Goal: Task Accomplishment & Management: Manage account settings

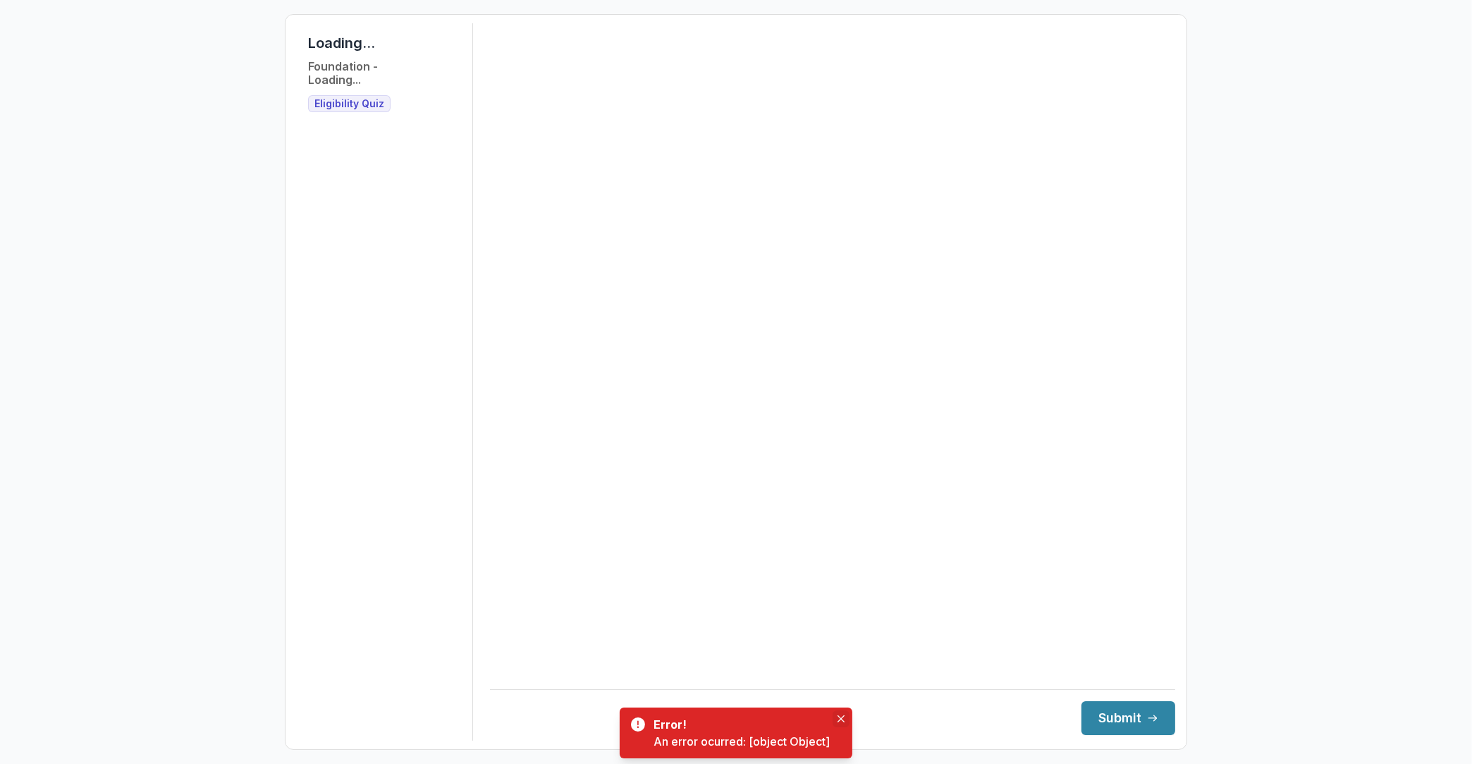
click at [836, 714] on button "Close" at bounding box center [841, 718] width 17 height 17
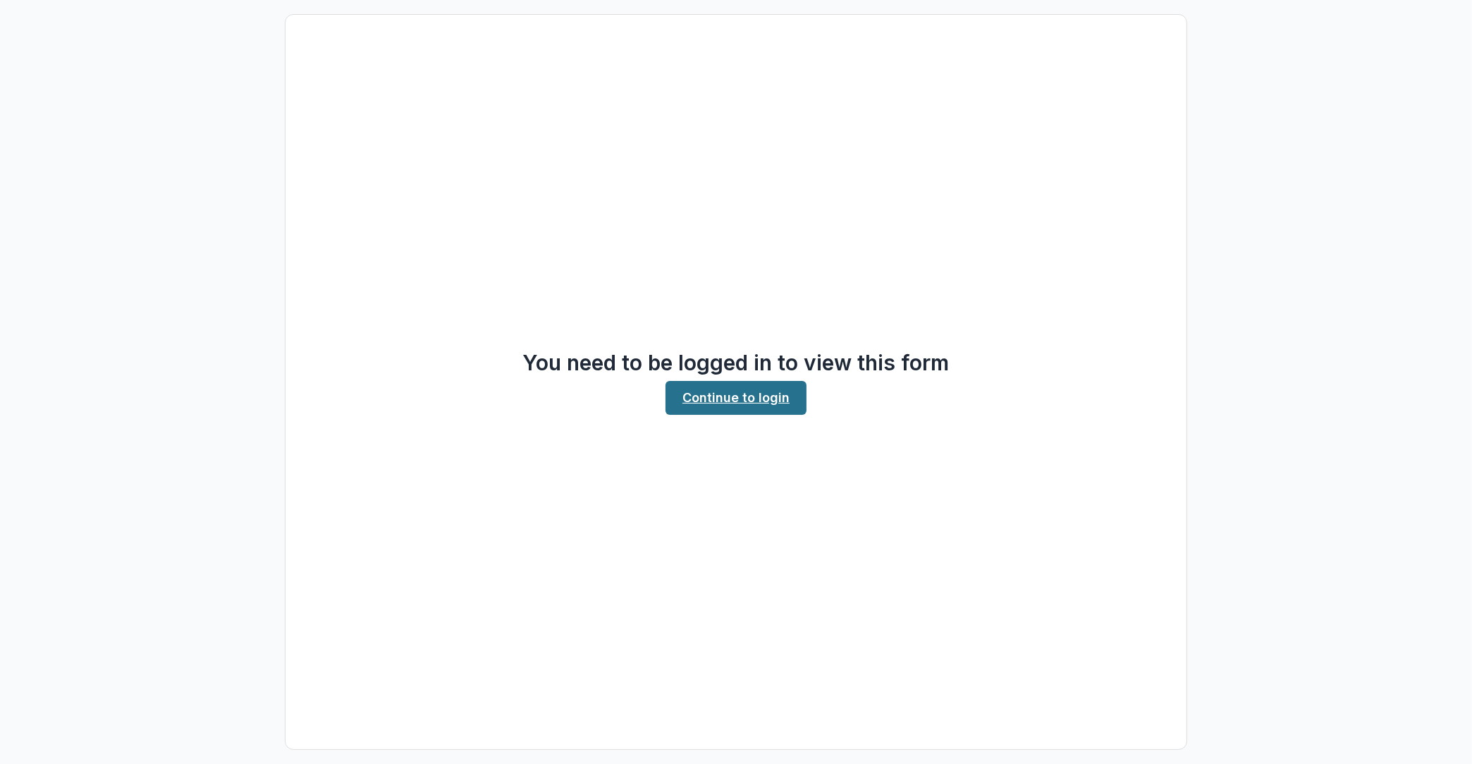
click at [717, 386] on link "Continue to login" at bounding box center [736, 398] width 141 height 34
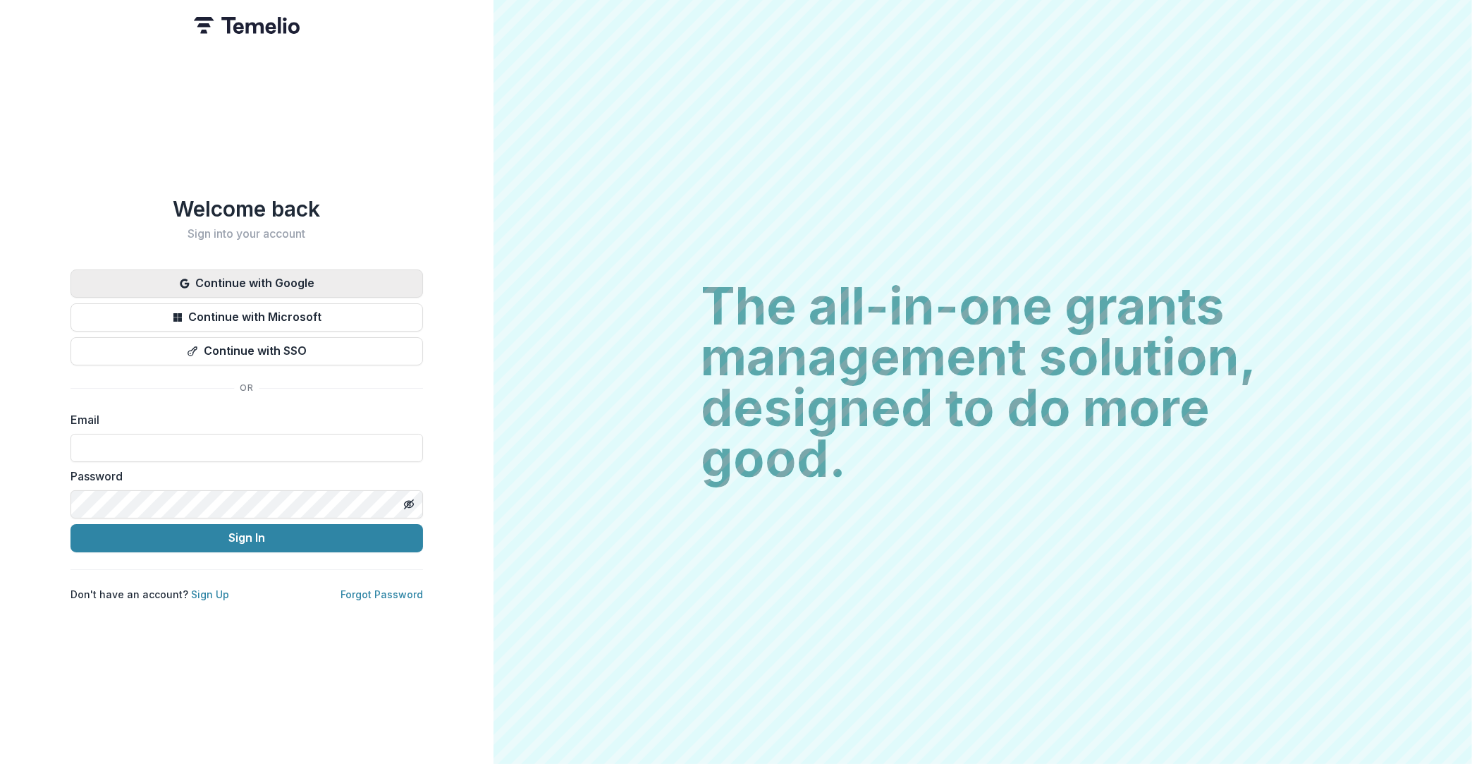
click at [180, 281] on button "Continue with Google" at bounding box center [247, 283] width 353 height 28
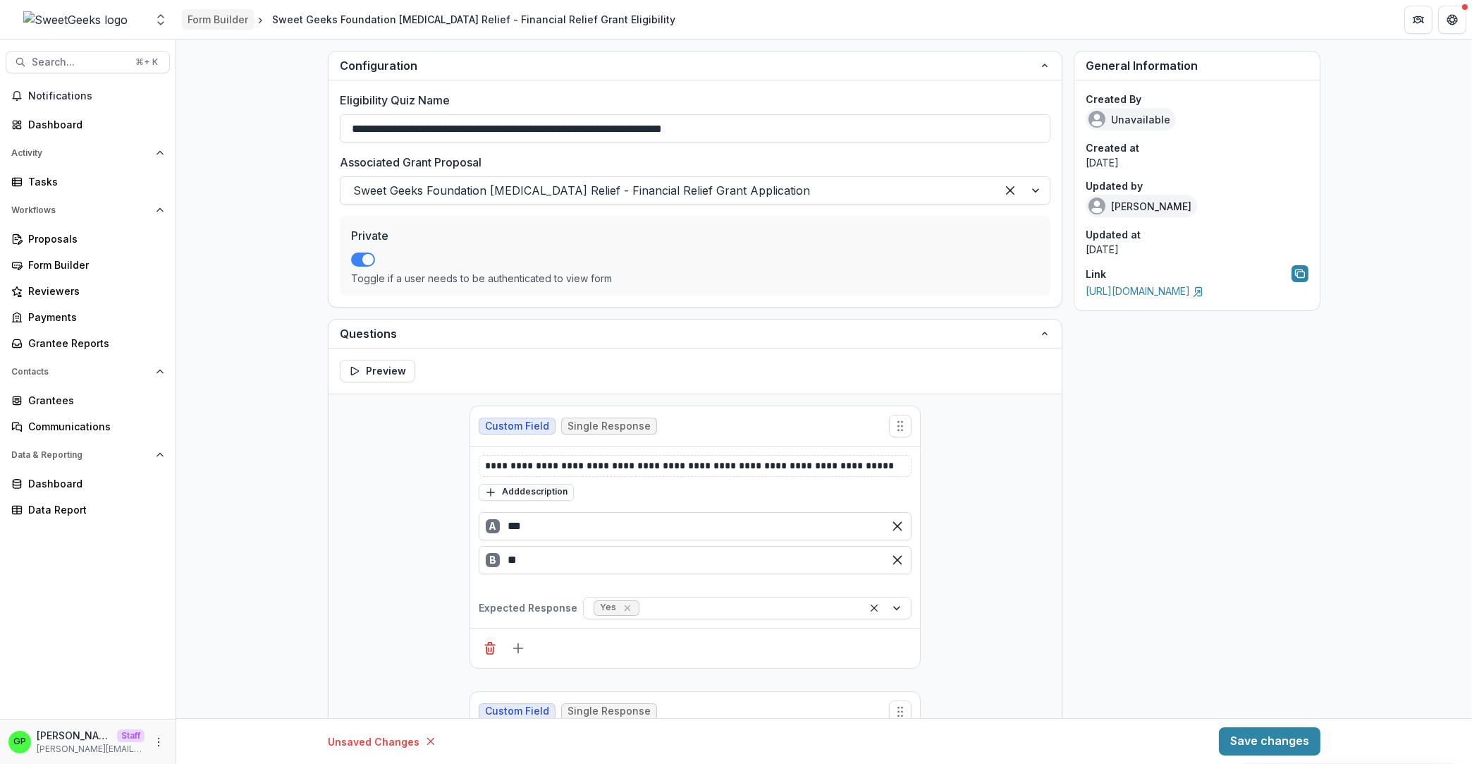
click at [217, 11] on link "Form Builder" at bounding box center [218, 19] width 72 height 20
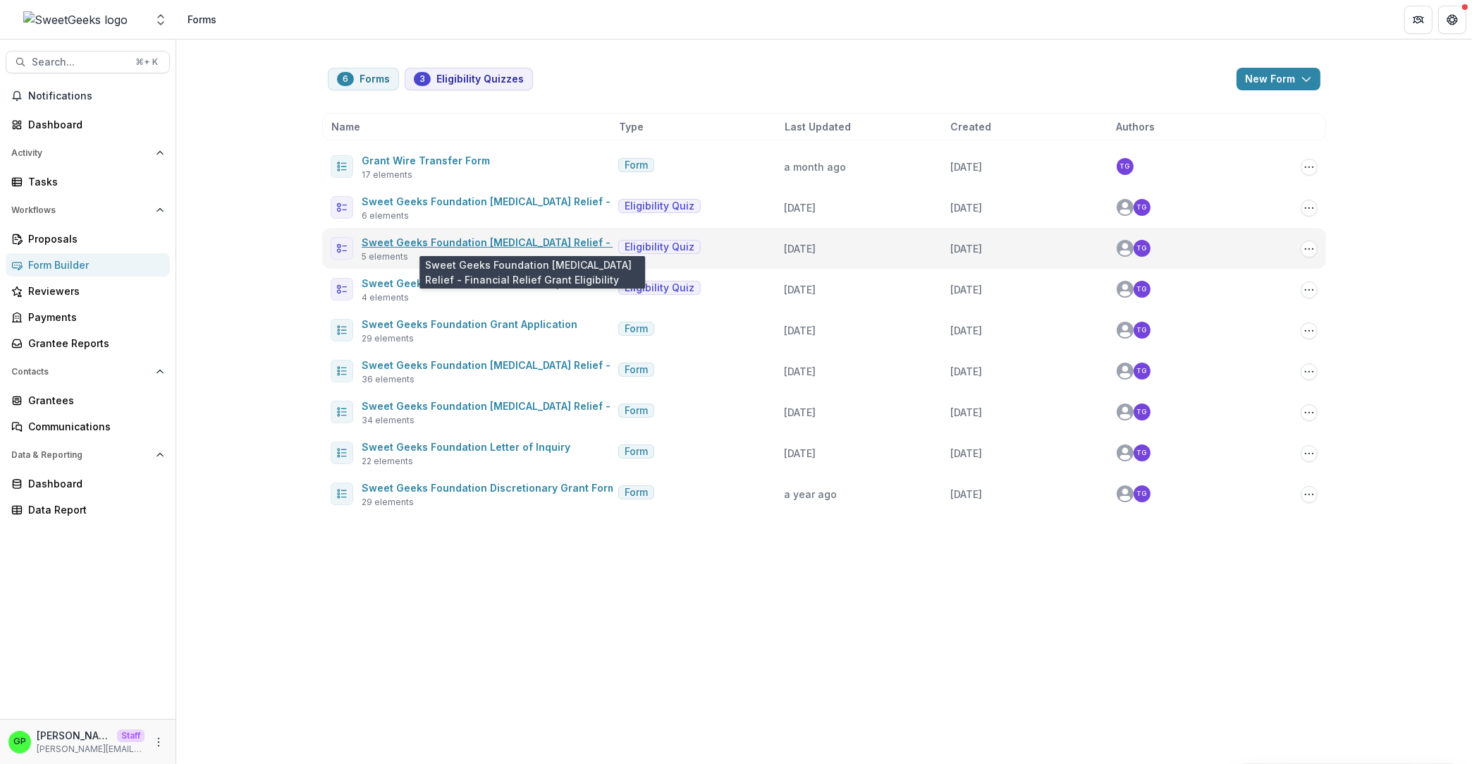
click at [548, 237] on link "Sweet Geeks Foundation Cancer Relief - Financial Relief Grant Eligibility" at bounding box center [566, 242] width 408 height 12
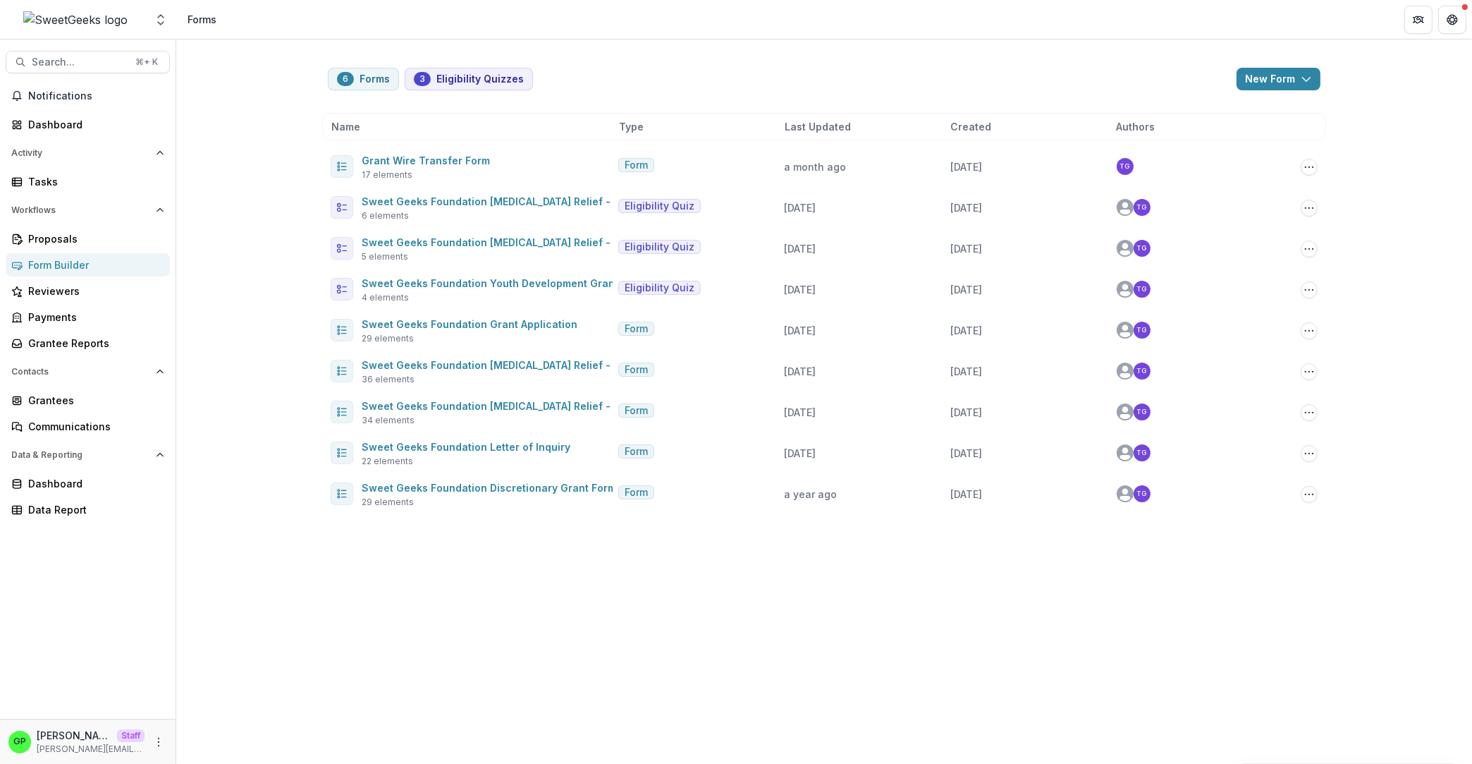
click at [73, 251] on div "Proposals Form Builder Reviewers Payments Grantee Reports" at bounding box center [88, 291] width 176 height 128
click at [73, 250] on link "Proposals" at bounding box center [88, 238] width 164 height 23
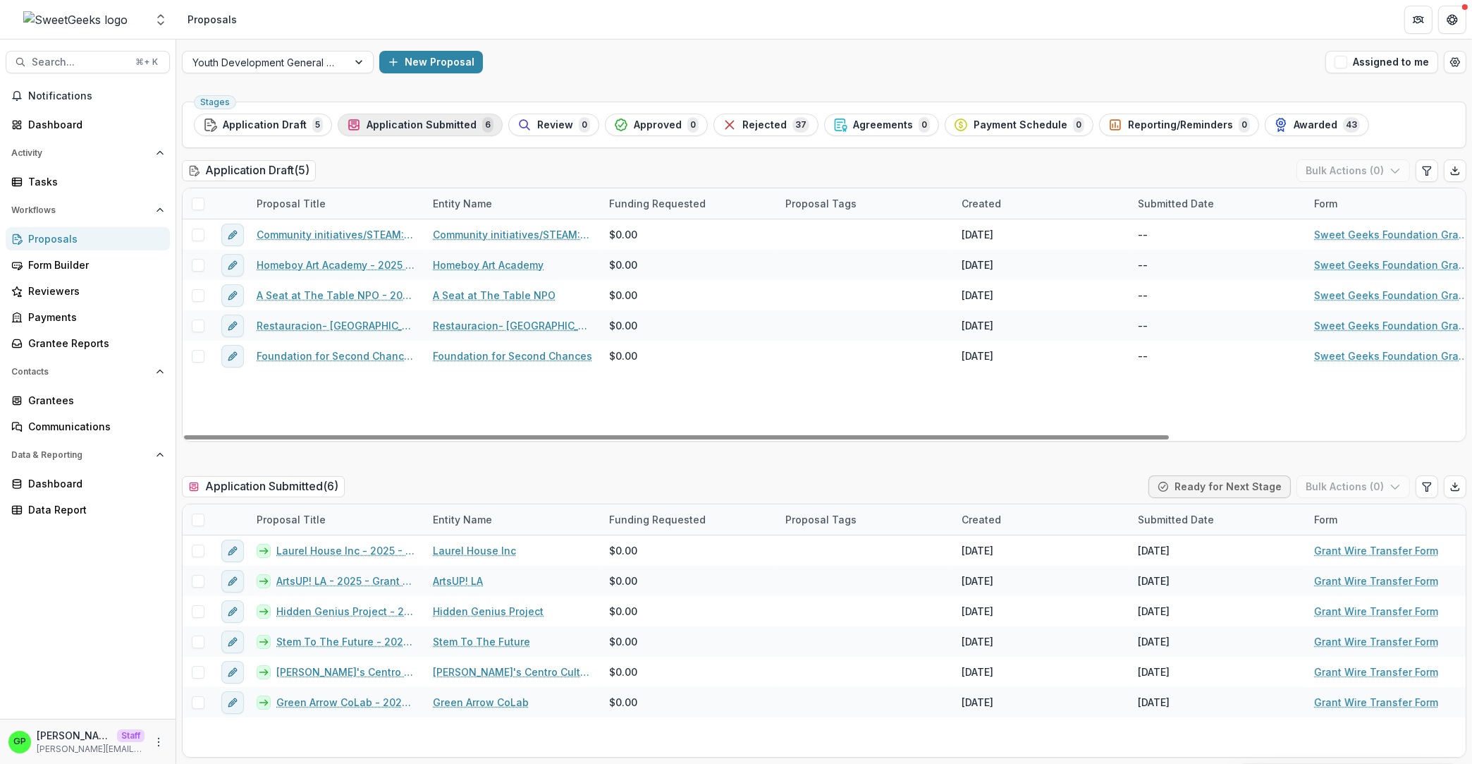
click at [432, 117] on div "Application Submitted 6" at bounding box center [420, 125] width 147 height 16
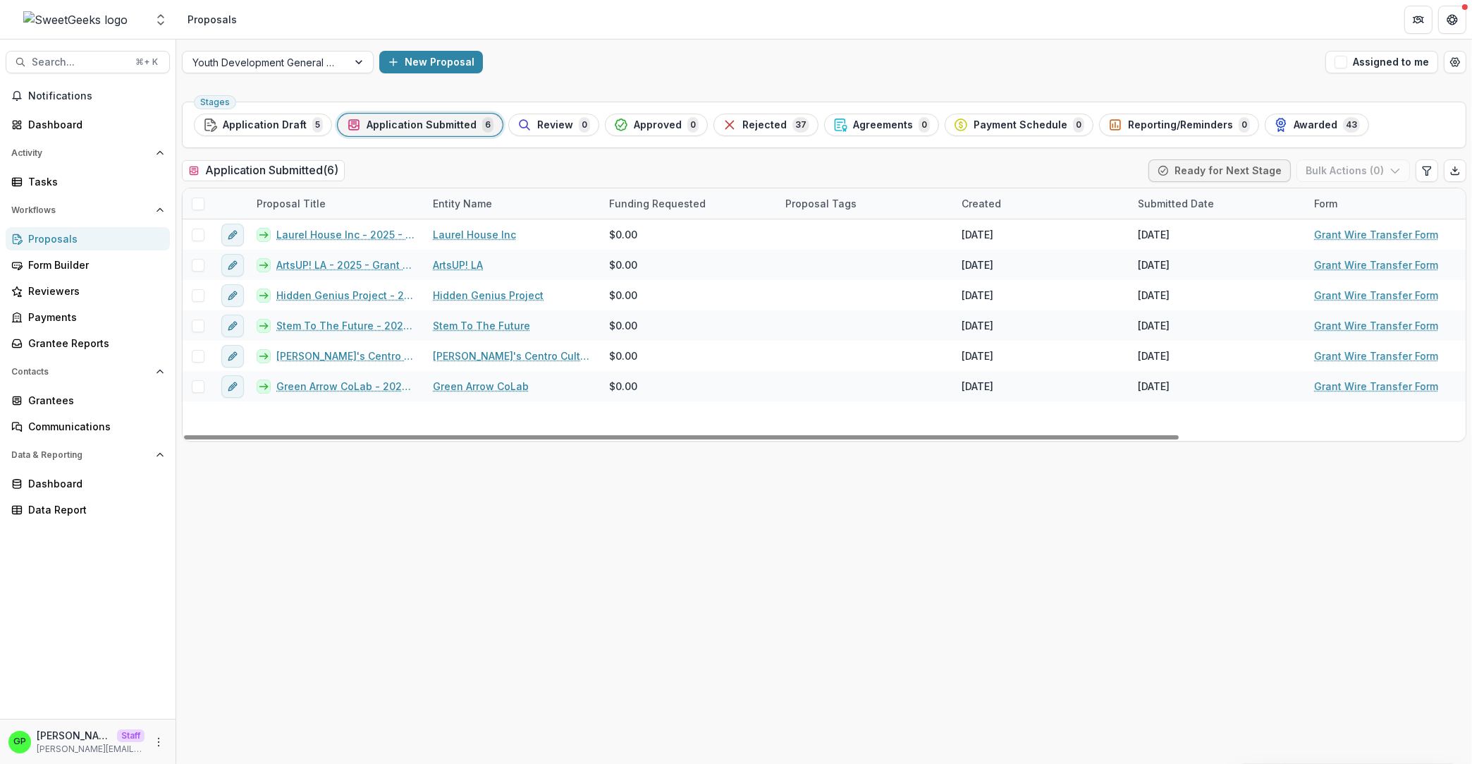
click at [110, 24] on div at bounding box center [76, 20] width 140 height 28
click at [160, 25] on polyline "Open entity switcher" at bounding box center [161, 23] width 6 height 3
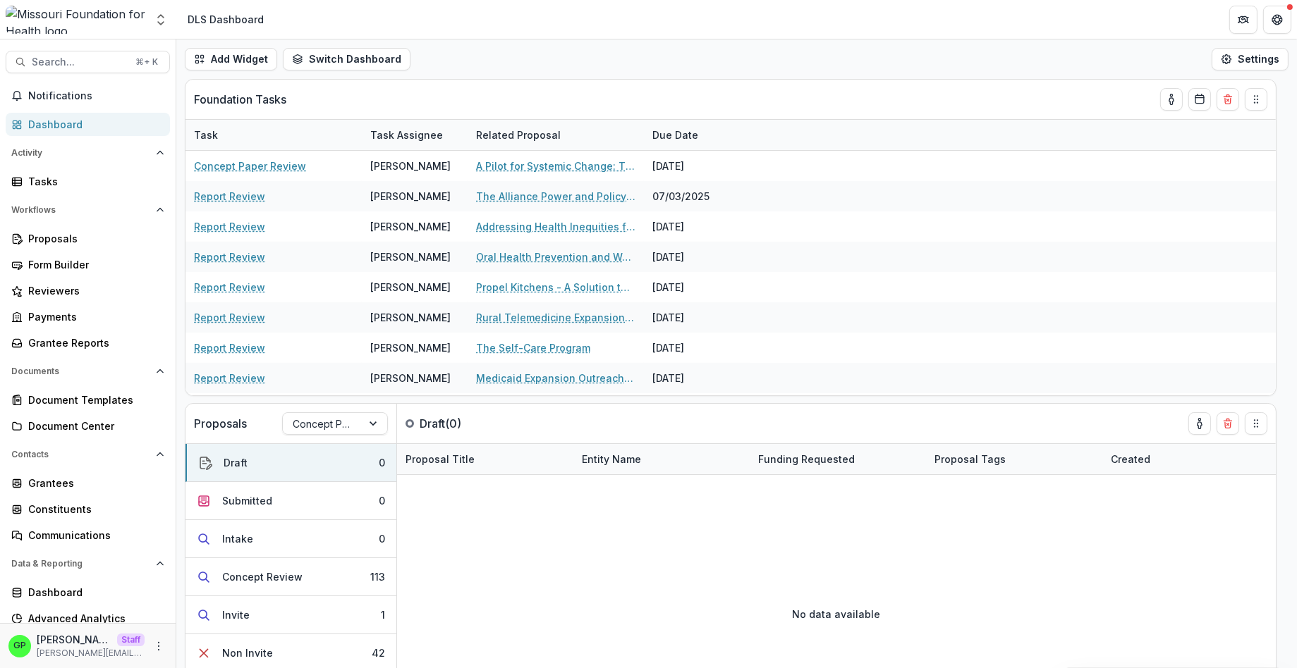
scroll to position [42, 0]
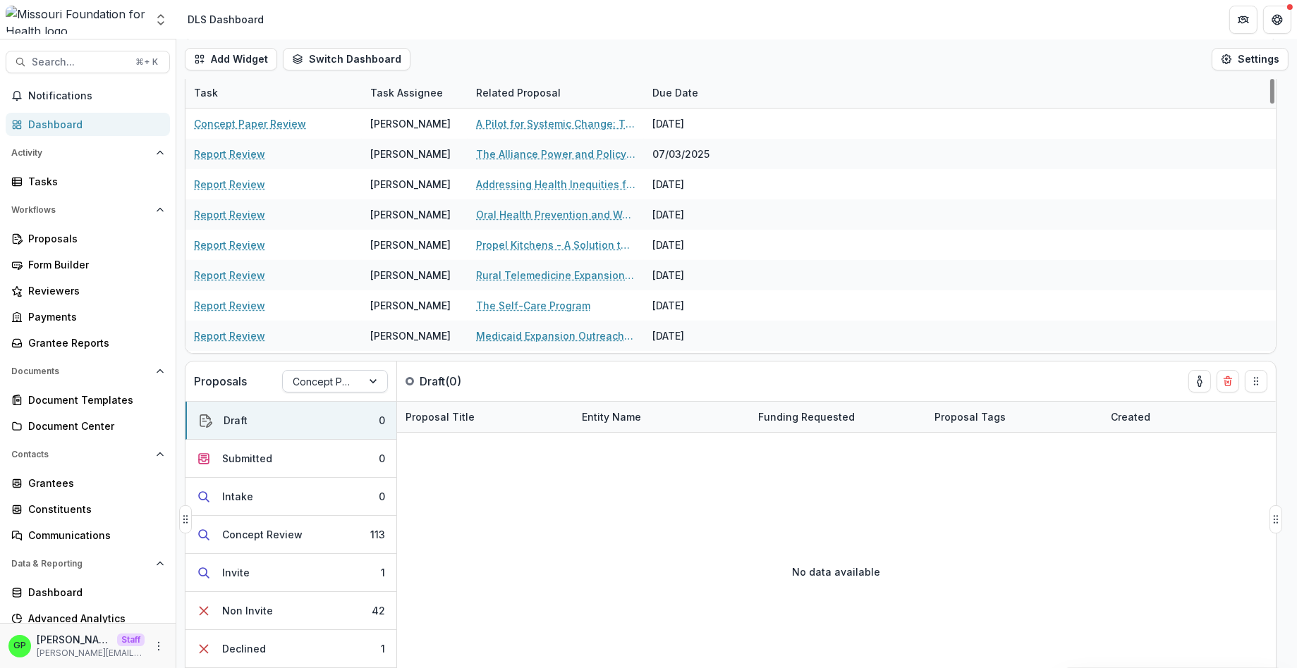
click at [330, 379] on div at bounding box center [322, 382] width 59 height 18
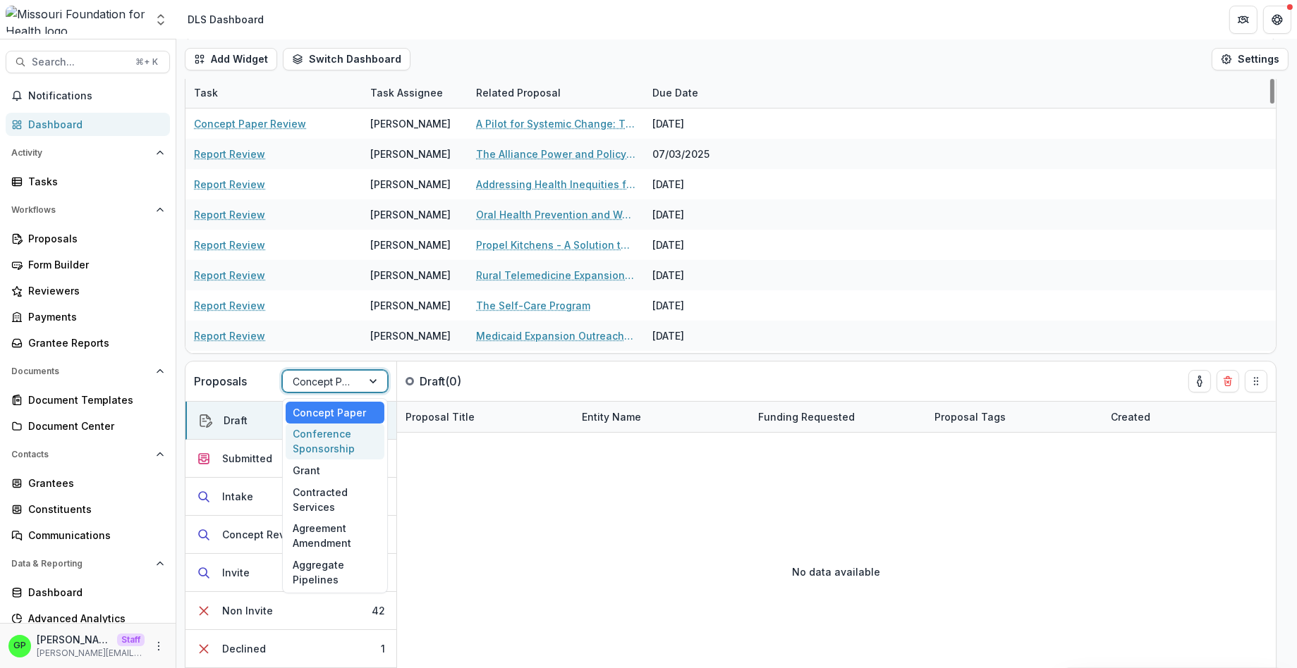
click at [337, 433] on div "Conference Sponsorship" at bounding box center [335, 442] width 99 height 37
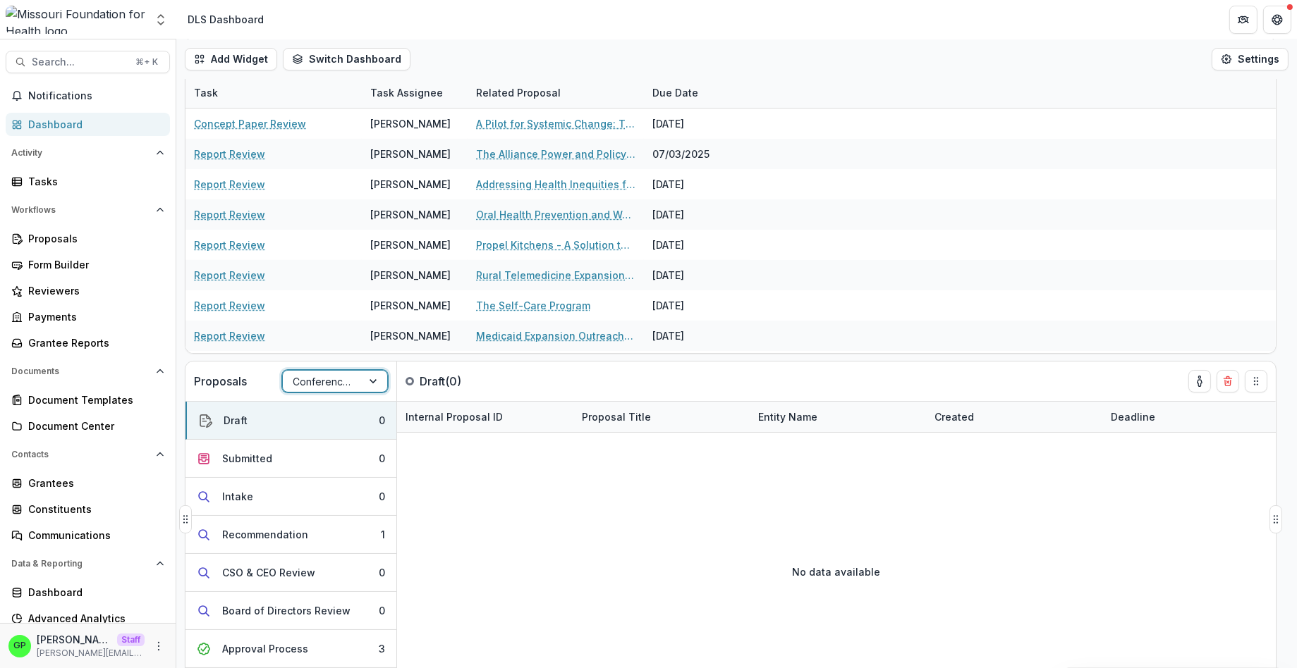
click at [341, 369] on div "Proposals option Conference Sponsorship, selected. Conference Sponsorship" at bounding box center [291, 381] width 212 height 39
click at [339, 380] on div at bounding box center [322, 382] width 59 height 18
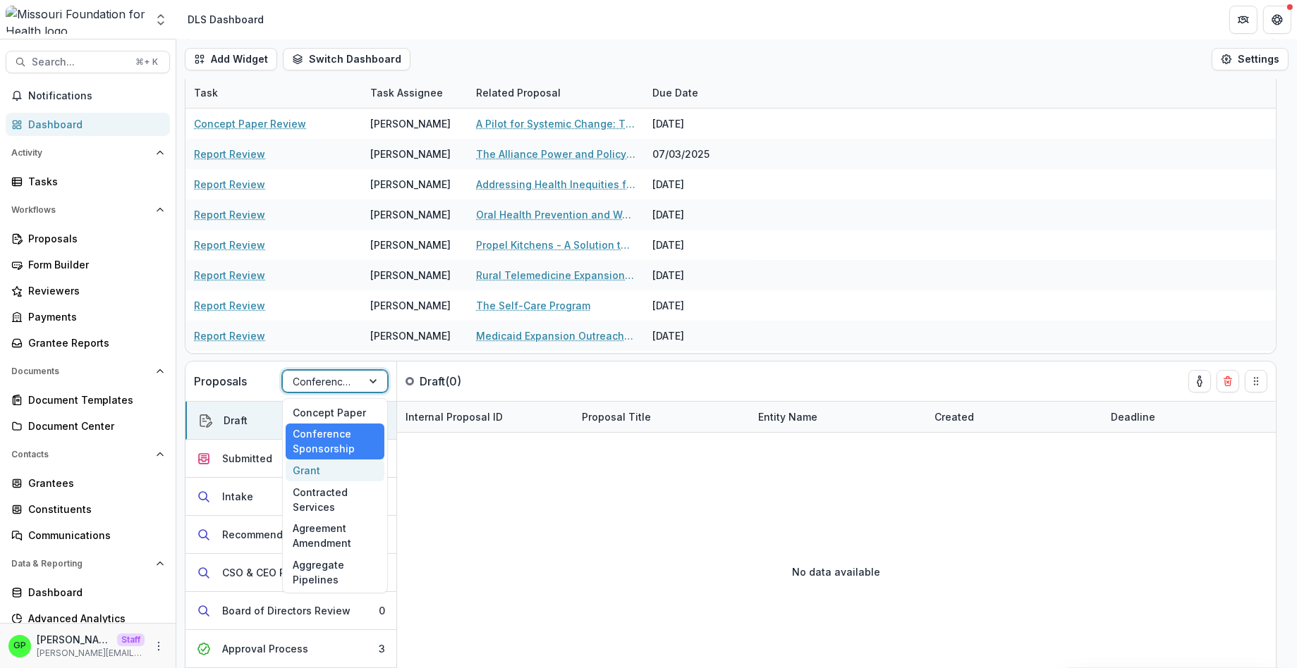
click at [339, 472] on div "Grant" at bounding box center [335, 471] width 99 height 22
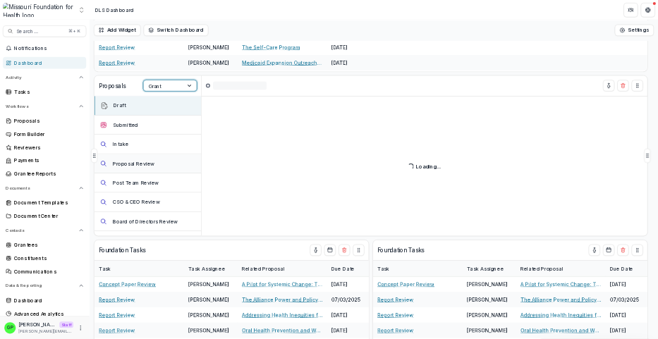
scroll to position [212, 0]
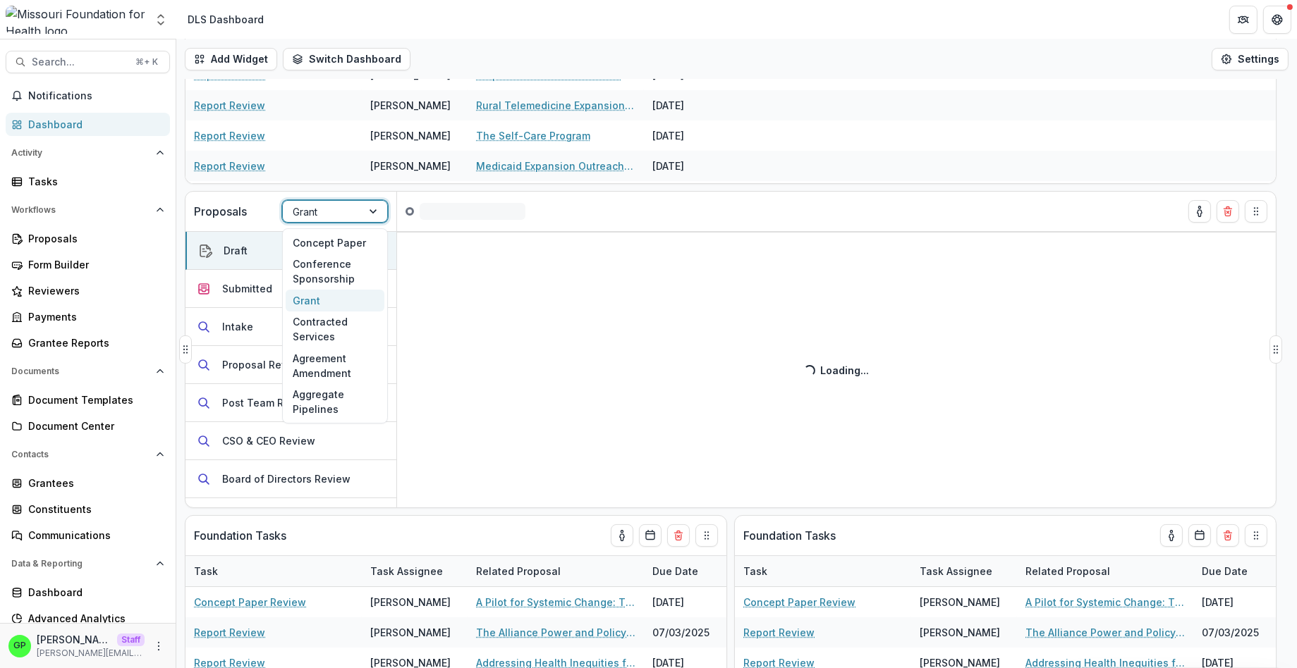
click at [350, 215] on div at bounding box center [322, 212] width 59 height 18
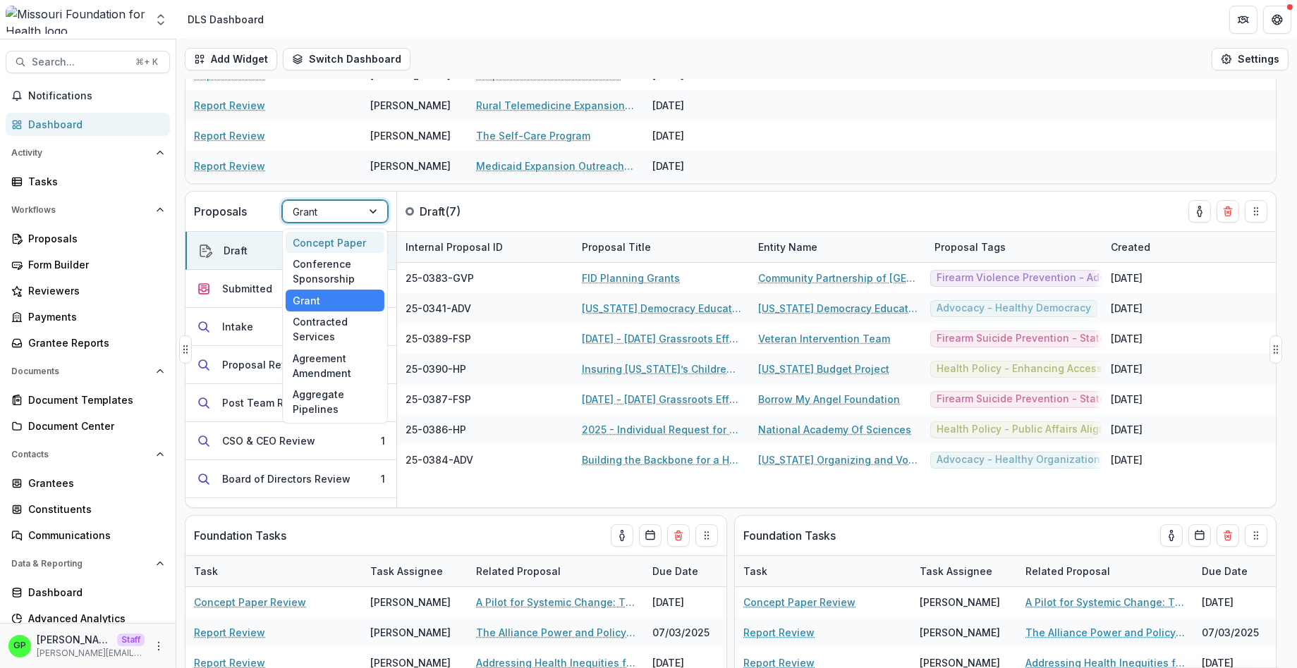
click at [350, 215] on div at bounding box center [322, 212] width 59 height 18
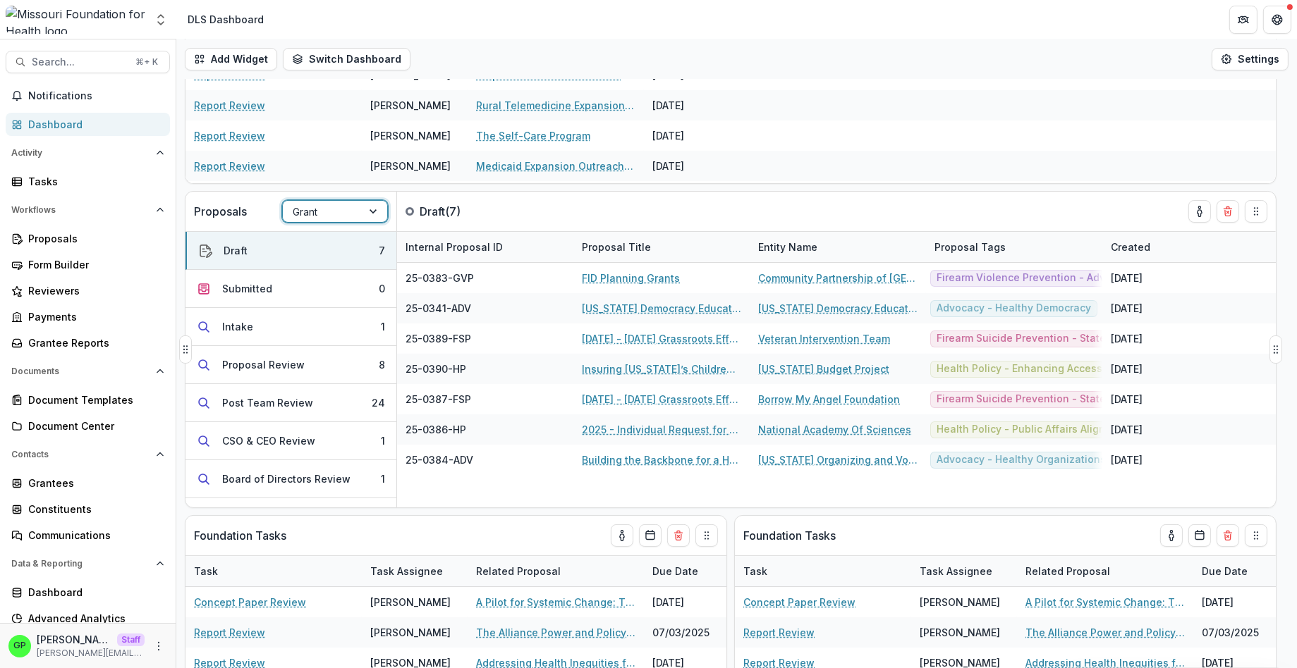
click at [323, 216] on div at bounding box center [322, 212] width 59 height 18
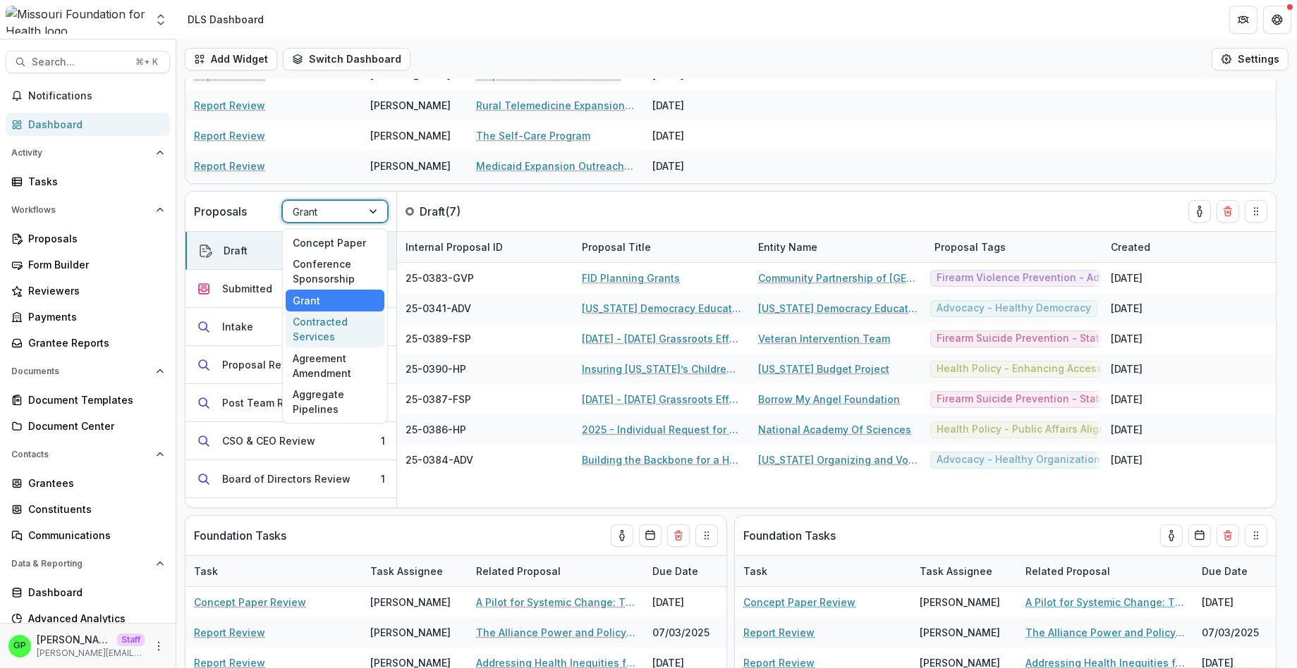
click at [318, 326] on div "Contracted Services" at bounding box center [335, 330] width 99 height 37
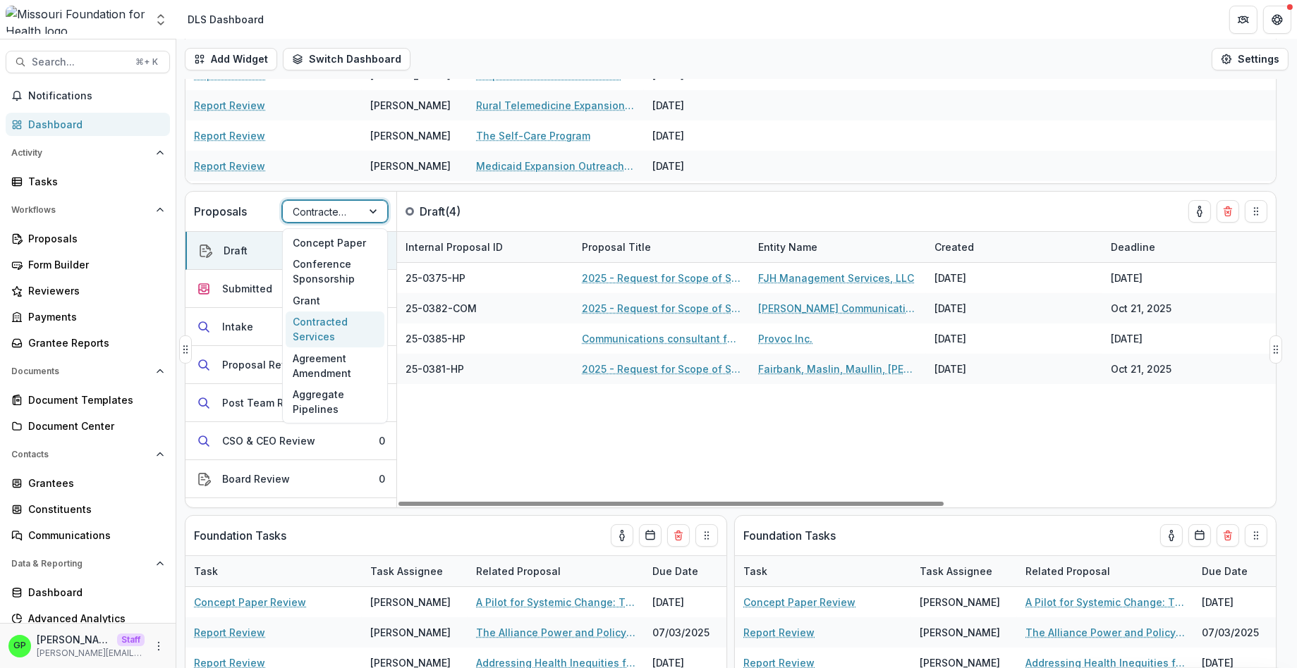
click at [349, 216] on div at bounding box center [322, 212] width 59 height 18
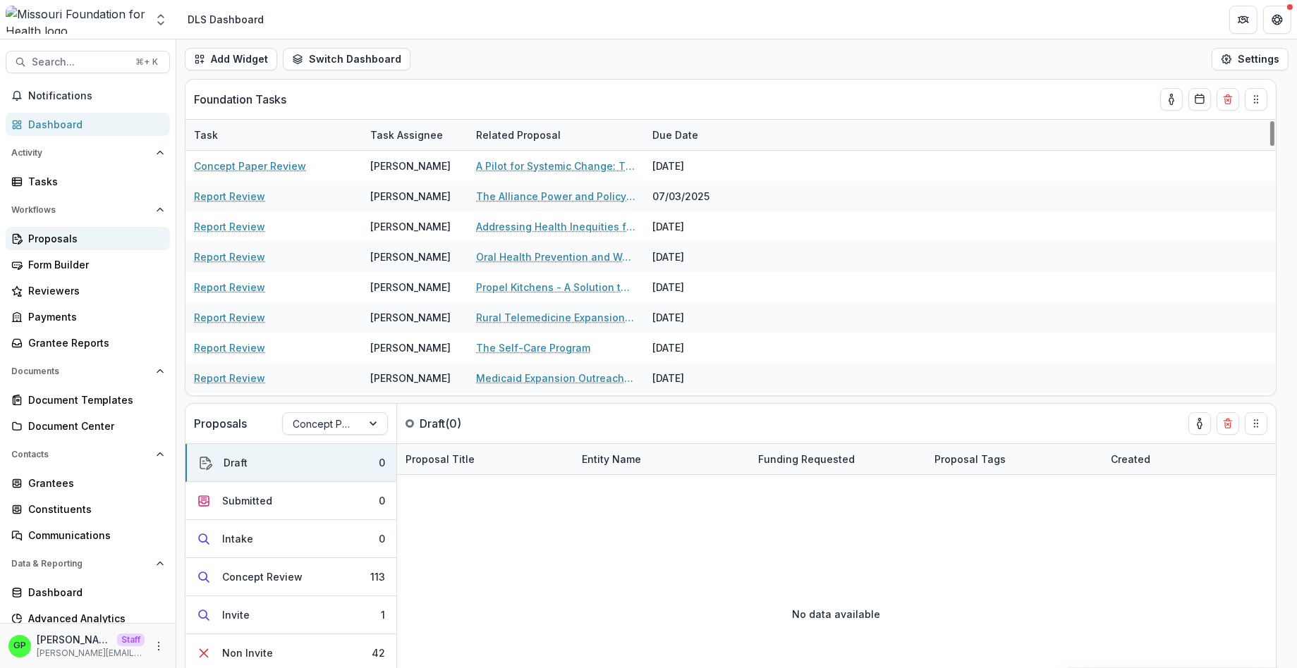
click at [49, 245] on div "Proposals" at bounding box center [93, 238] width 130 height 15
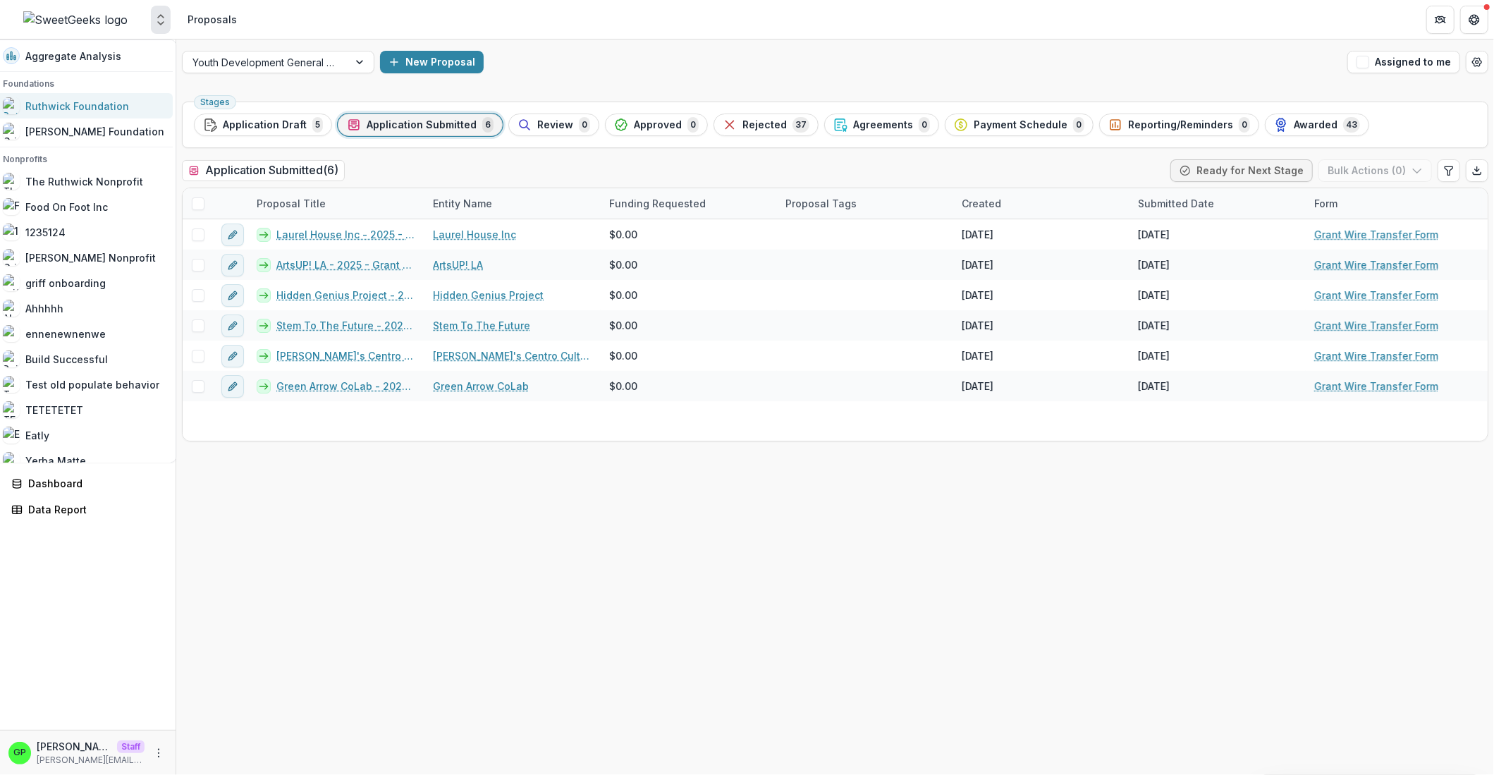
click at [109, 113] on div "Ruthwick Foundation" at bounding box center [77, 106] width 104 height 15
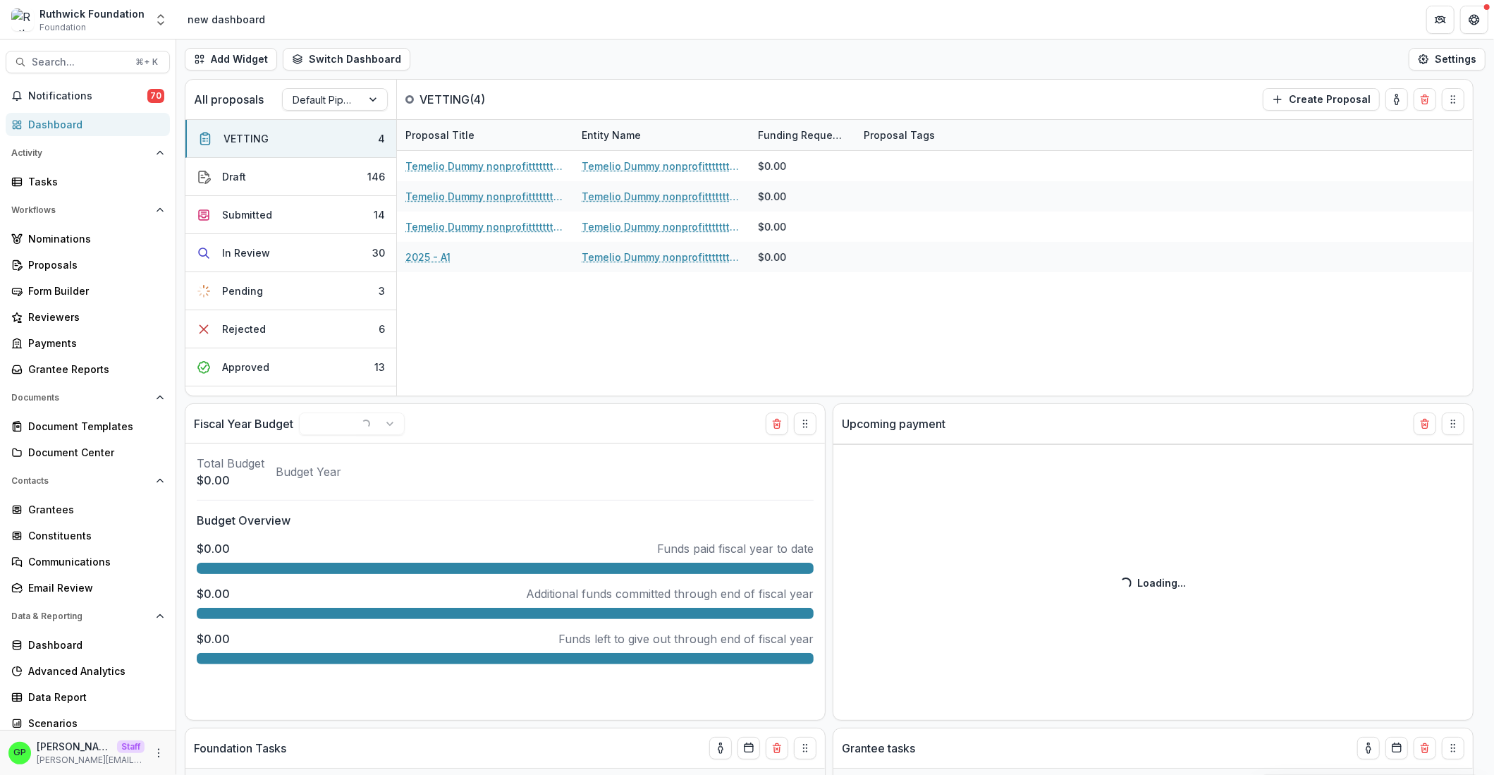
select select "**********"
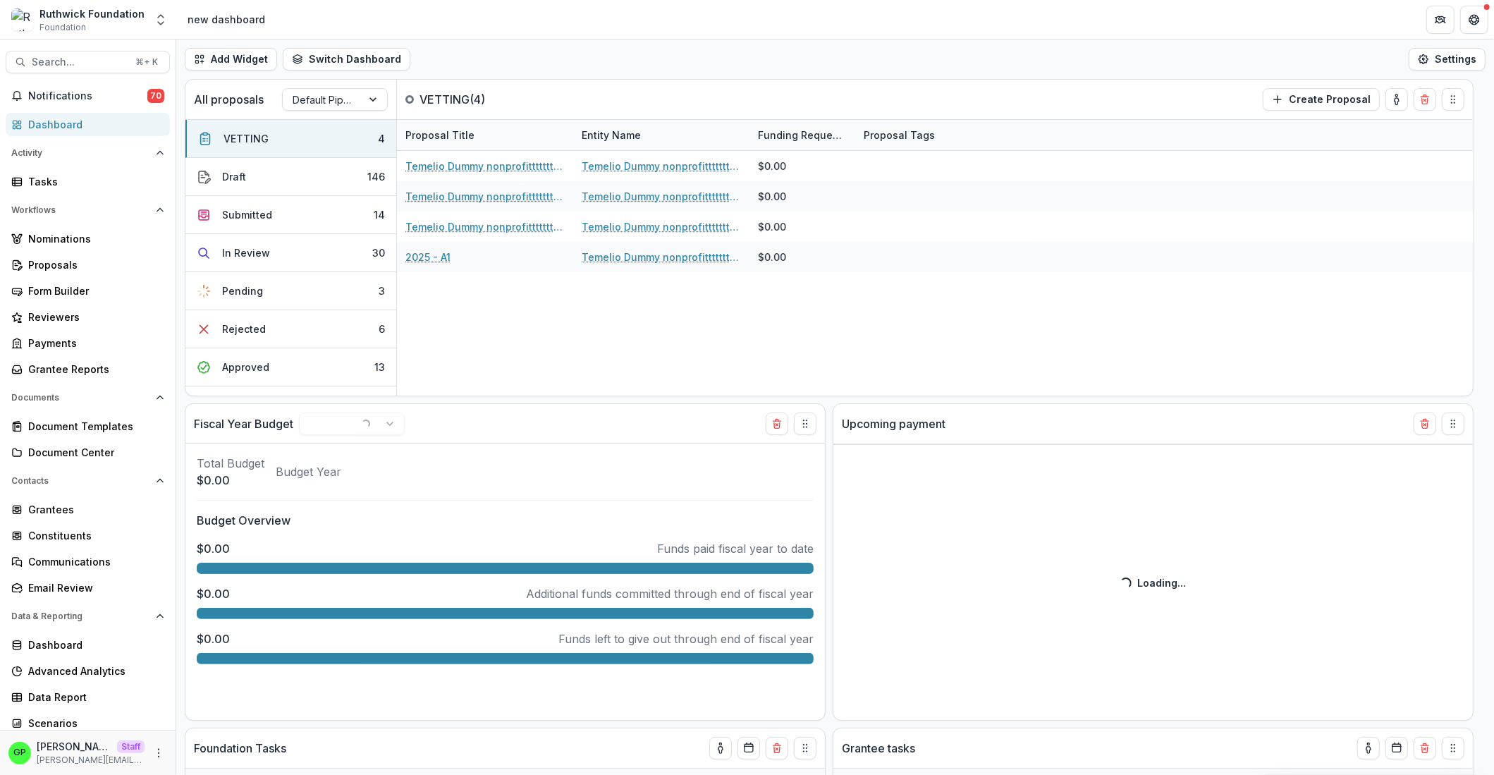
select select "**********"
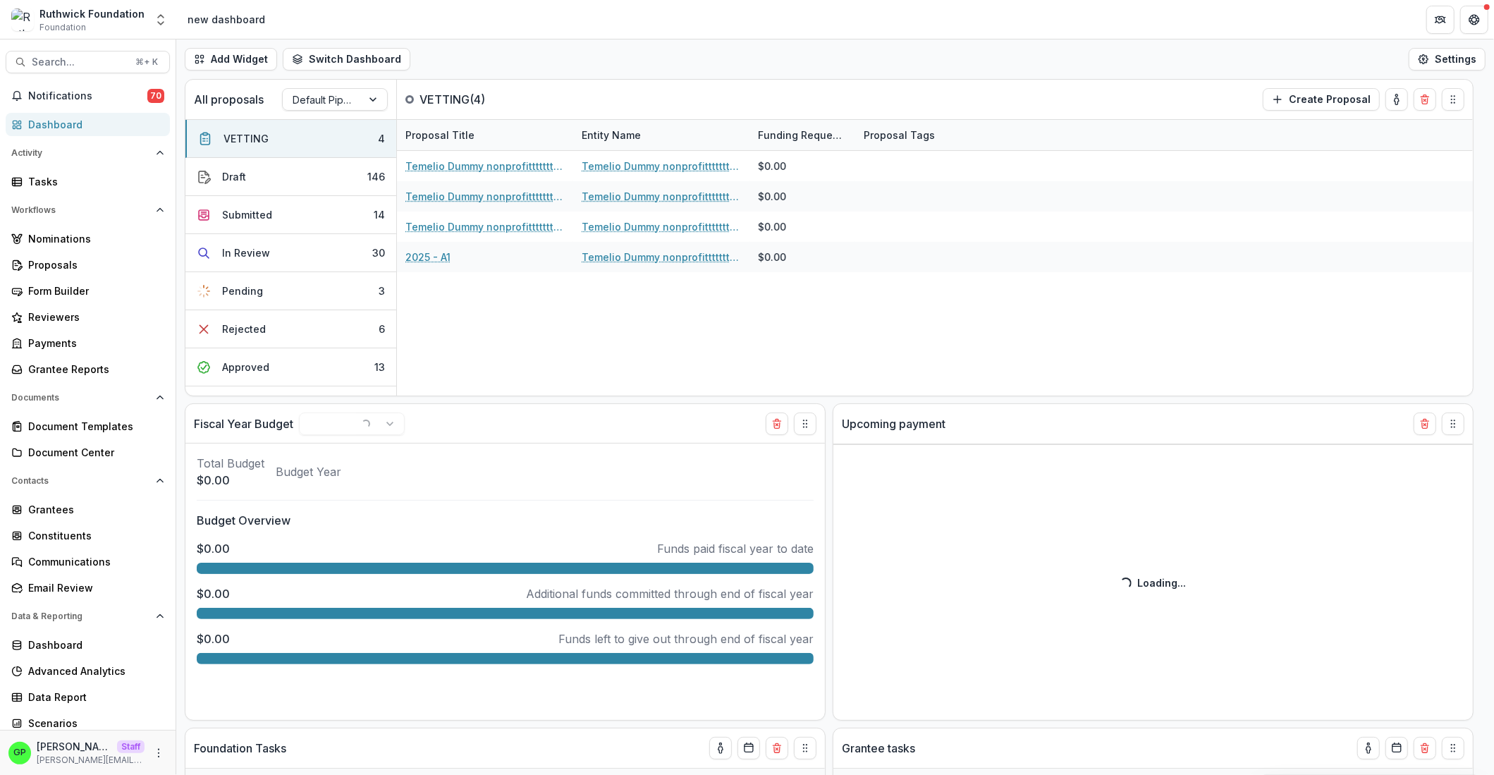
select select "**********"
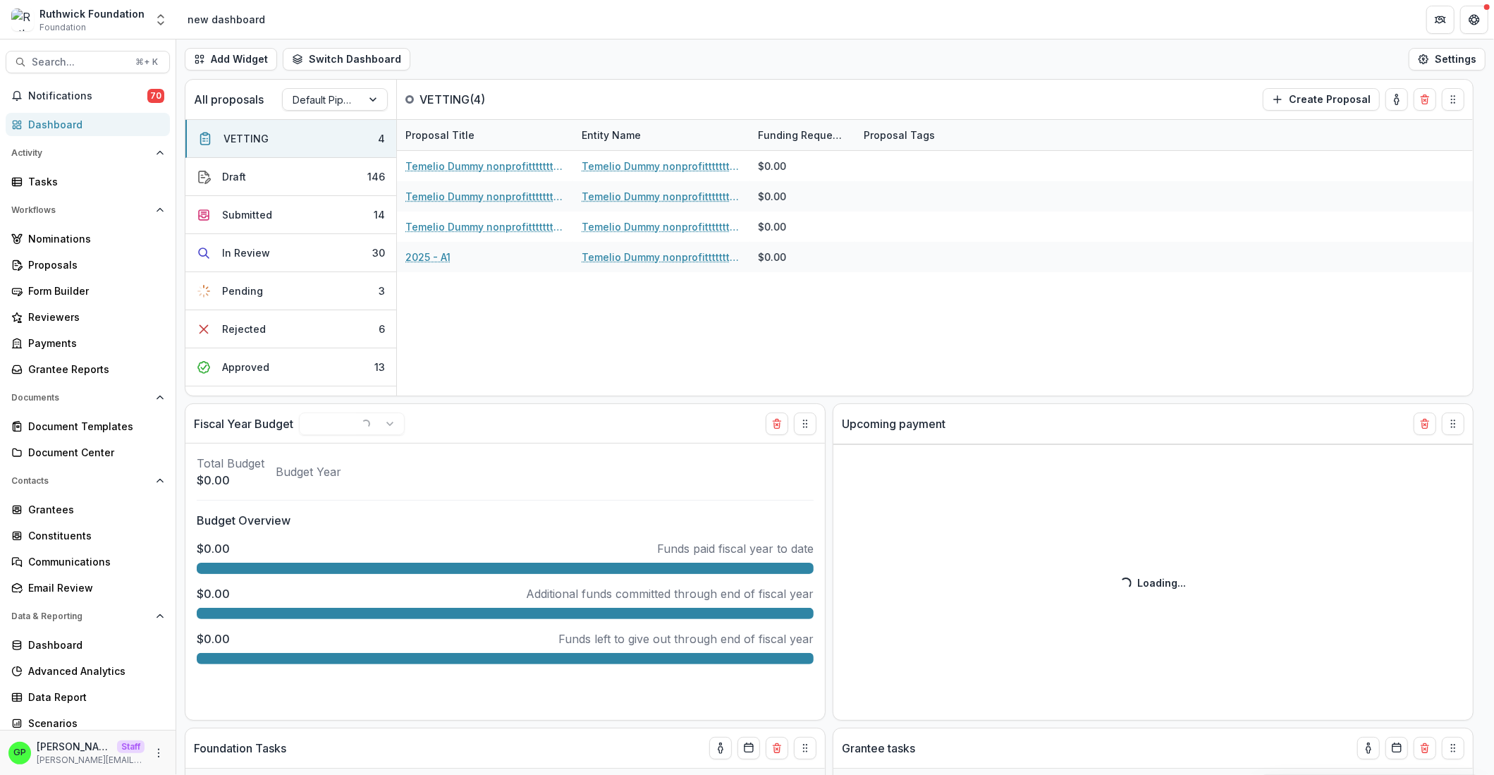
select select "**********"
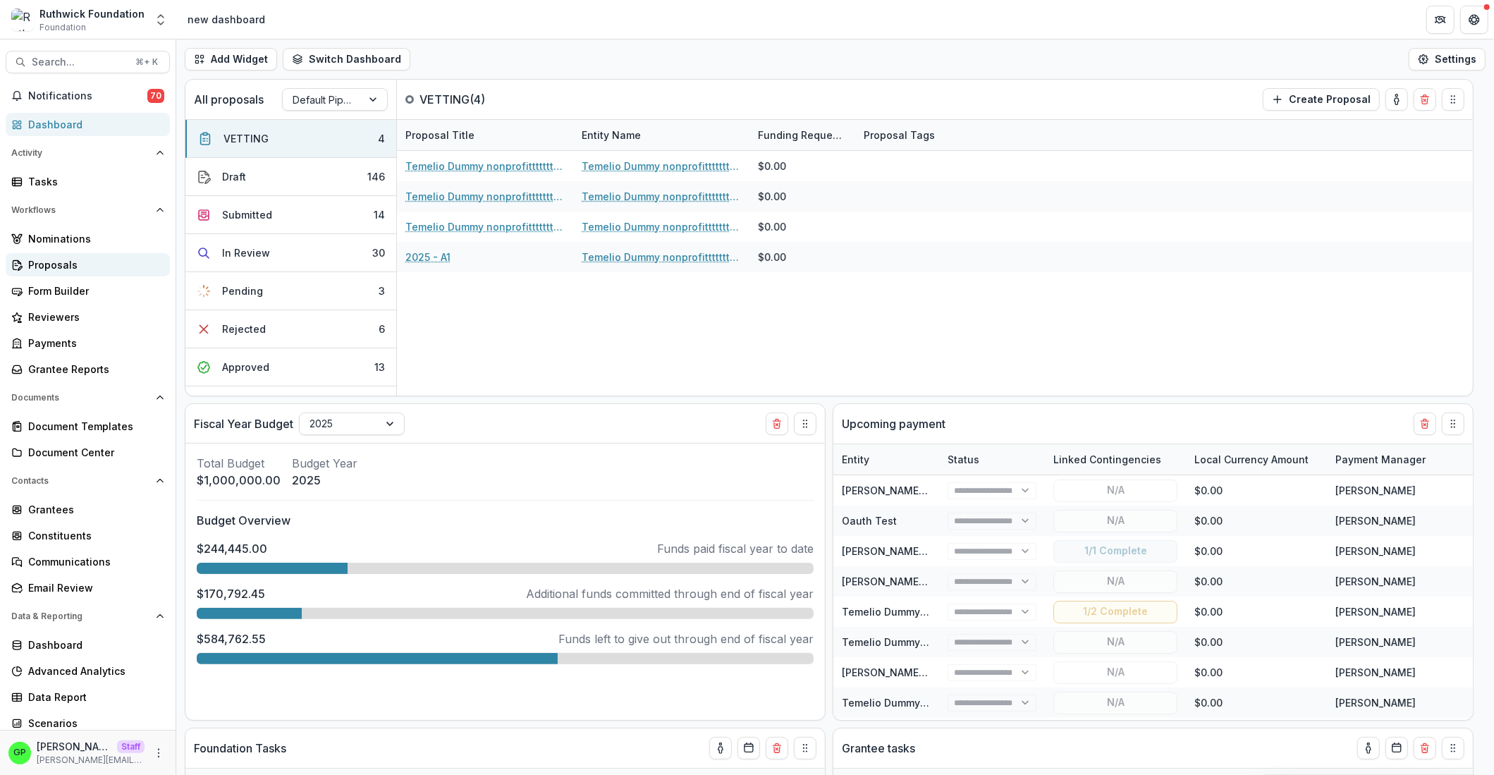
click at [67, 258] on div "Proposals" at bounding box center [93, 264] width 130 height 15
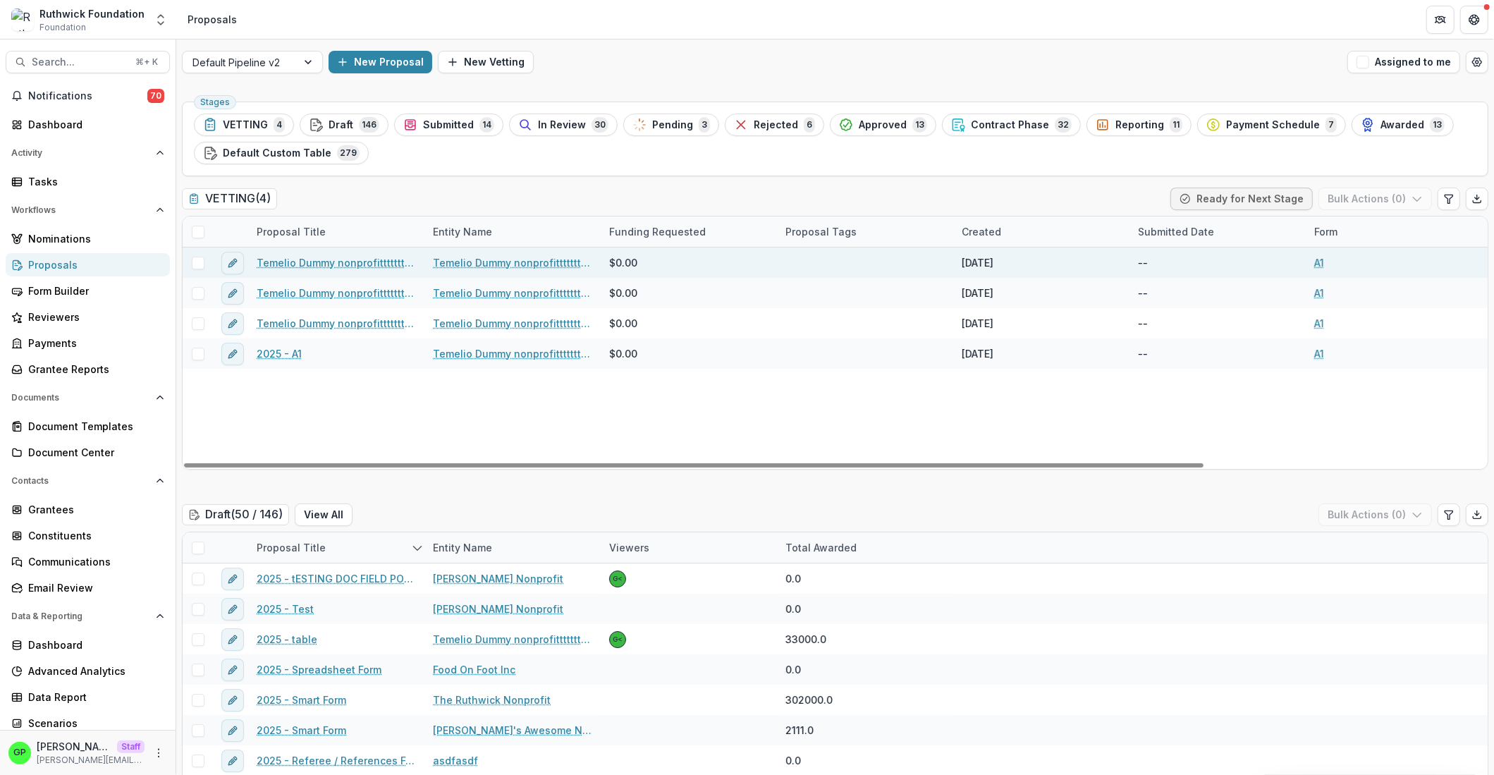
click at [398, 262] on link "Temelio Dummy nonprofittttttttt a4 sda16s5d - 2025 - A1" at bounding box center [336, 262] width 159 height 15
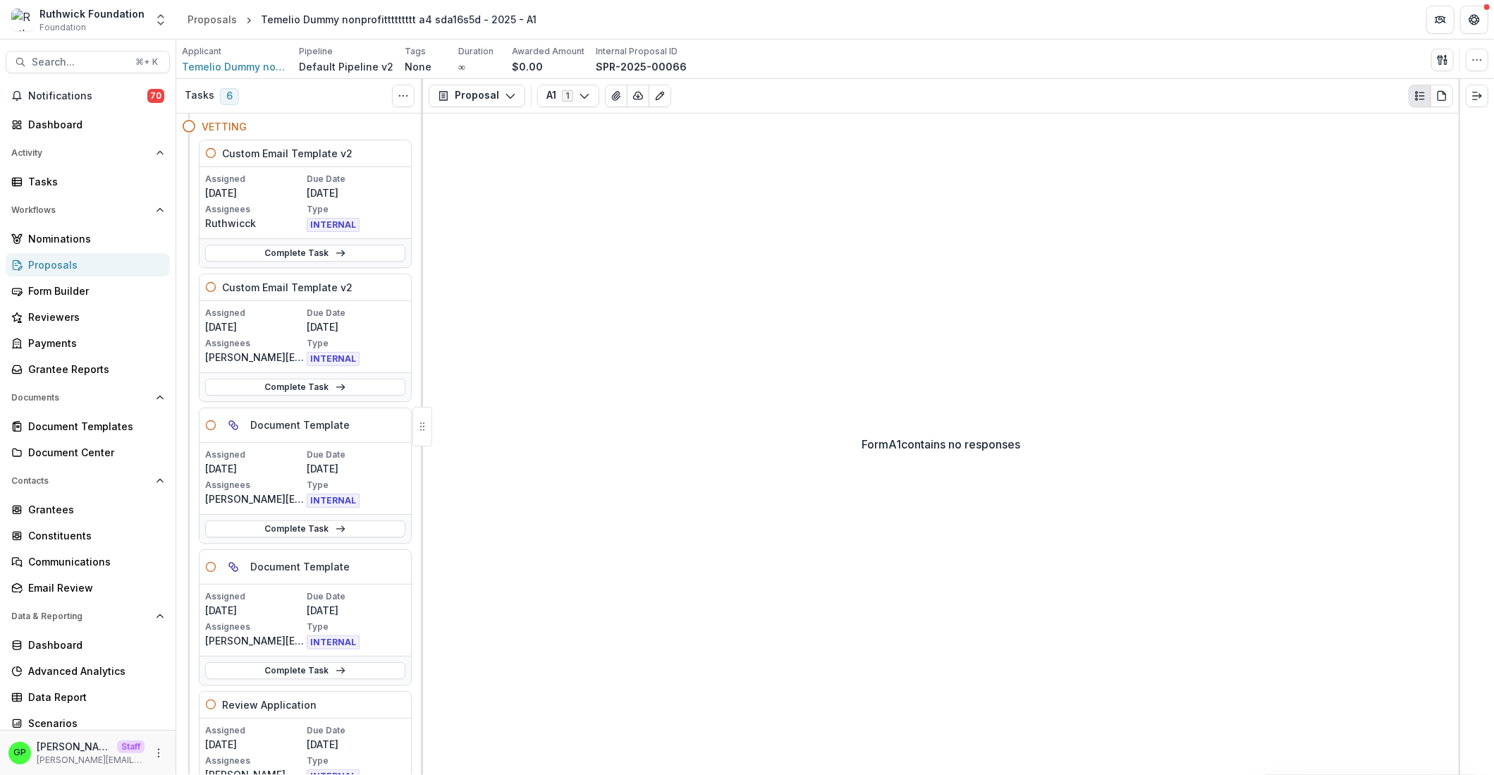
scroll to position [906, 0]
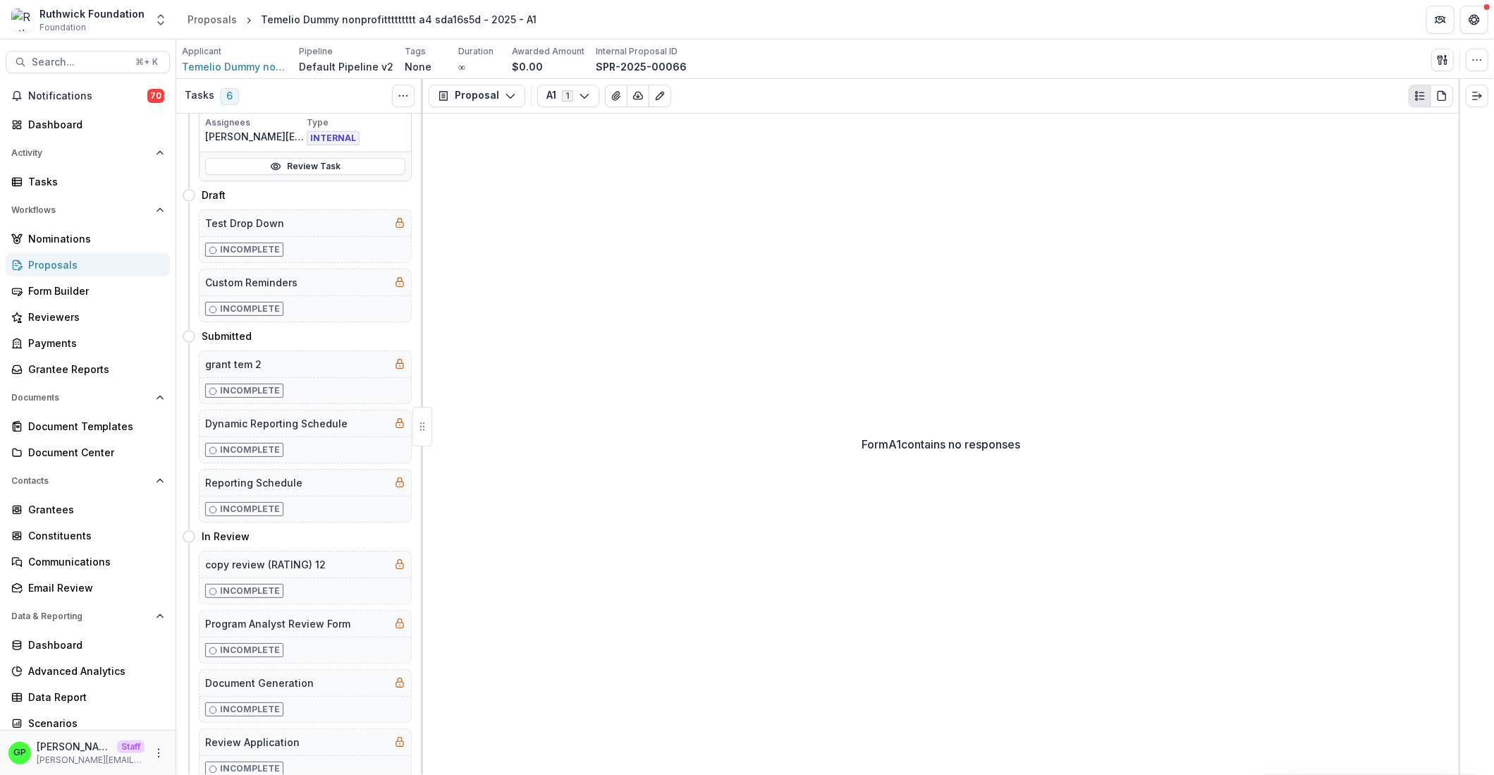
click at [84, 255] on link "Proposals" at bounding box center [88, 264] width 164 height 23
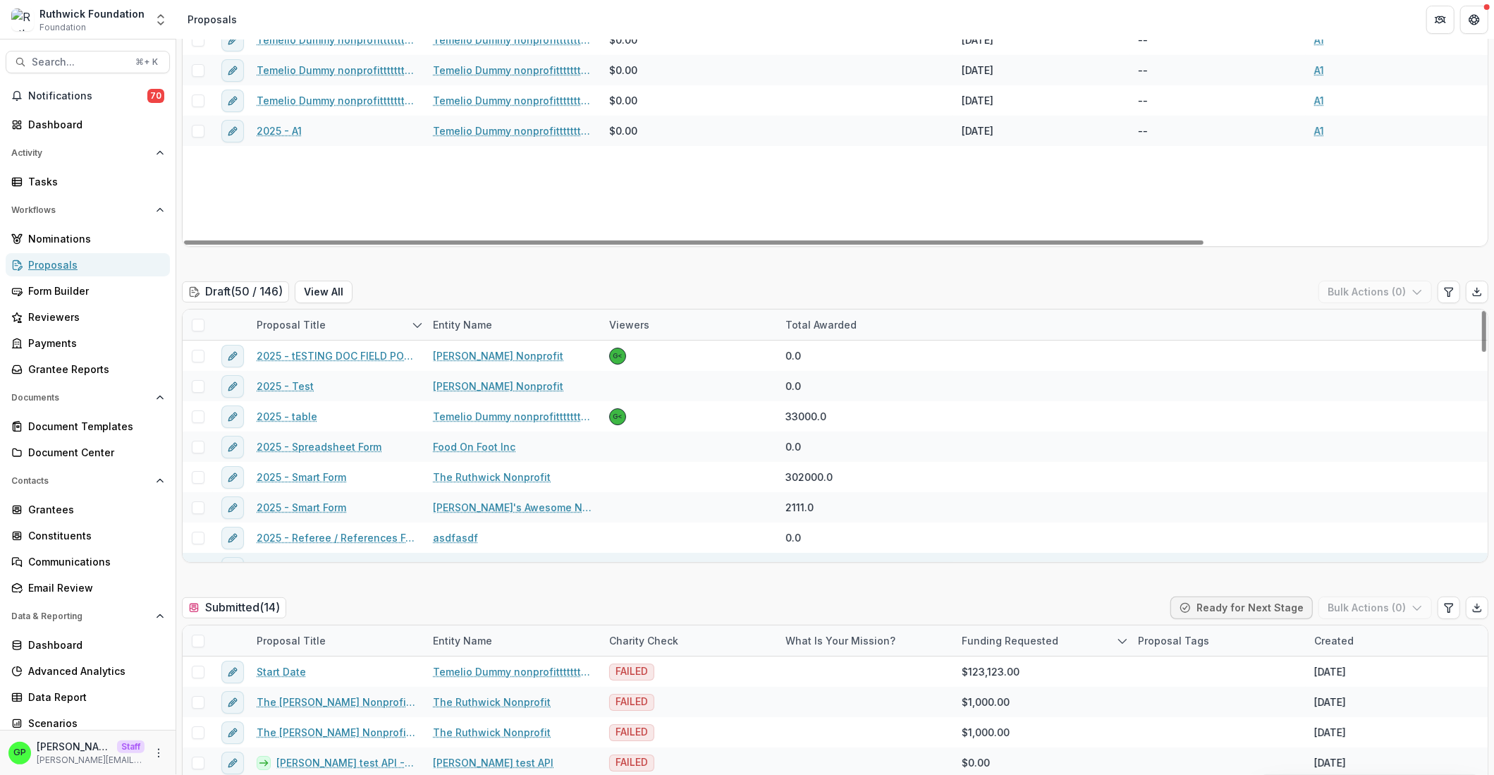
scroll to position [446, 0]
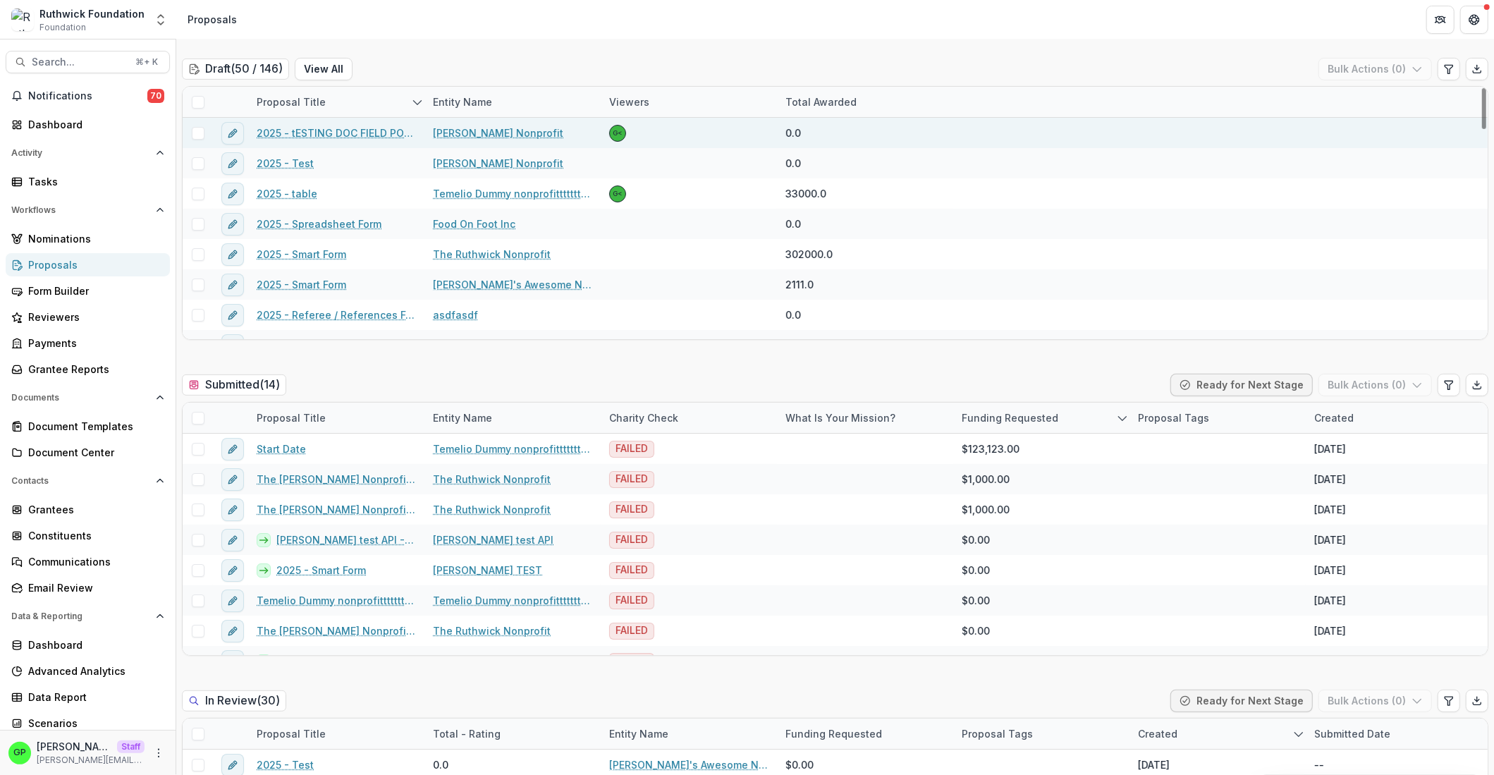
click at [360, 132] on link "2025 - tESTING DOC FIELD POPULATE GRIFFIN" at bounding box center [336, 132] width 159 height 15
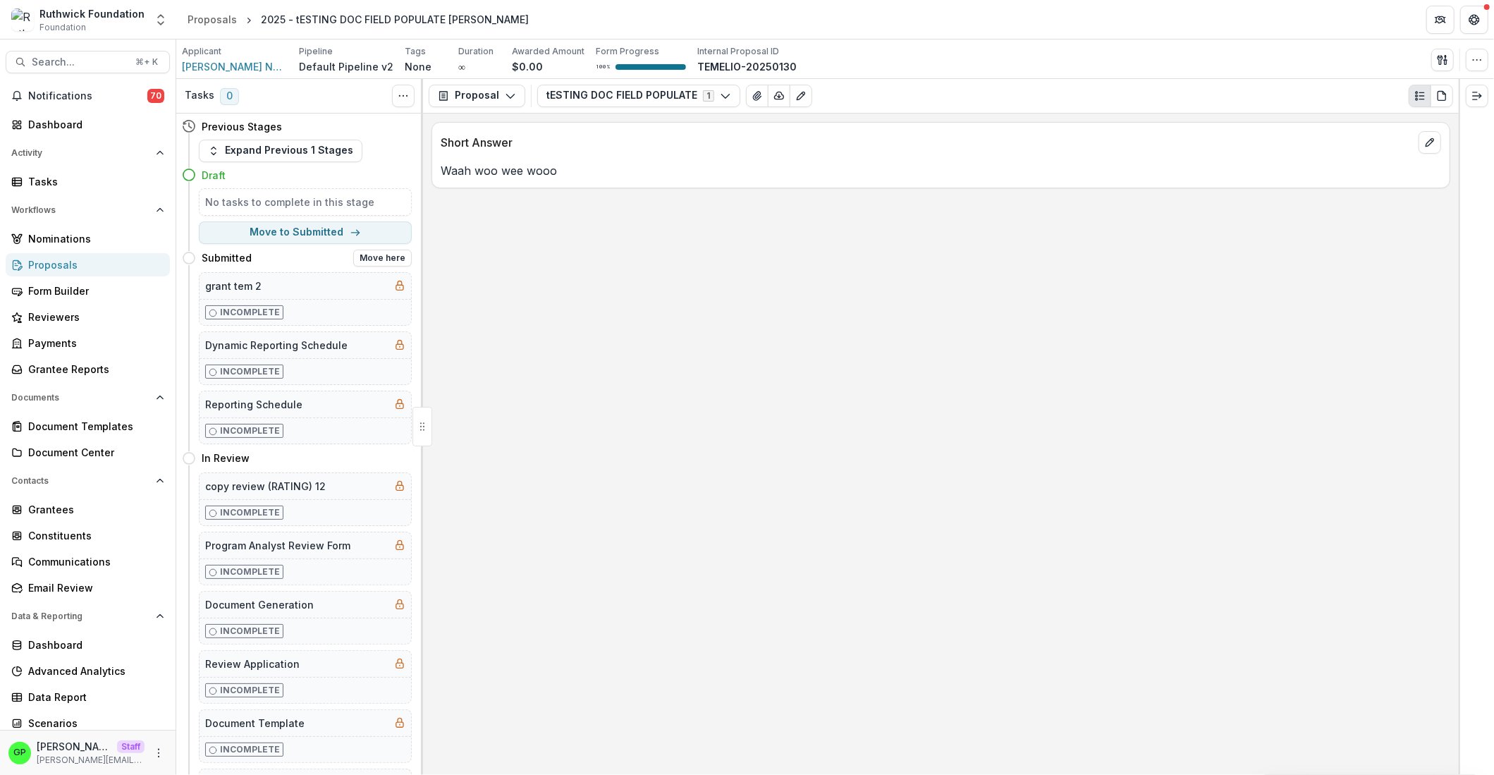
click at [373, 250] on div "Submitted Move here" at bounding box center [297, 258] width 230 height 28
click at [373, 256] on button "Move here" at bounding box center [382, 258] width 59 height 17
select select "*********"
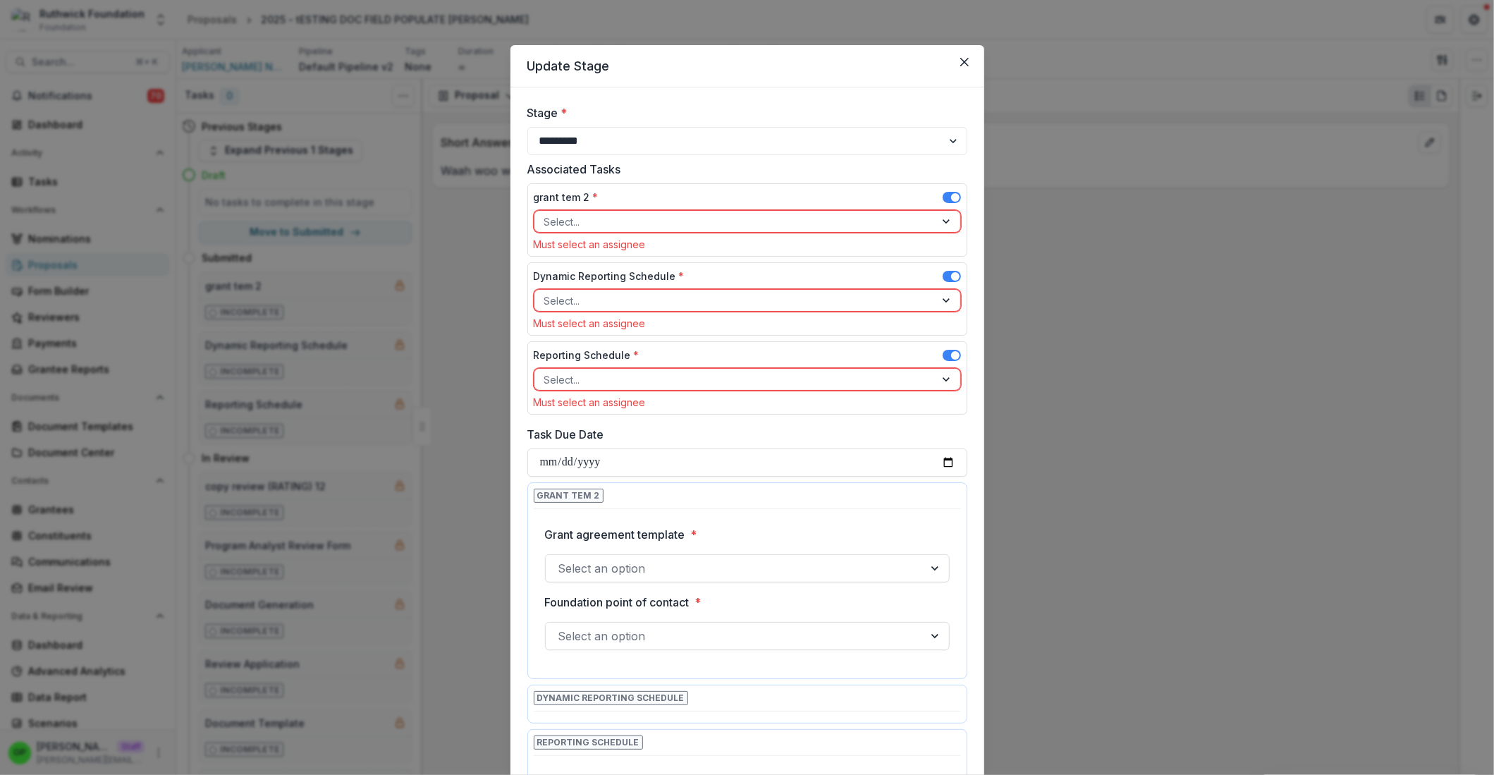
click at [954, 212] on div "Select..." at bounding box center [747, 221] width 427 height 23
drag, startPoint x: 955, startPoint y: 188, endPoint x: 948, endPoint y: 196, distance: 11.0
click at [955, 188] on div "grant tem 2 * Select... Must select an assignee" at bounding box center [747, 219] width 440 height 73
click at [951, 196] on span at bounding box center [955, 197] width 8 height 8
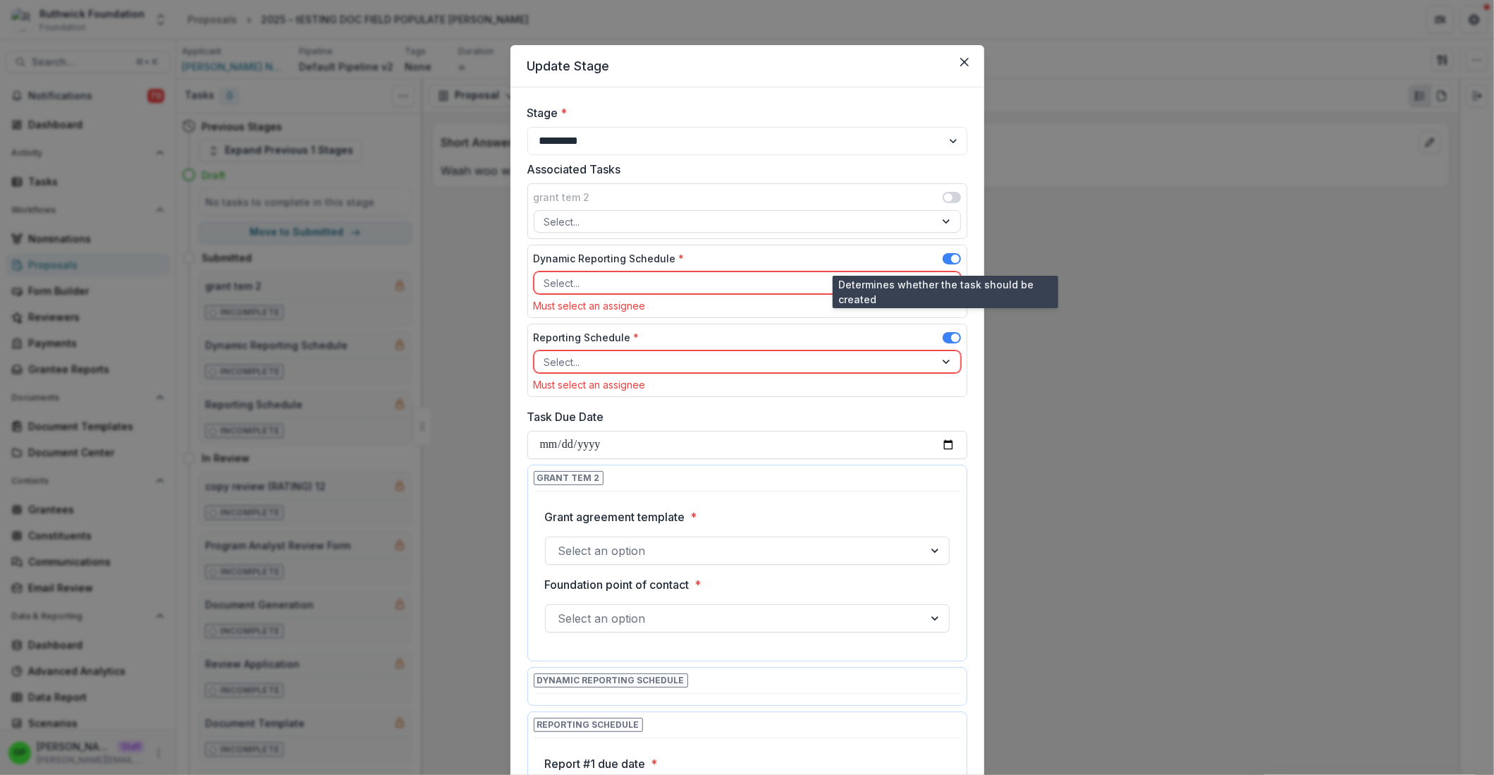
click at [951, 258] on span at bounding box center [955, 259] width 8 height 8
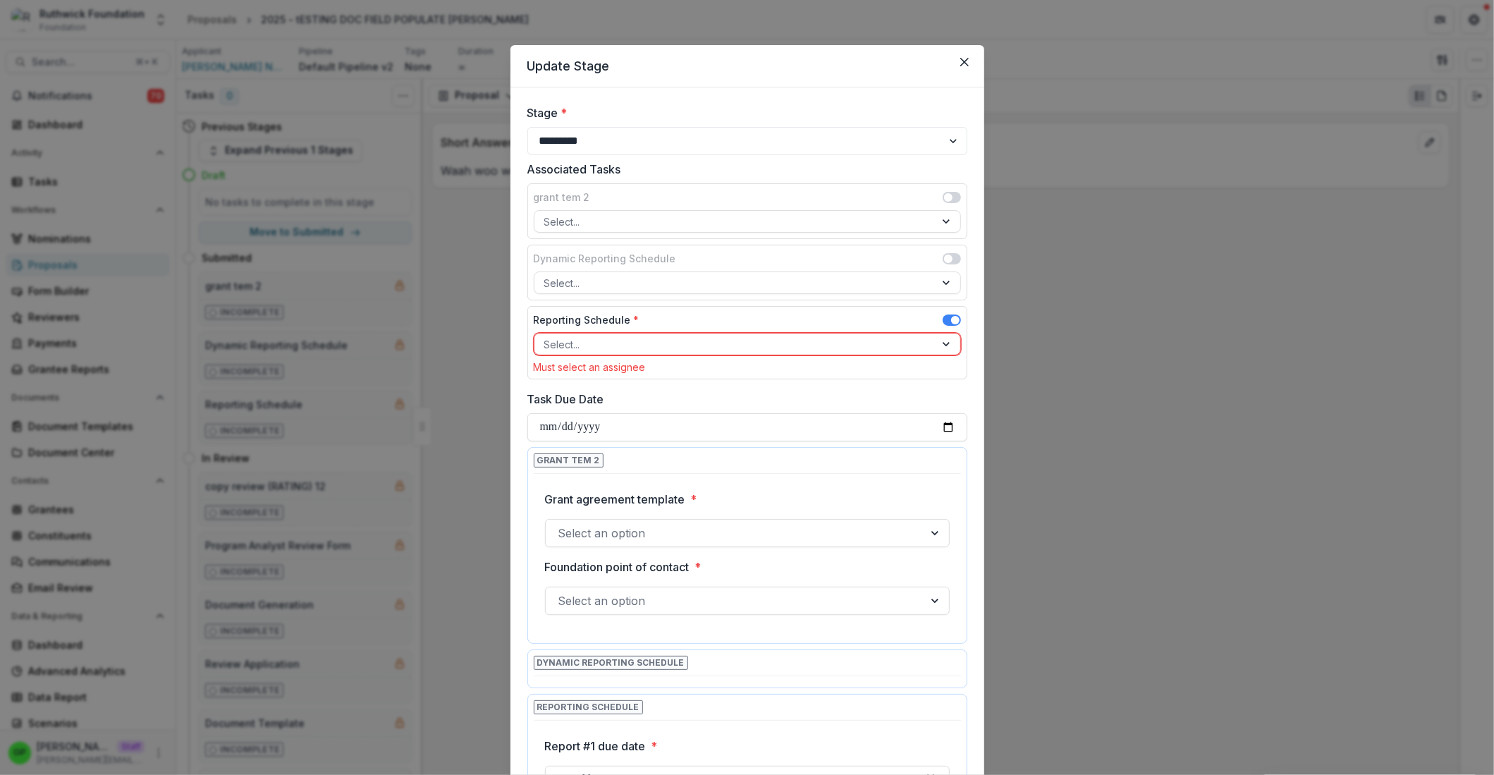
click at [946, 329] on span at bounding box center [952, 322] width 18 height 17
click at [945, 322] on span at bounding box center [952, 319] width 18 height 11
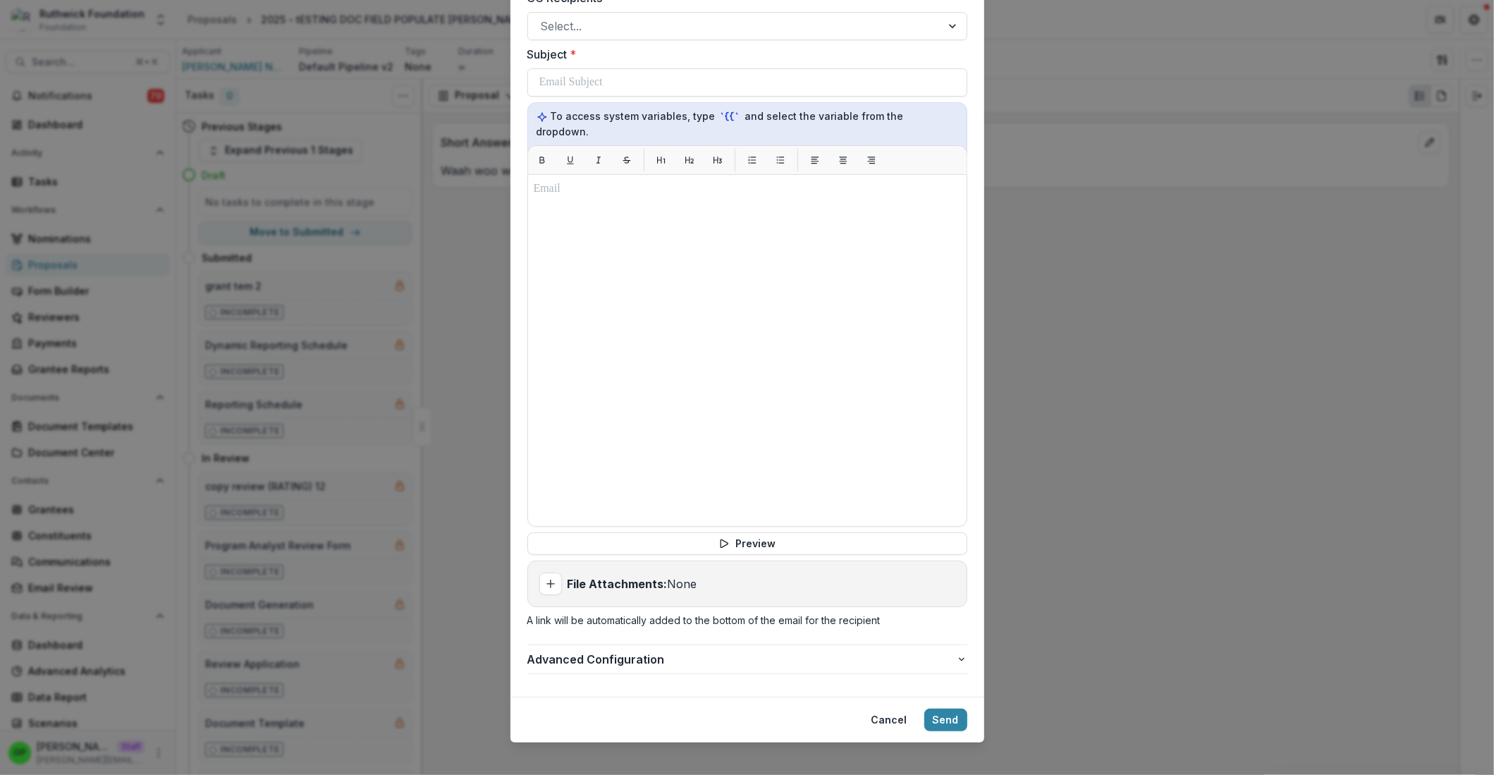
click at [948, 717] on button "Send" at bounding box center [945, 720] width 43 height 23
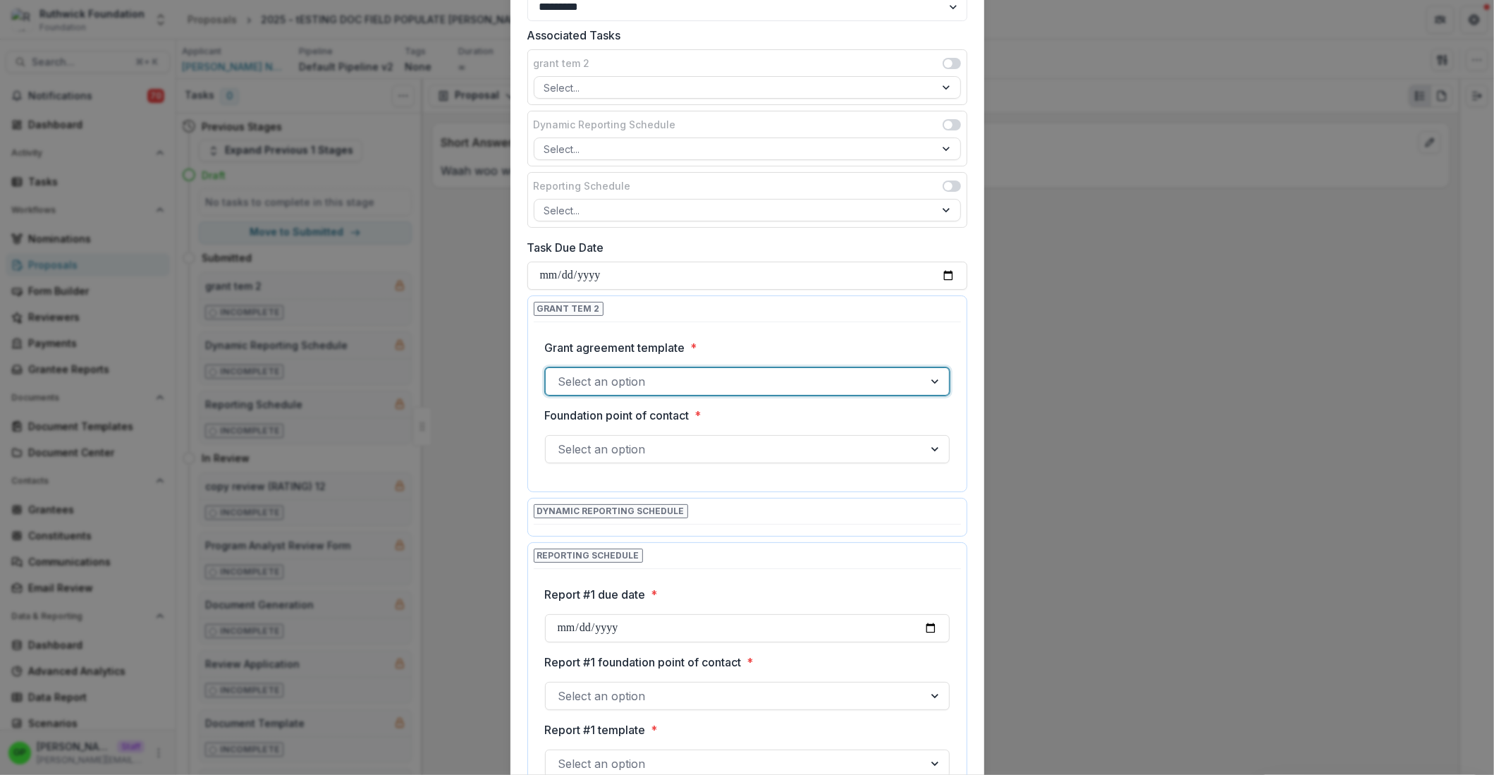
click at [675, 385] on div at bounding box center [734, 382] width 353 height 20
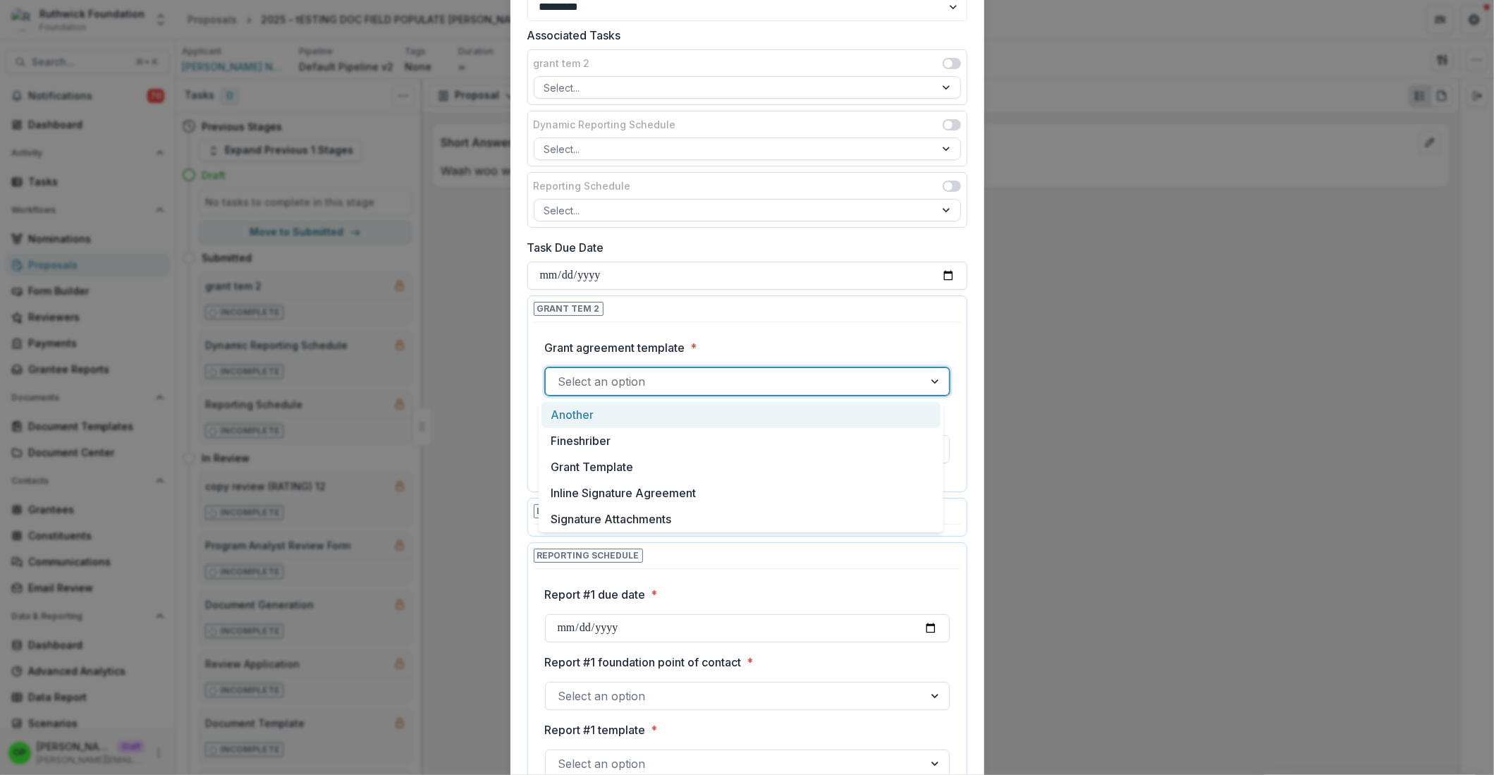
click at [709, 366] on div at bounding box center [747, 365] width 405 height 6
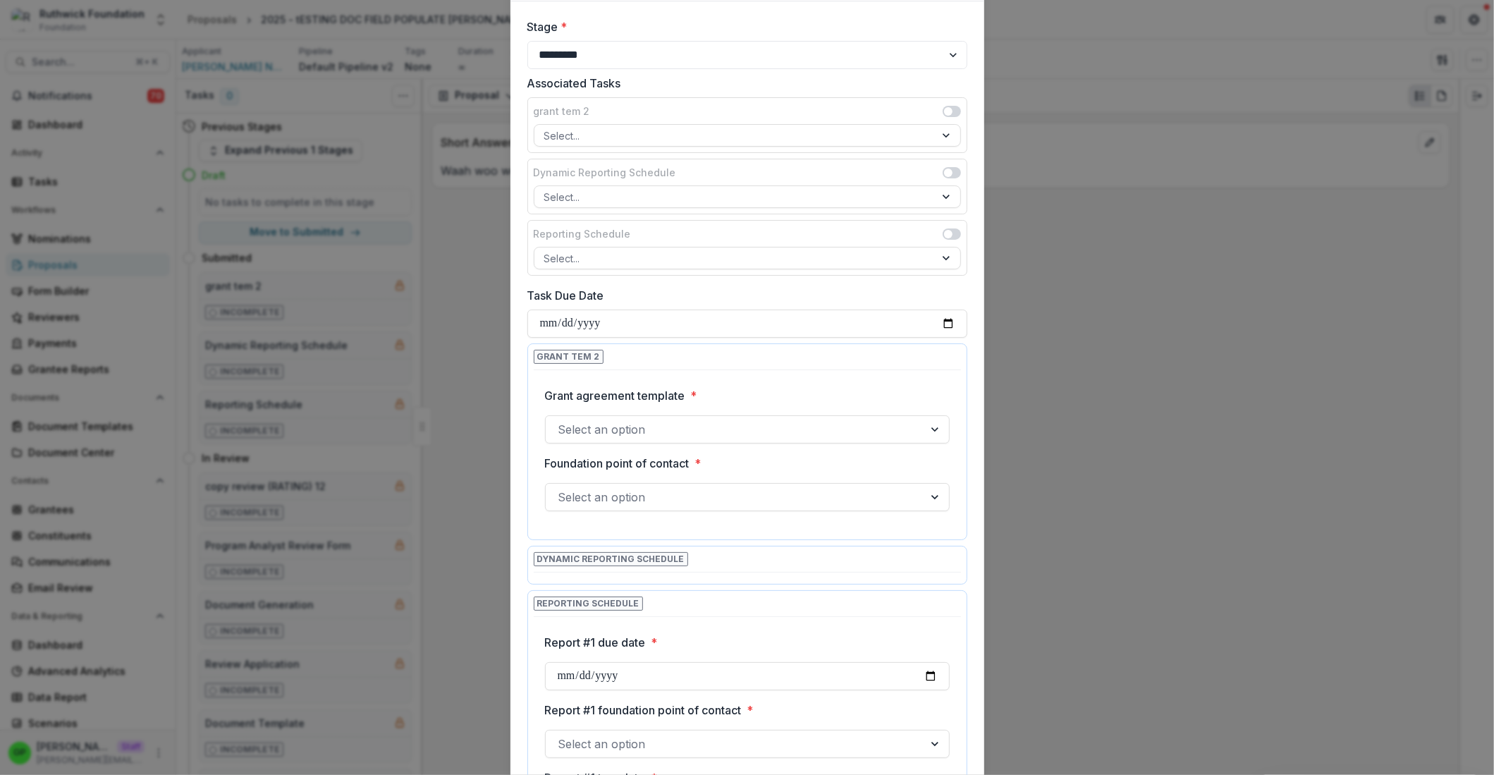
scroll to position [0, 0]
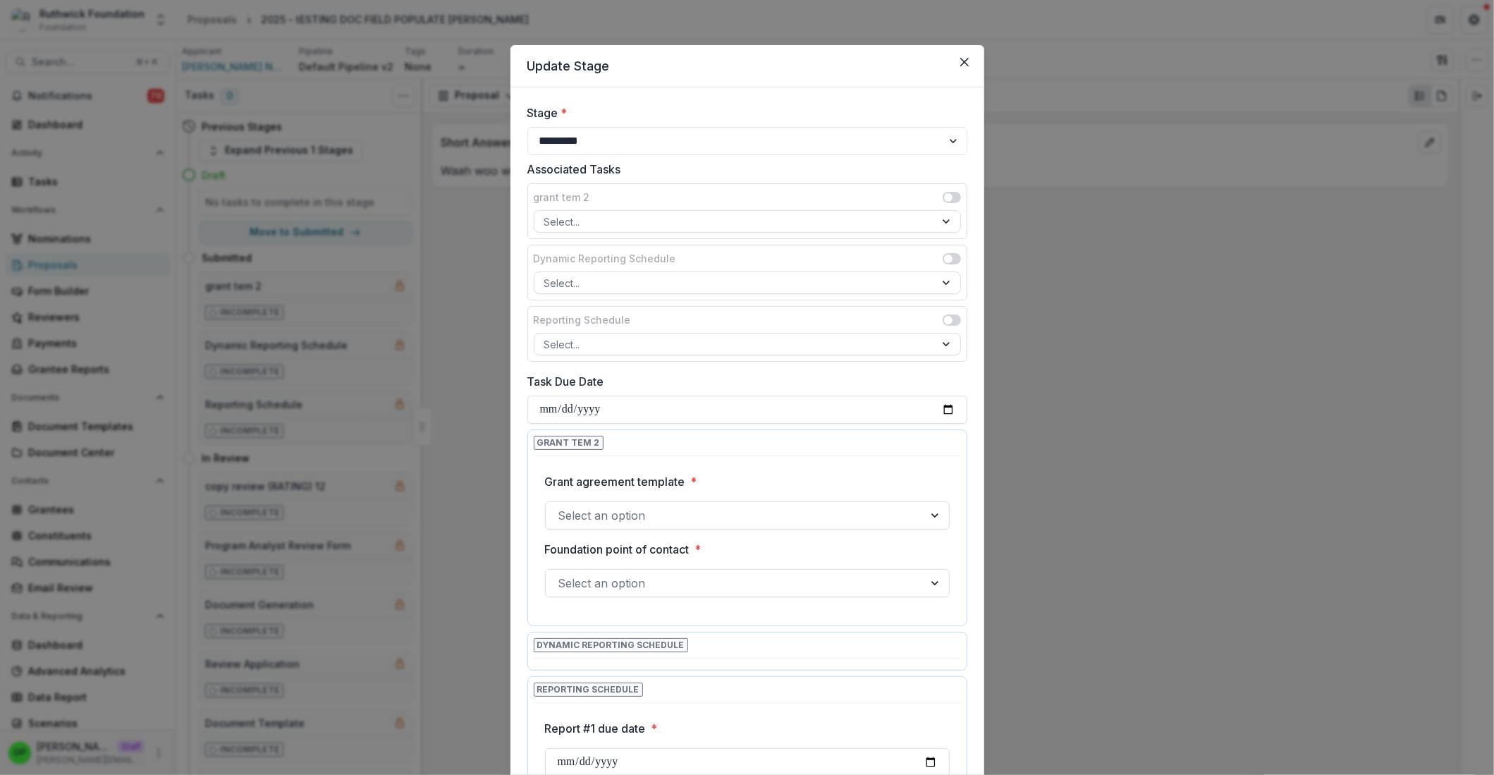
click at [810, 510] on div at bounding box center [734, 516] width 353 height 20
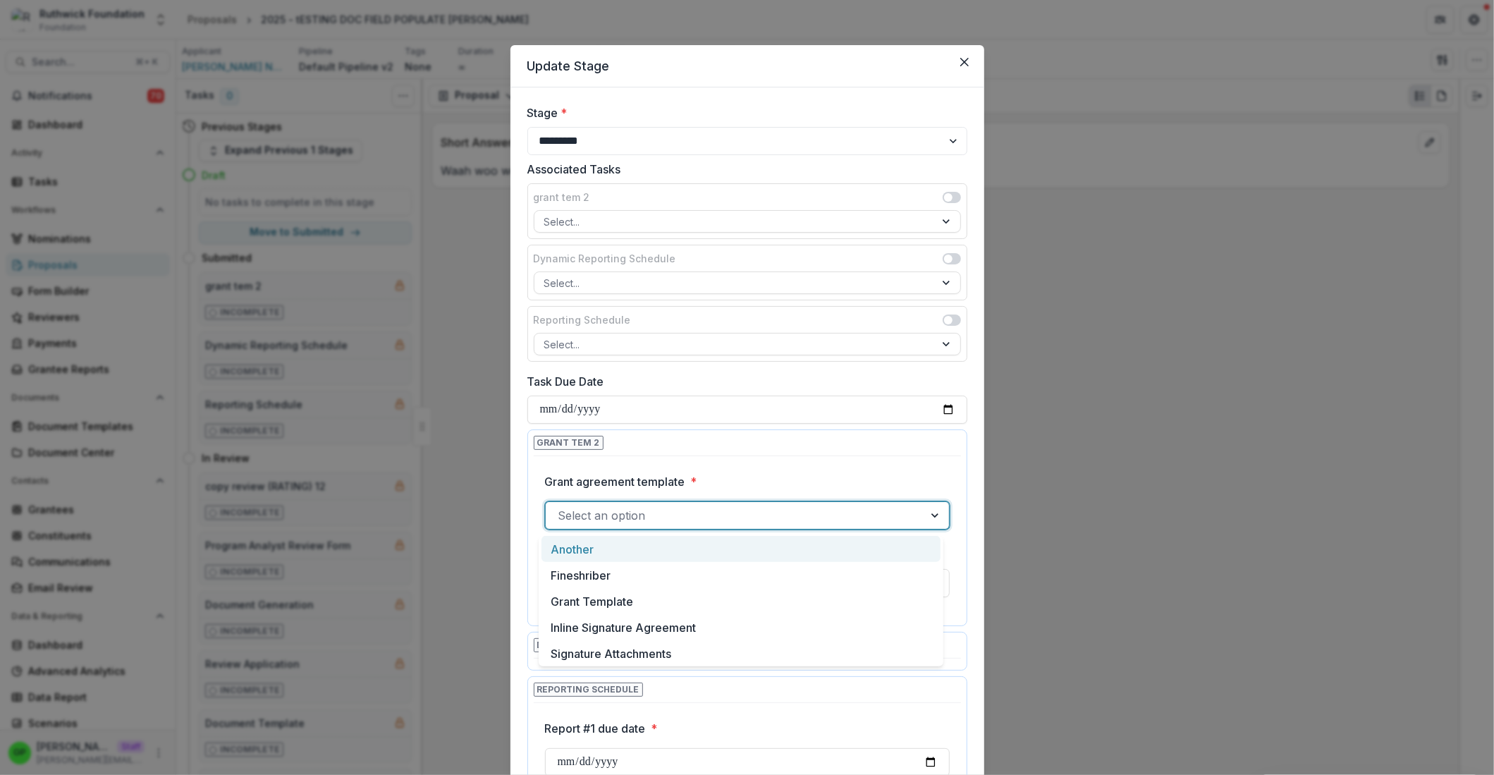
click at [665, 556] on div "Another" at bounding box center [740, 549] width 399 height 26
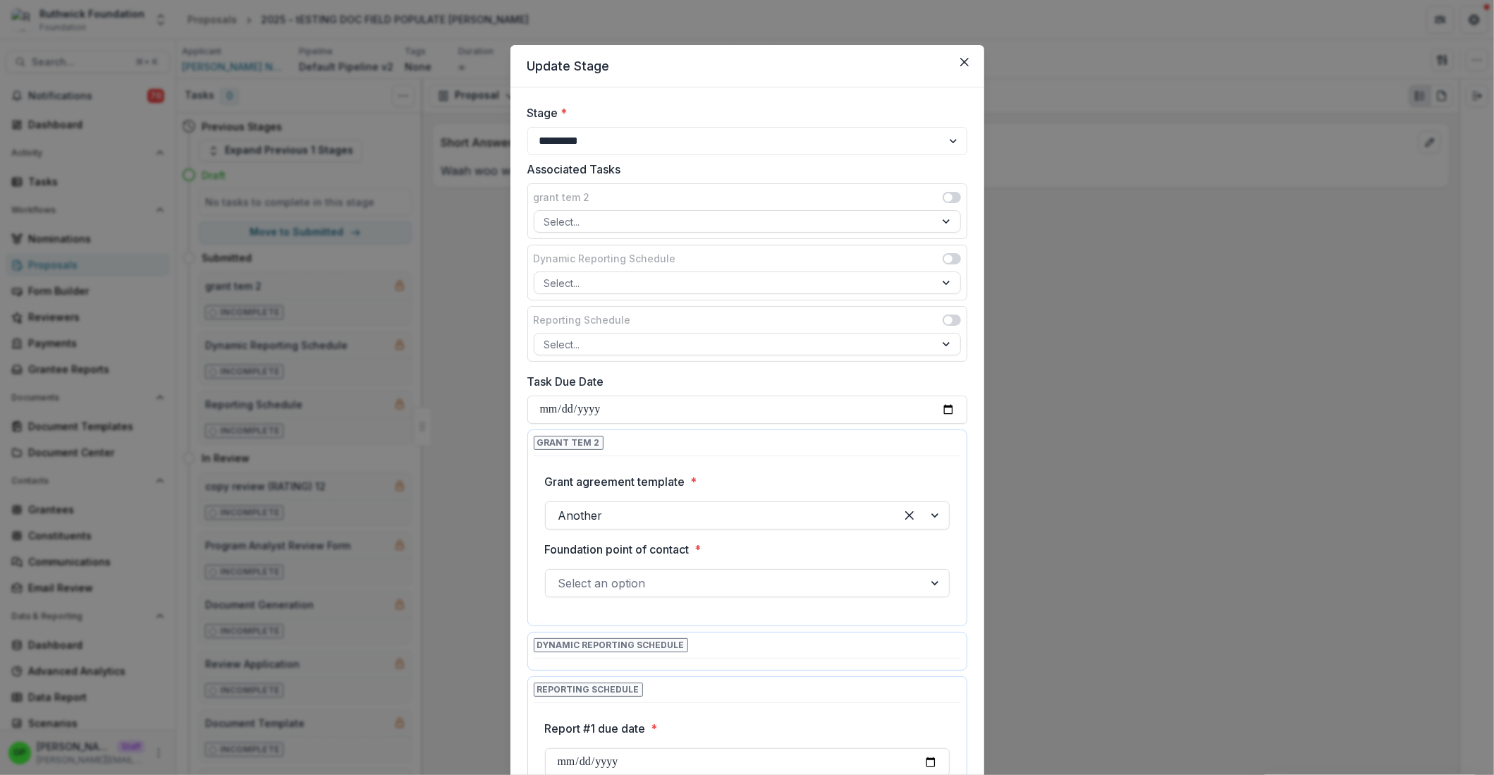
click at [663, 558] on p "Foundation point of contact" at bounding box center [617, 549] width 145 height 17
click at [562, 575] on input "Foundation point of contact *" at bounding box center [560, 583] width 4 height 17
click at [666, 569] on div at bounding box center [747, 566] width 405 height 6
click at [673, 577] on div at bounding box center [734, 583] width 353 height 20
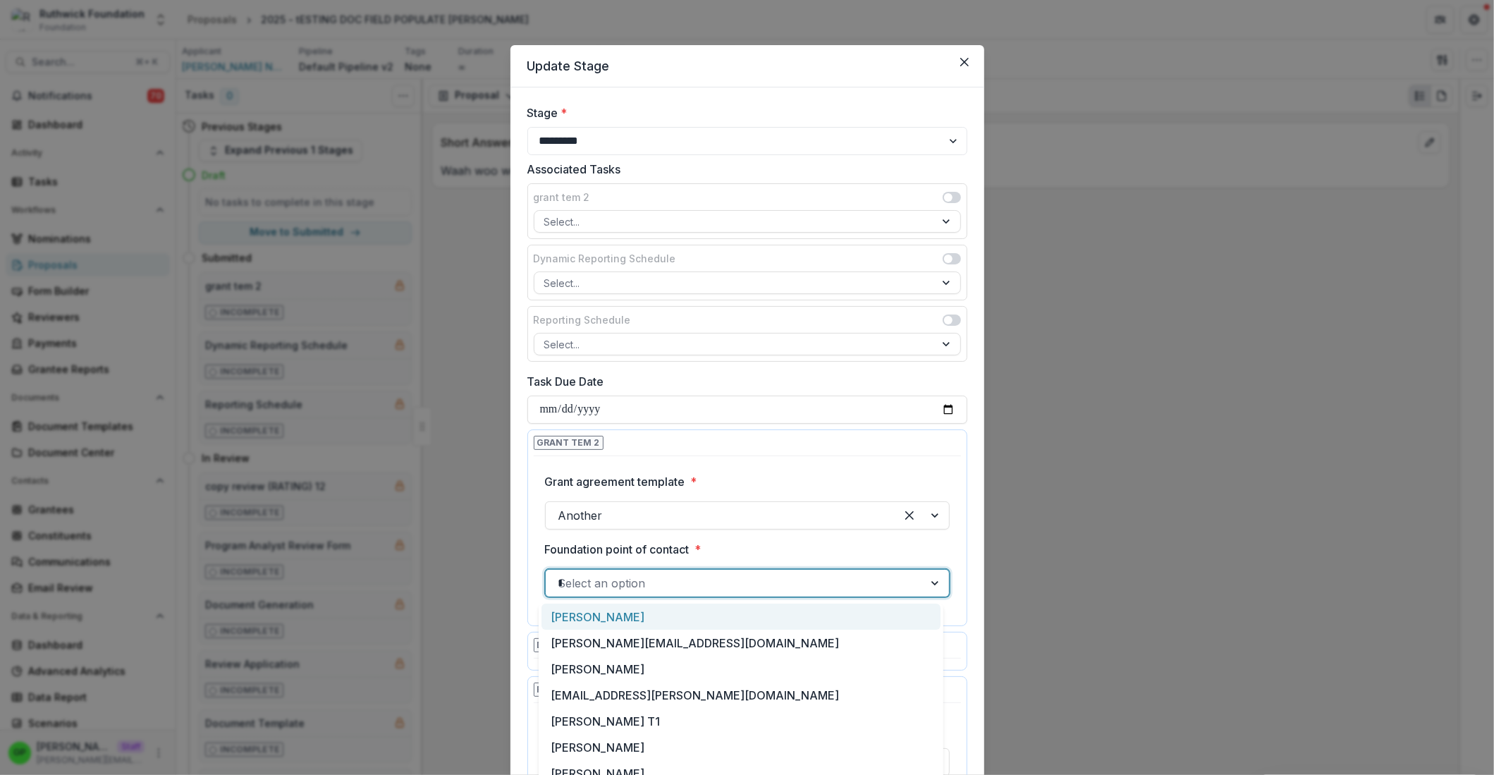
type input "**"
click at [675, 621] on div "[PERSON_NAME]" at bounding box center [740, 617] width 399 height 26
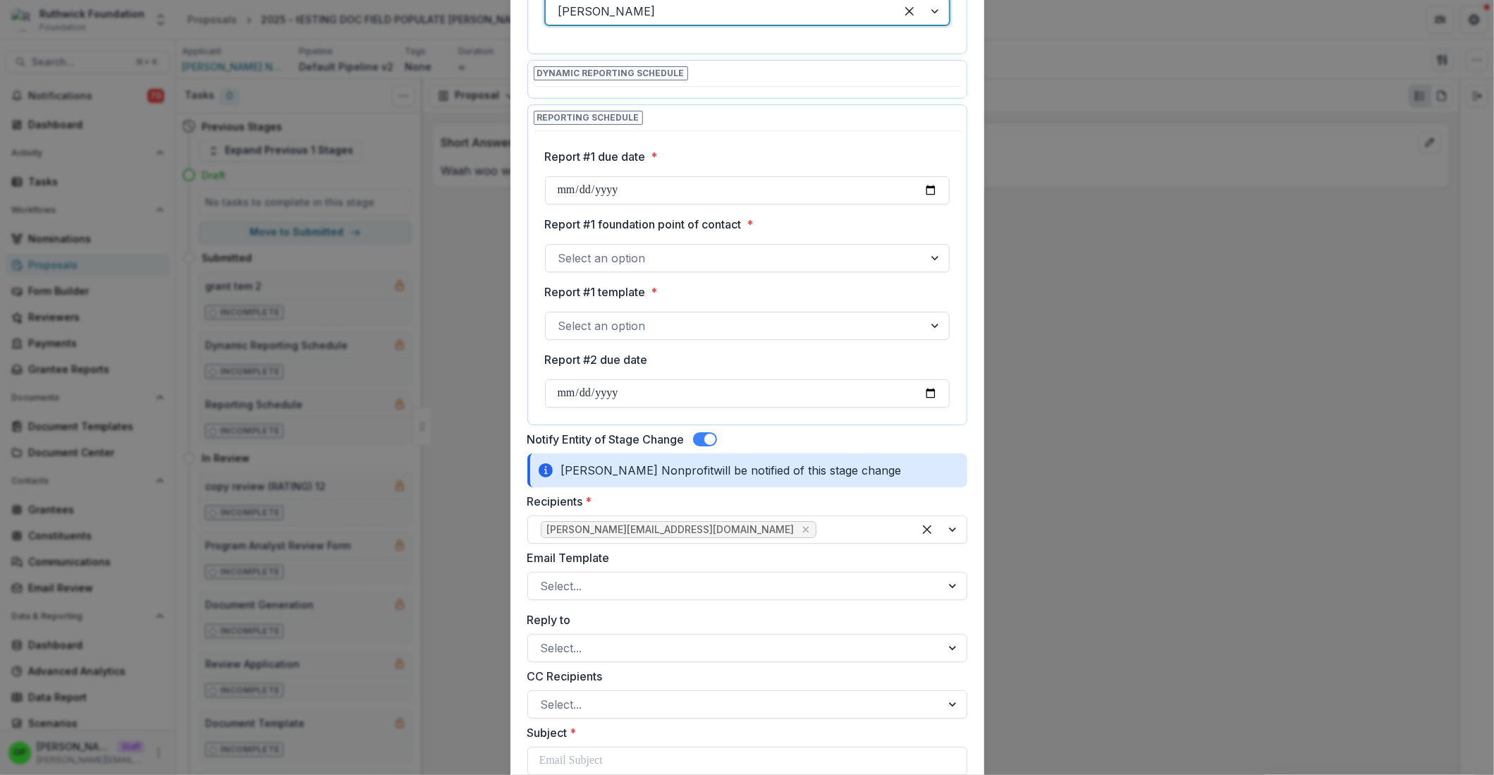
scroll to position [589, 0]
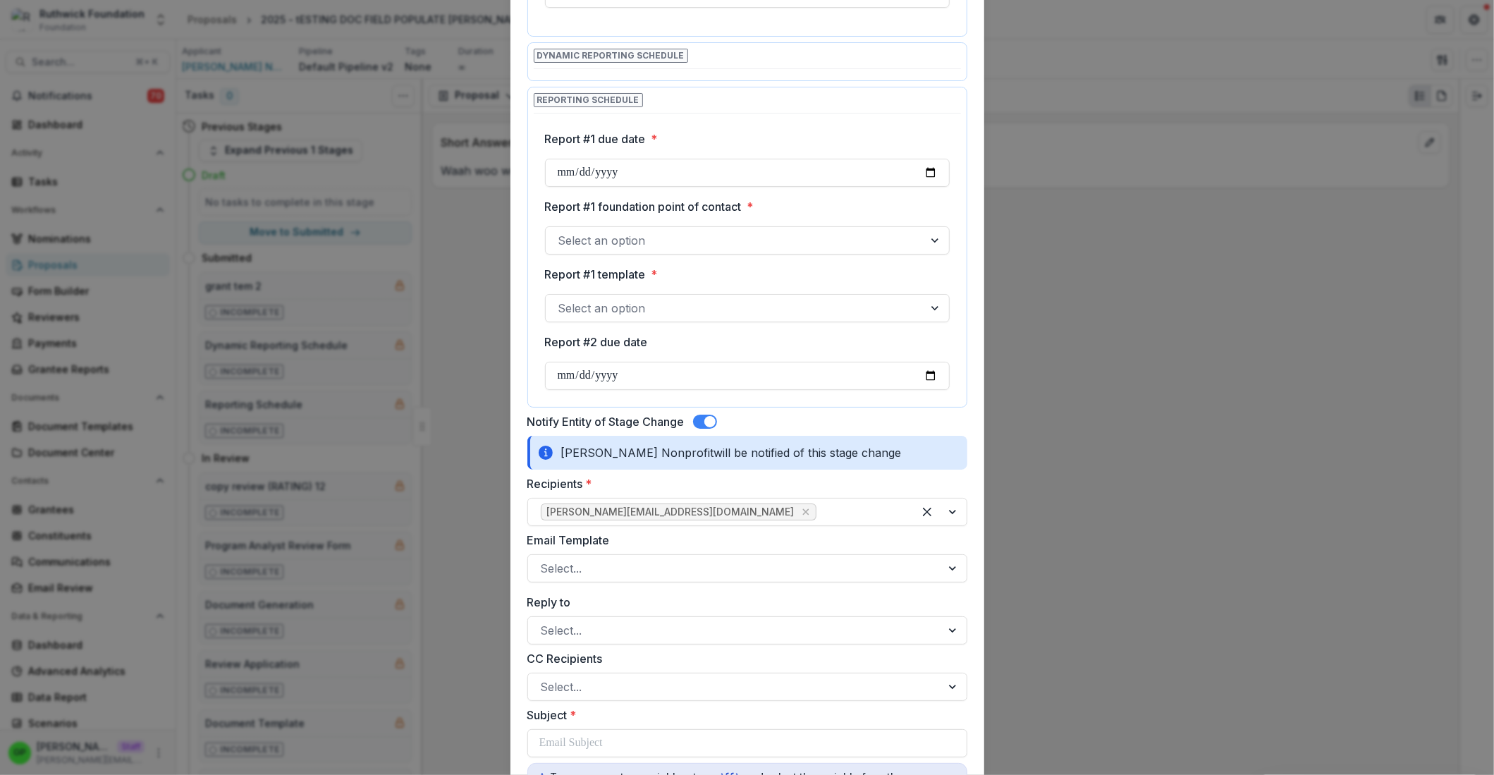
click at [700, 427] on span at bounding box center [705, 422] width 24 height 14
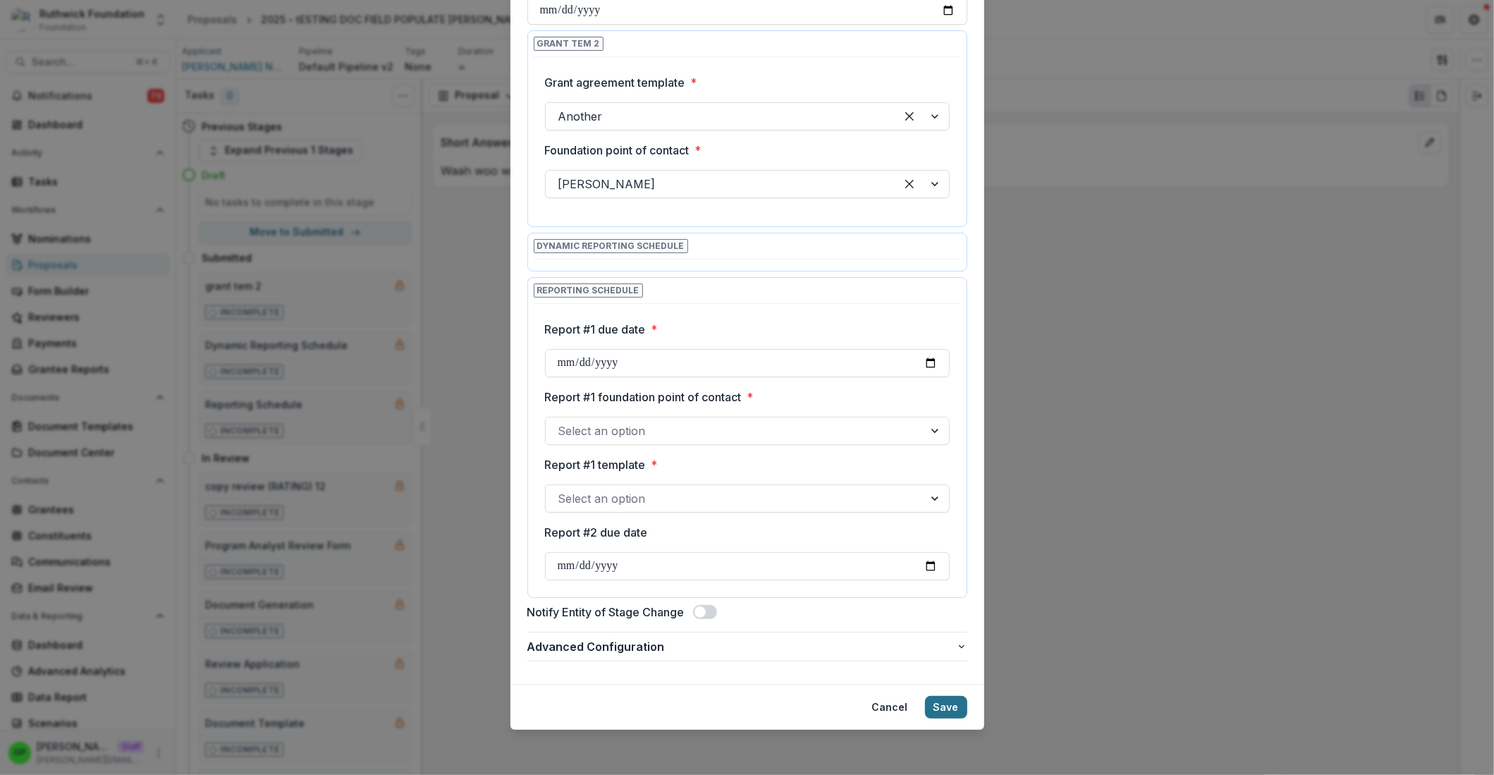
click at [955, 706] on button "Save" at bounding box center [946, 707] width 42 height 23
type input "**********"
click at [634, 491] on div at bounding box center [734, 499] width 353 height 20
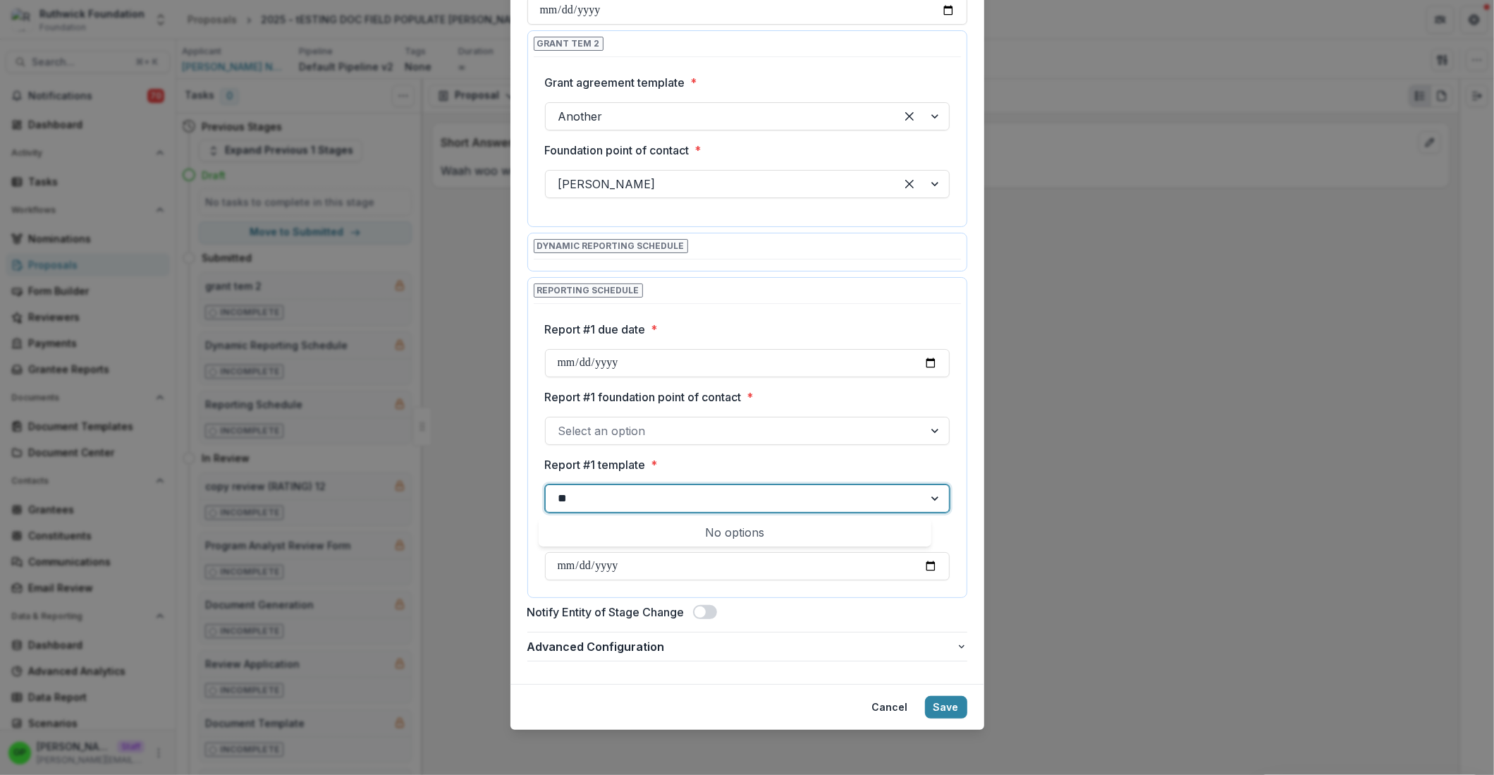
type input "*"
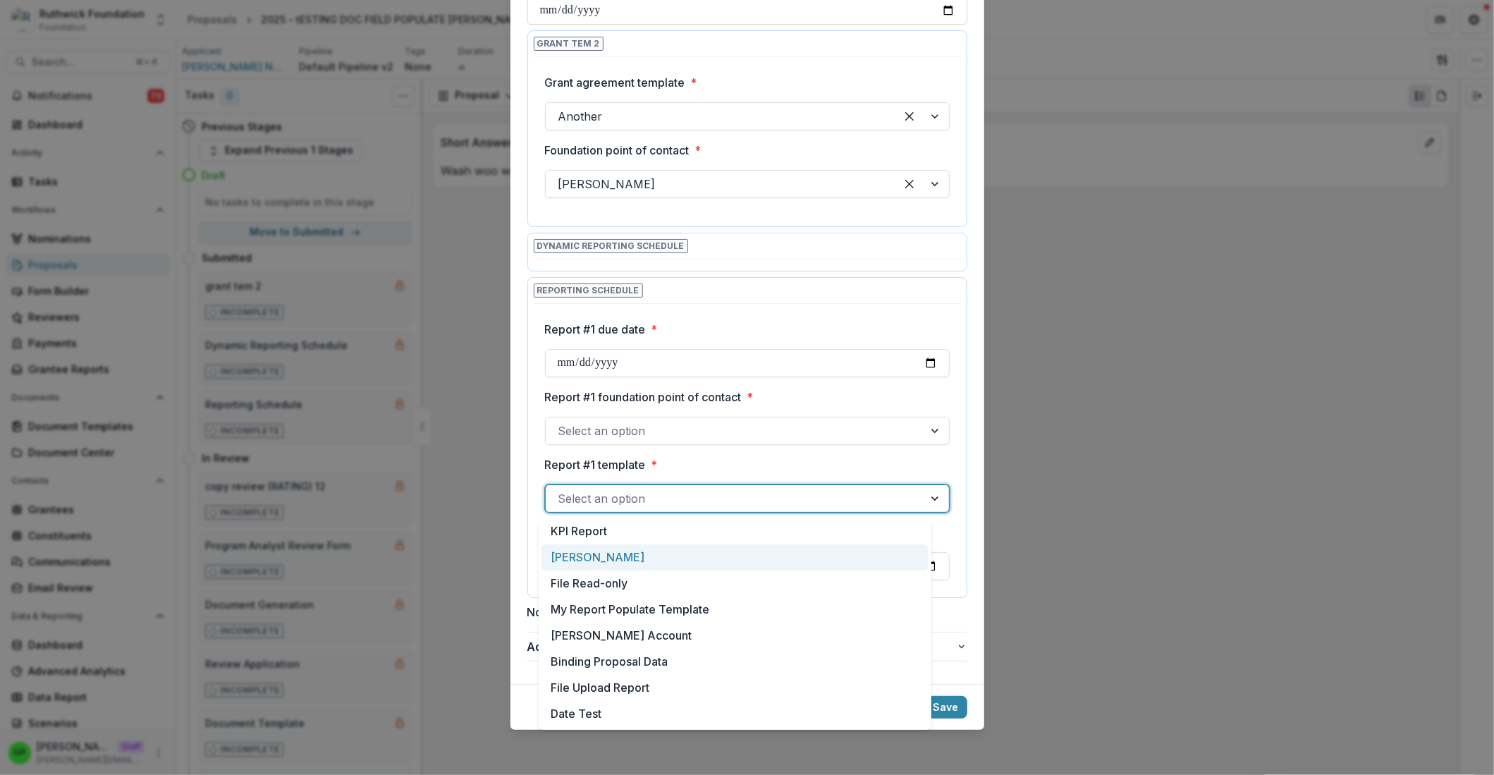
click at [673, 560] on div "Julie" at bounding box center [734, 557] width 387 height 26
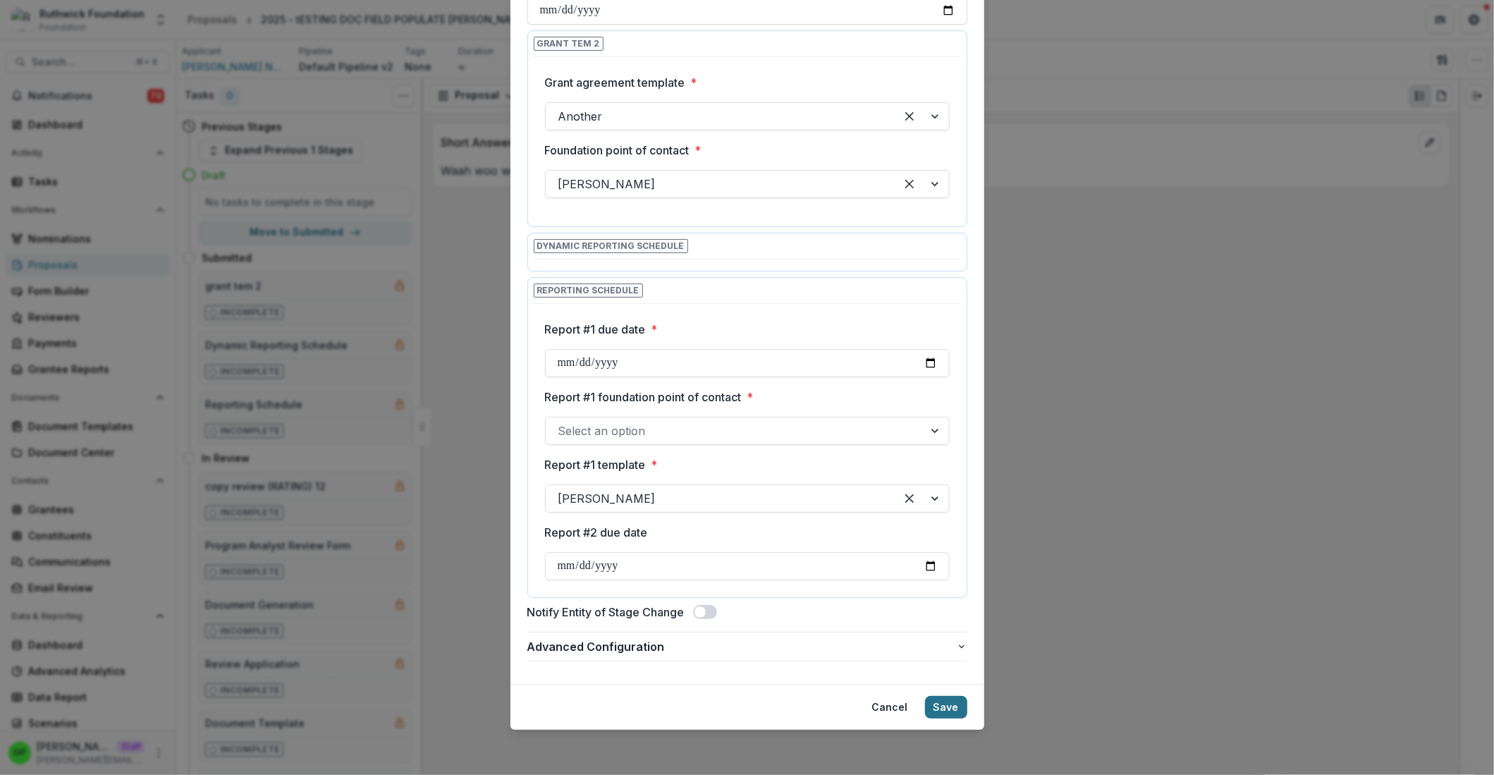
click at [934, 709] on button "Save" at bounding box center [946, 707] width 42 height 23
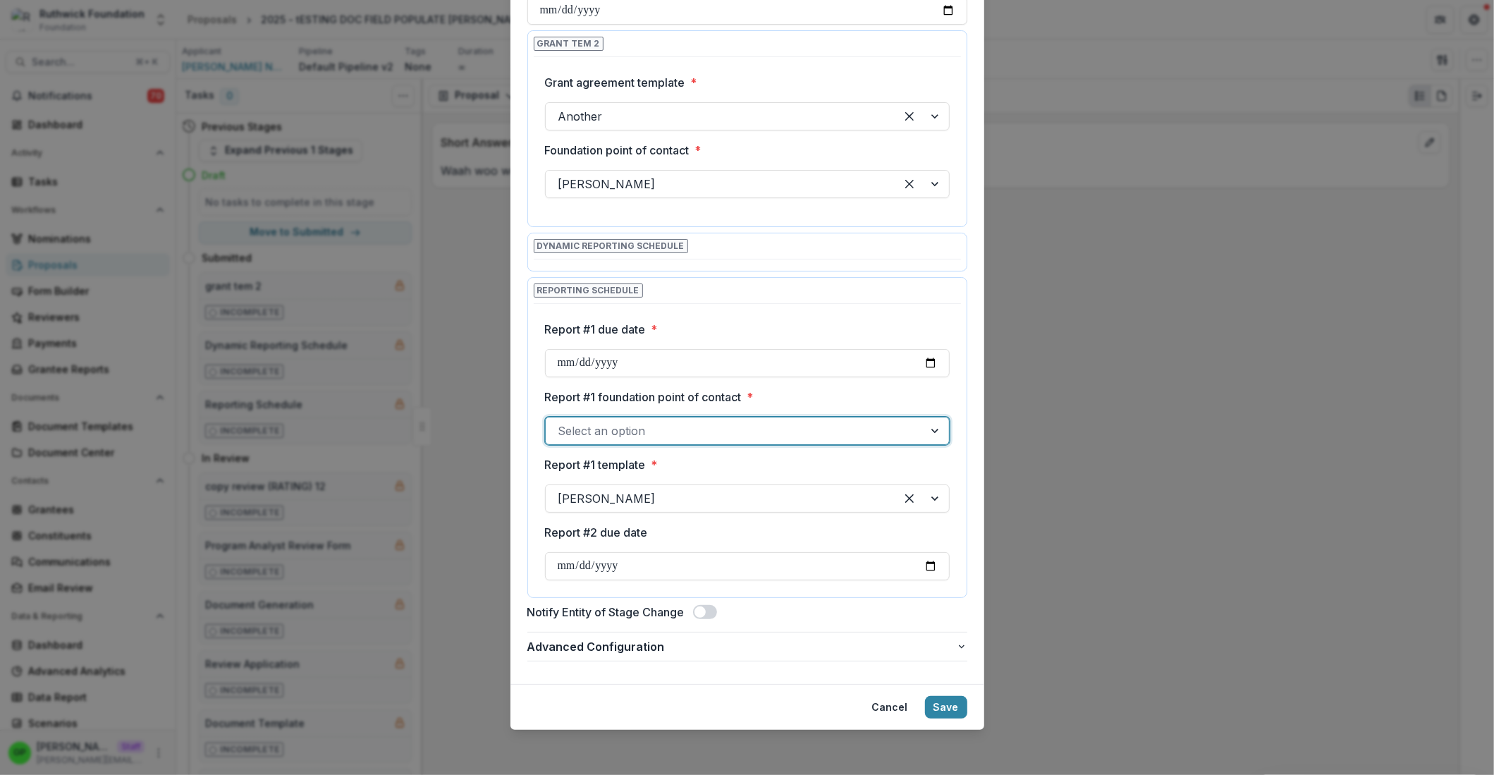
click at [632, 438] on div at bounding box center [734, 431] width 353 height 20
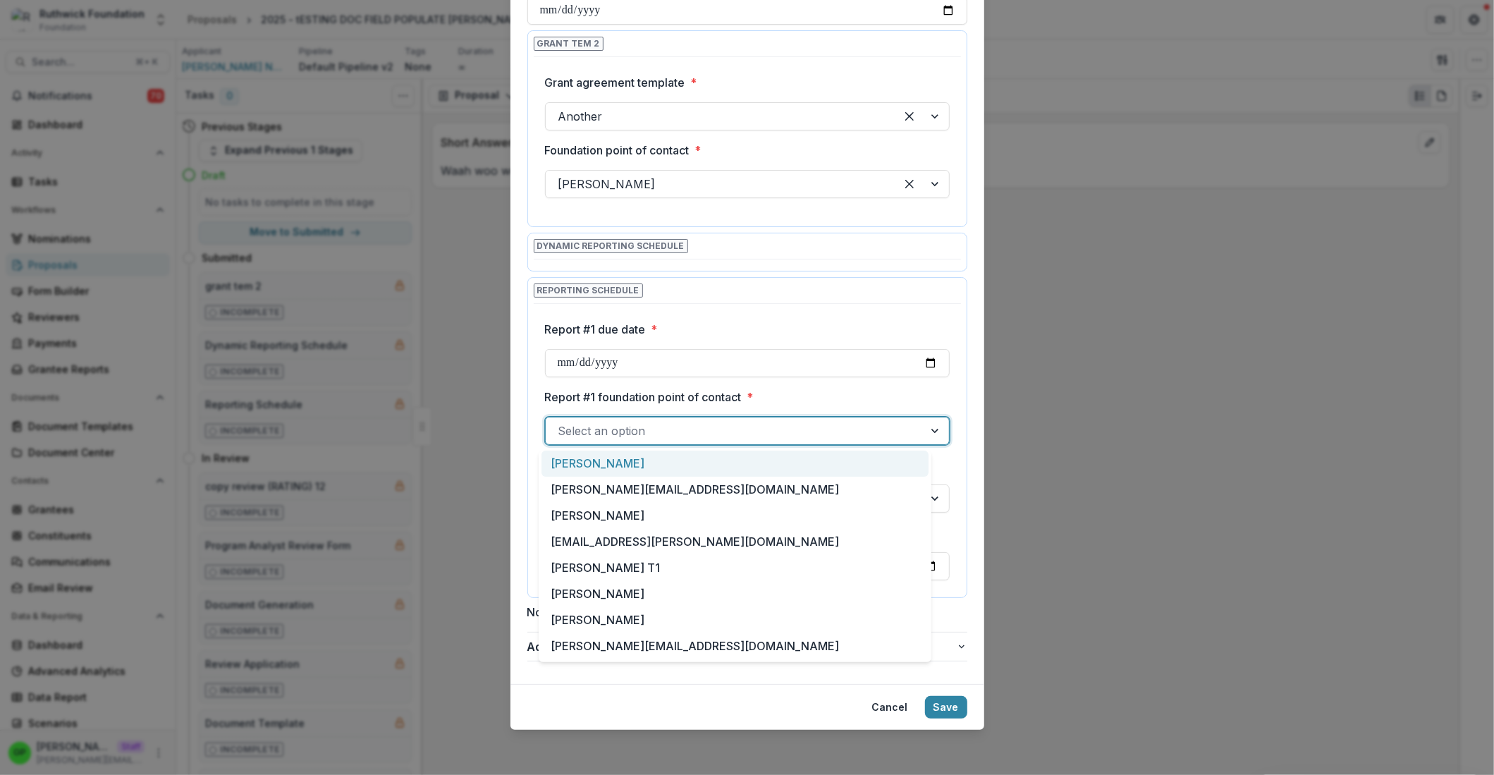
type input "*"
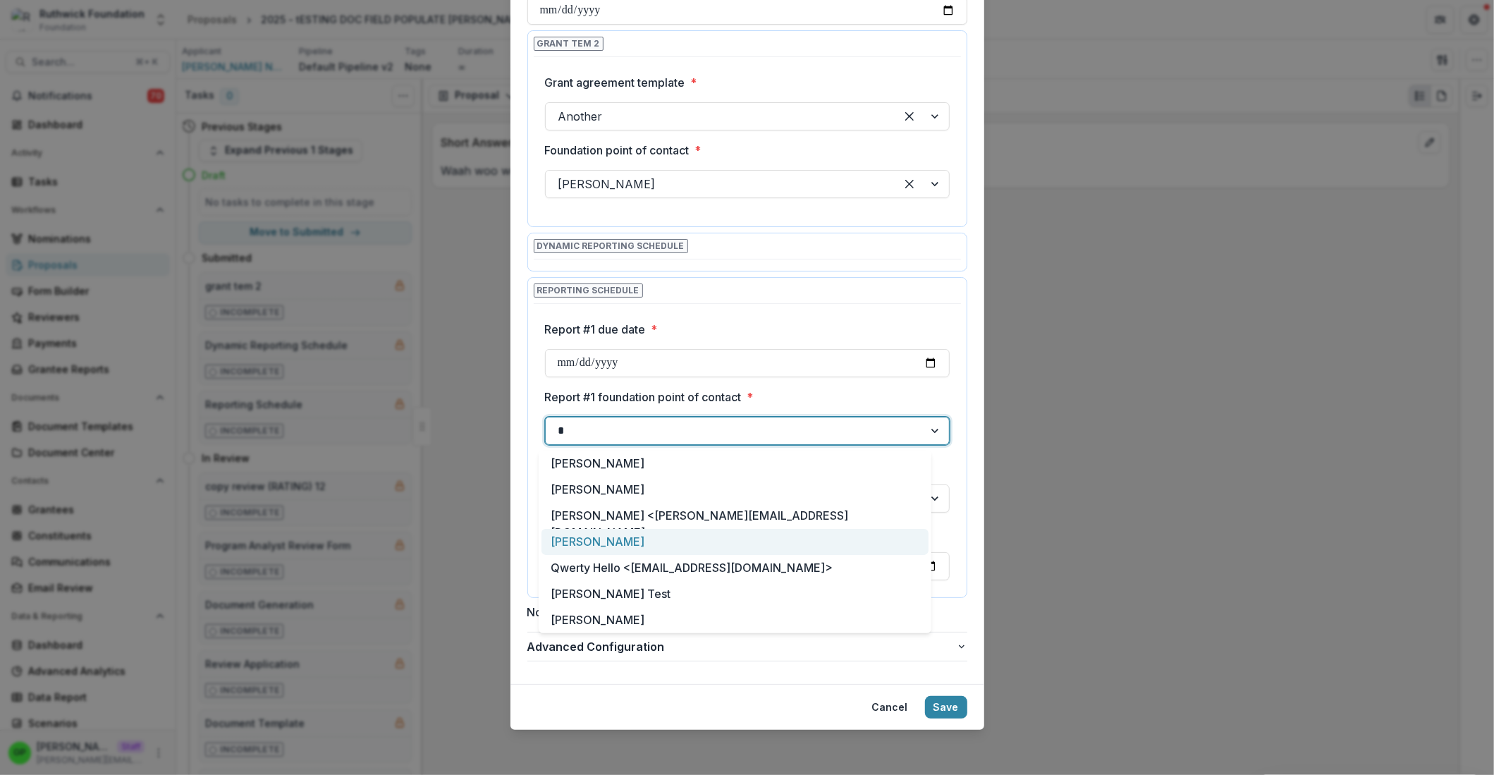
click at [624, 541] on div "[PERSON_NAME]" at bounding box center [734, 542] width 387 height 26
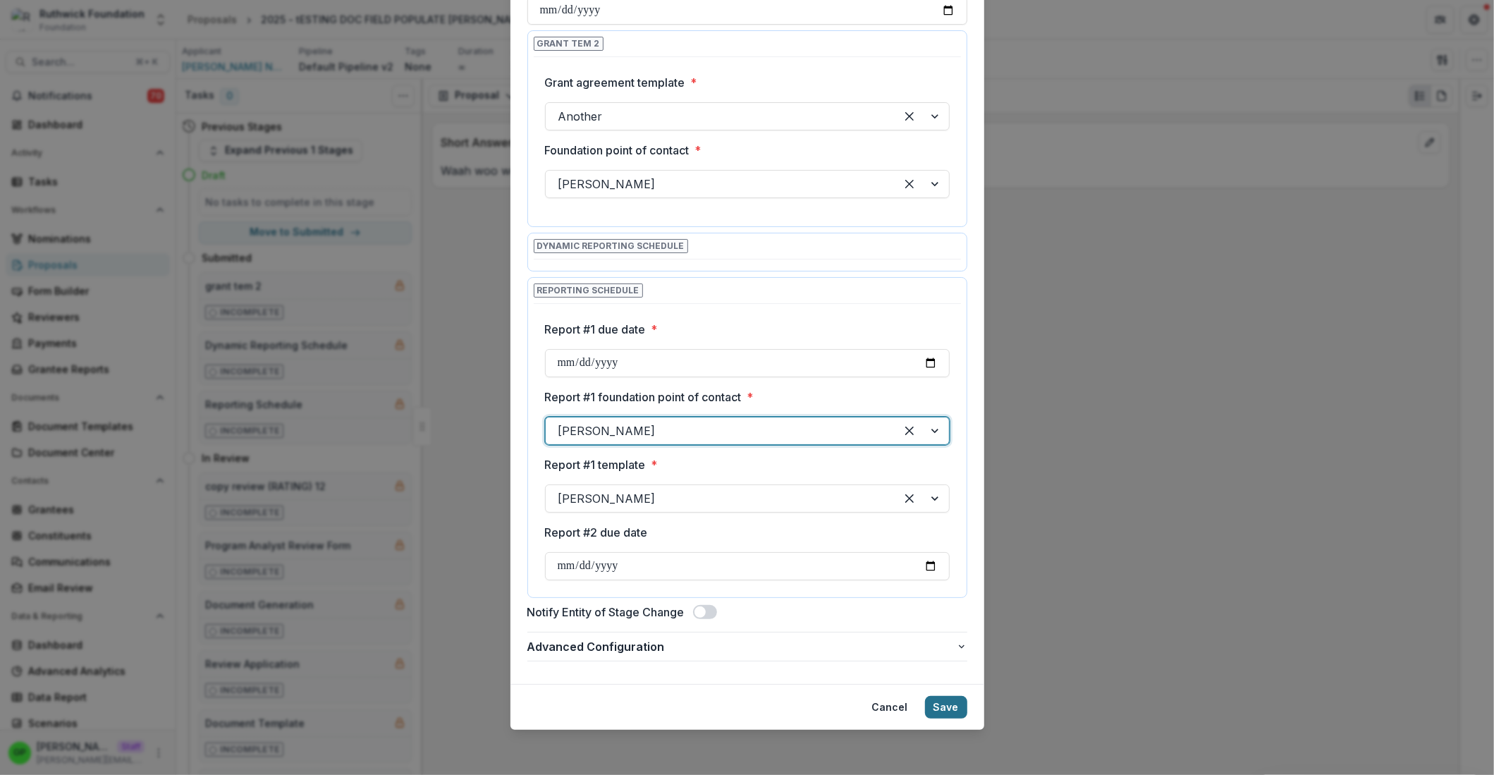
click at [940, 709] on button "Save" at bounding box center [946, 707] width 42 height 23
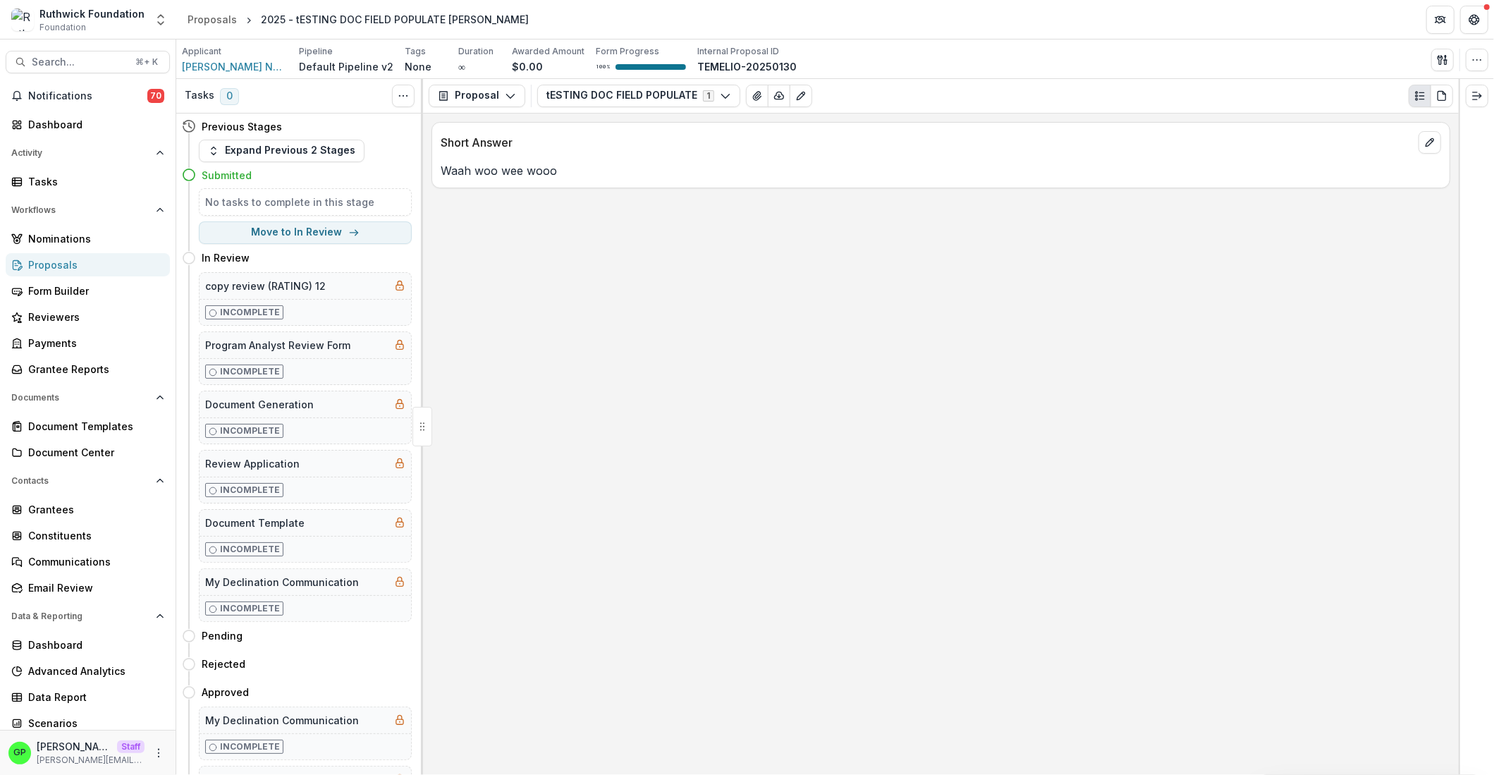
click at [91, 266] on div "Proposals" at bounding box center [93, 264] width 130 height 15
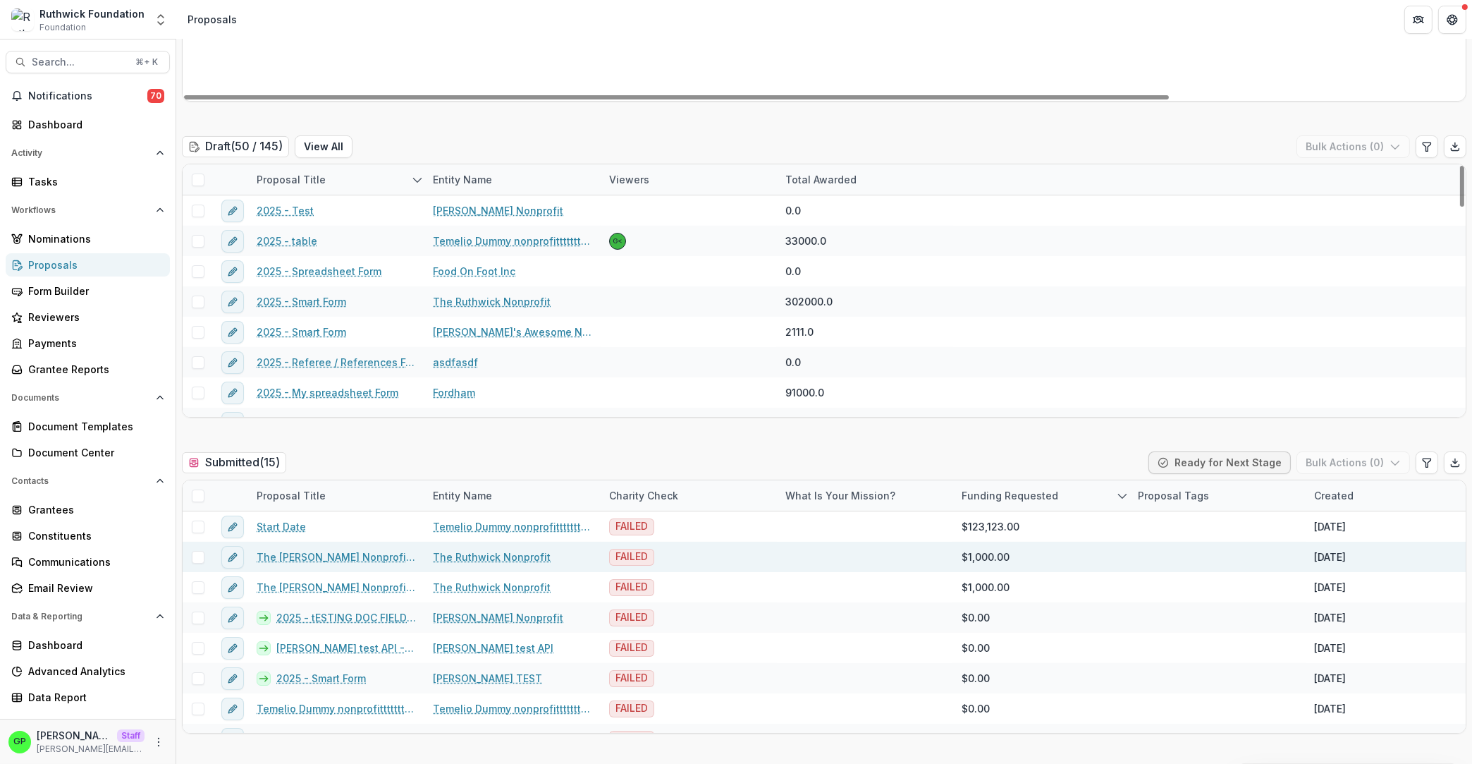
scroll to position [482, 0]
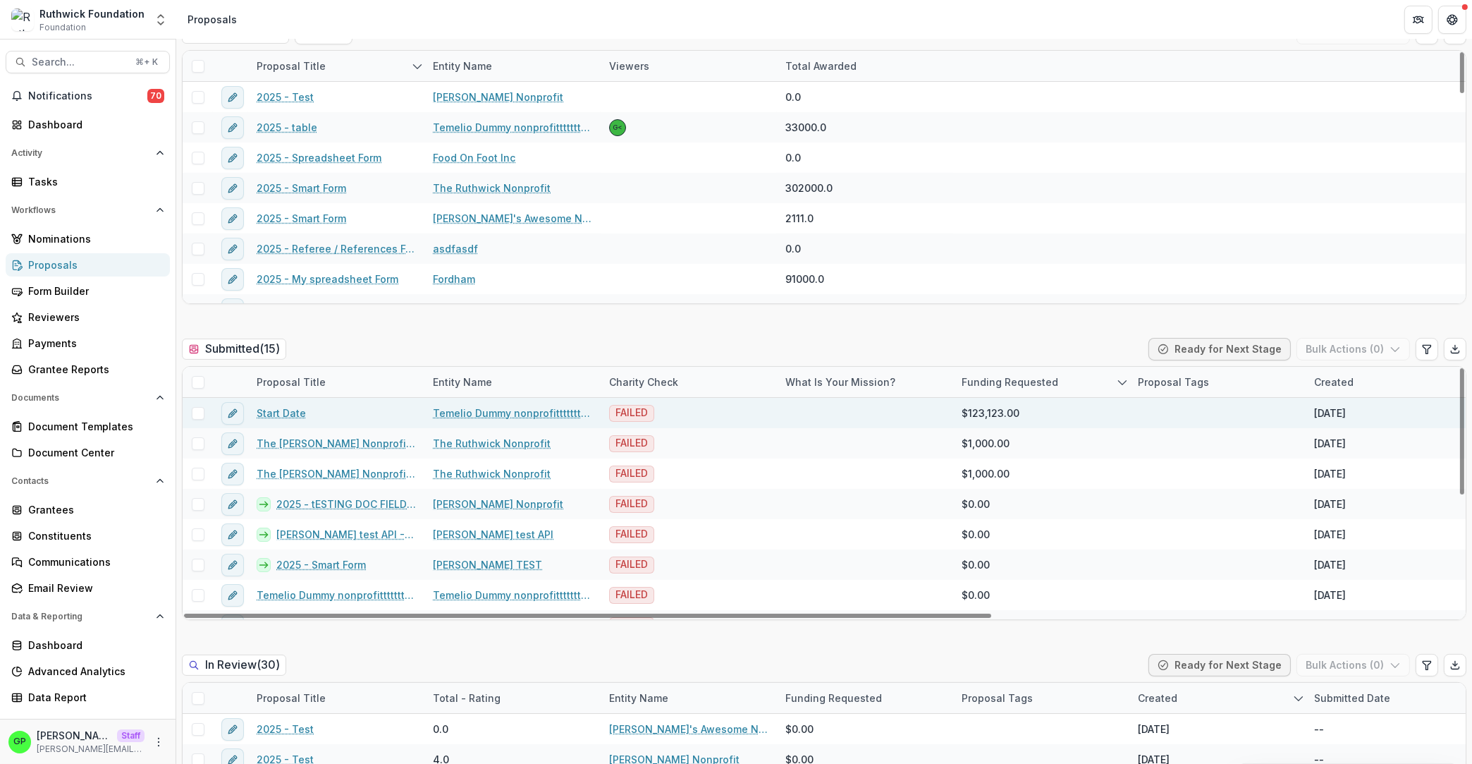
click at [200, 420] on div at bounding box center [198, 413] width 30 height 30
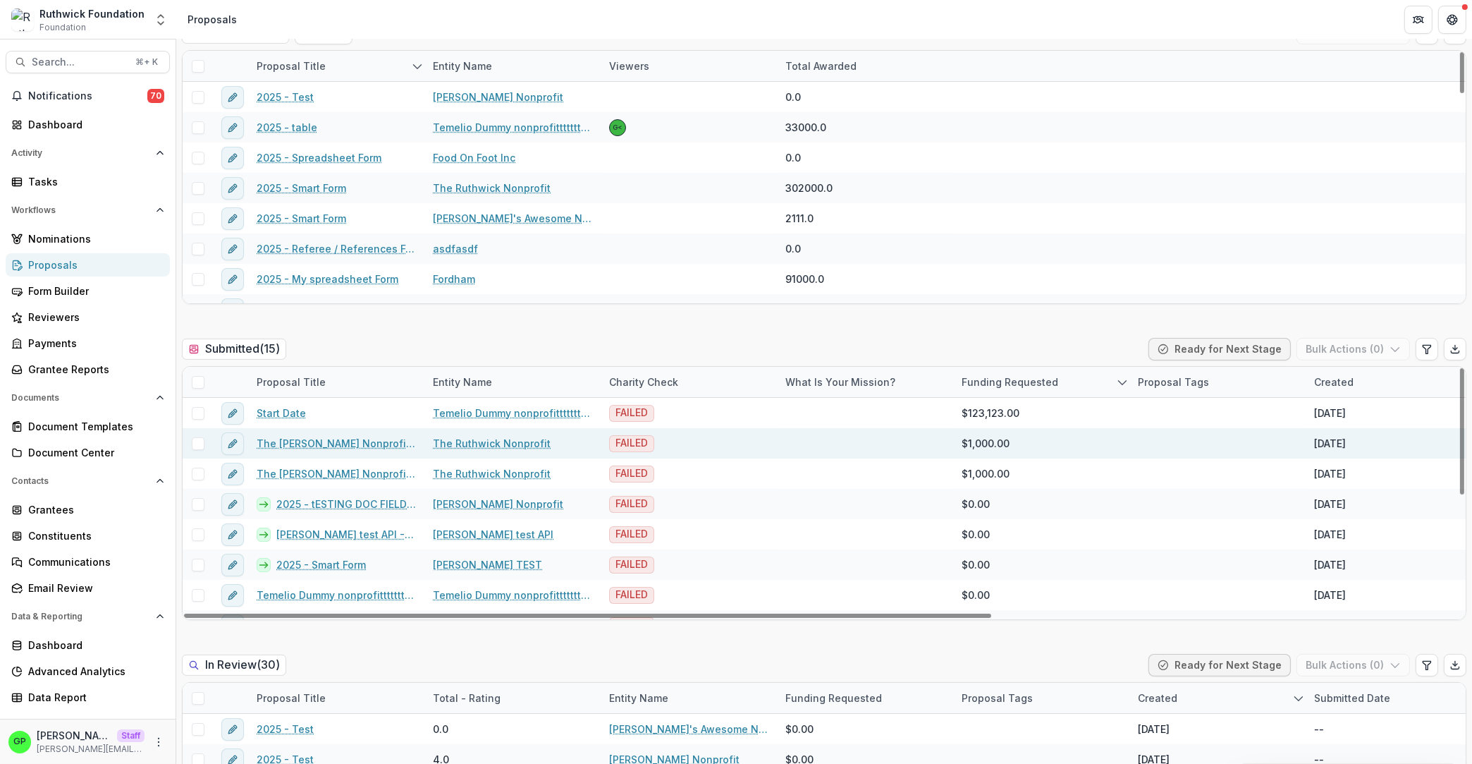
click at [200, 438] on span at bounding box center [198, 443] width 13 height 13
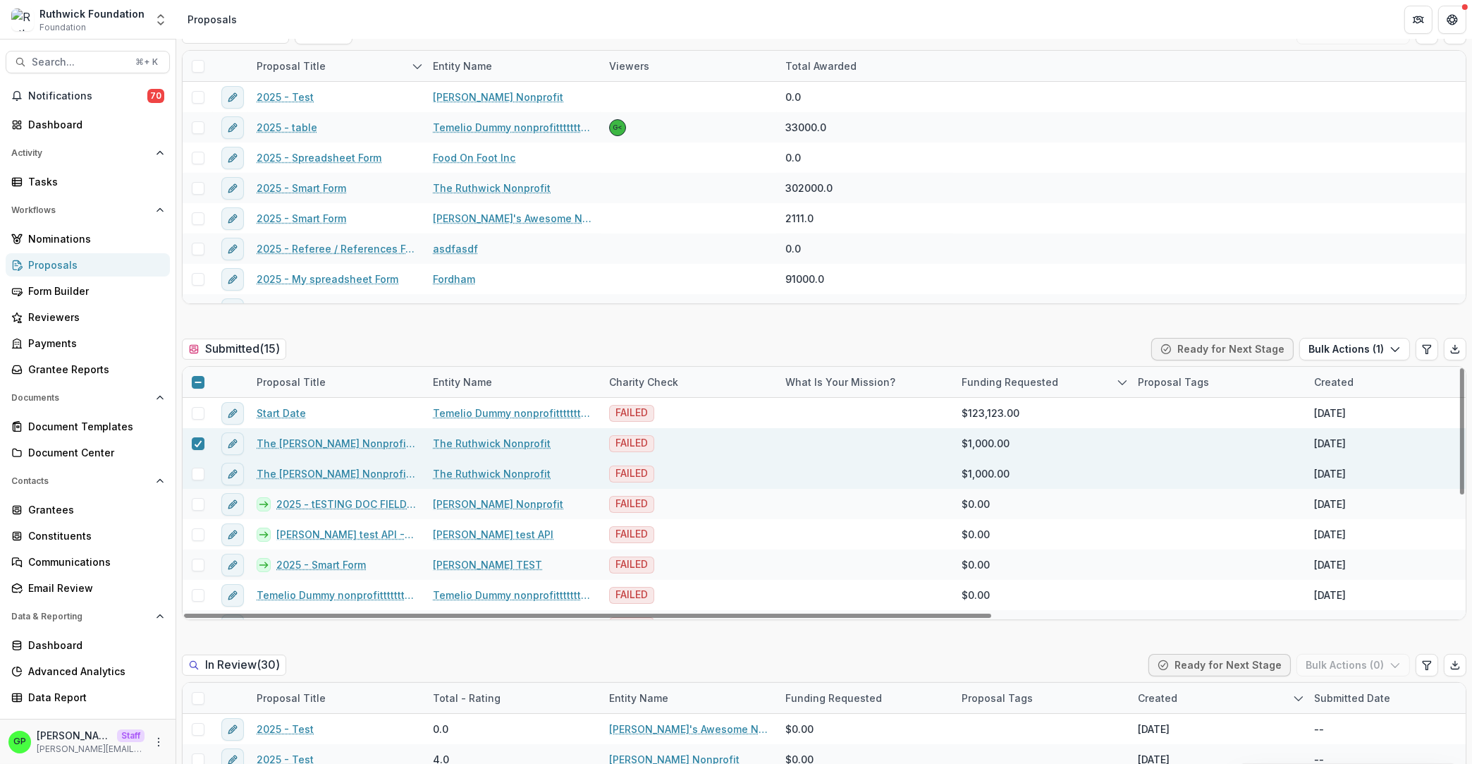
click at [200, 465] on div at bounding box center [198, 473] width 30 height 30
click at [201, 468] on span at bounding box center [198, 473] width 13 height 13
click at [1318, 343] on button "Bulk Actions ( 2 )" at bounding box center [1353, 349] width 113 height 23
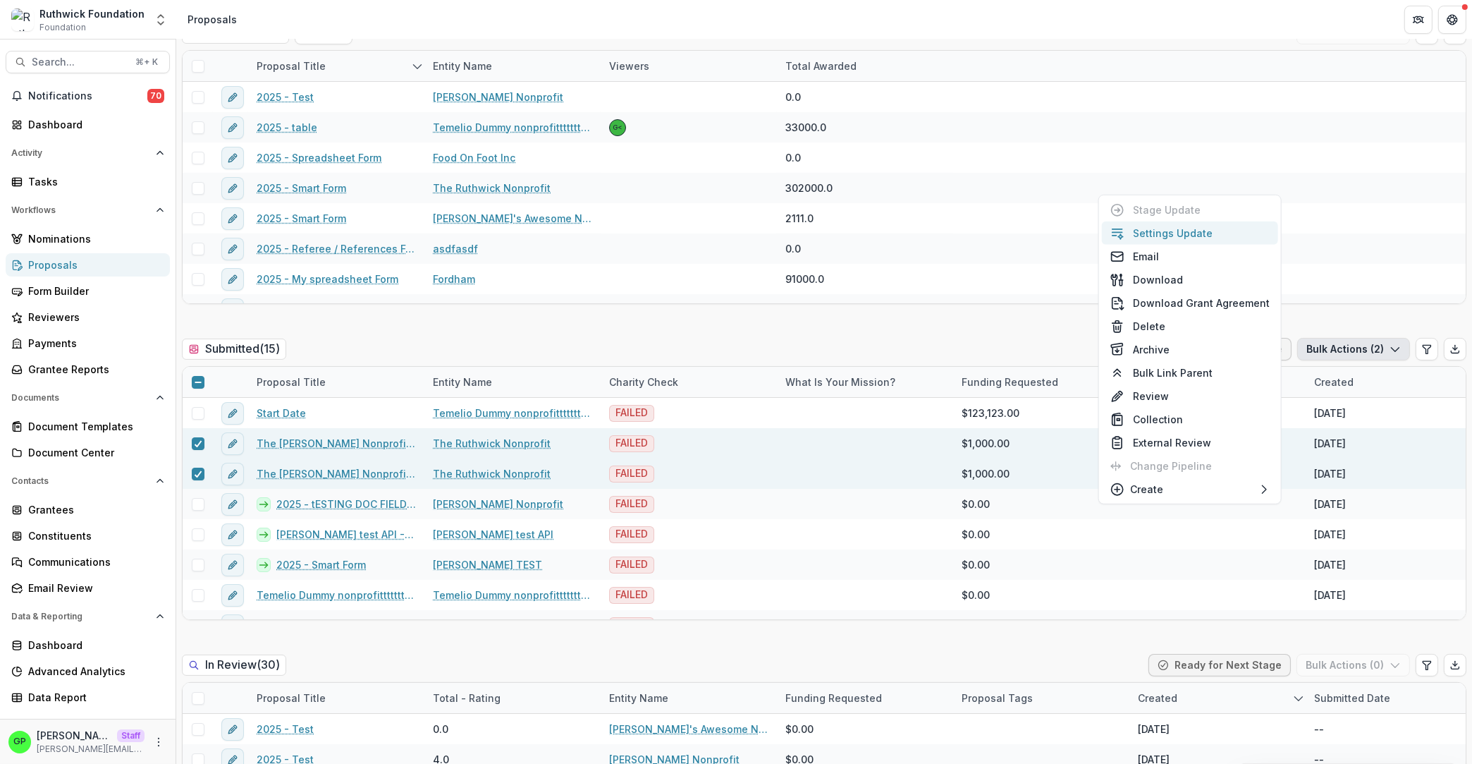
click at [1194, 228] on button "Settings Update" at bounding box center [1190, 232] width 176 height 23
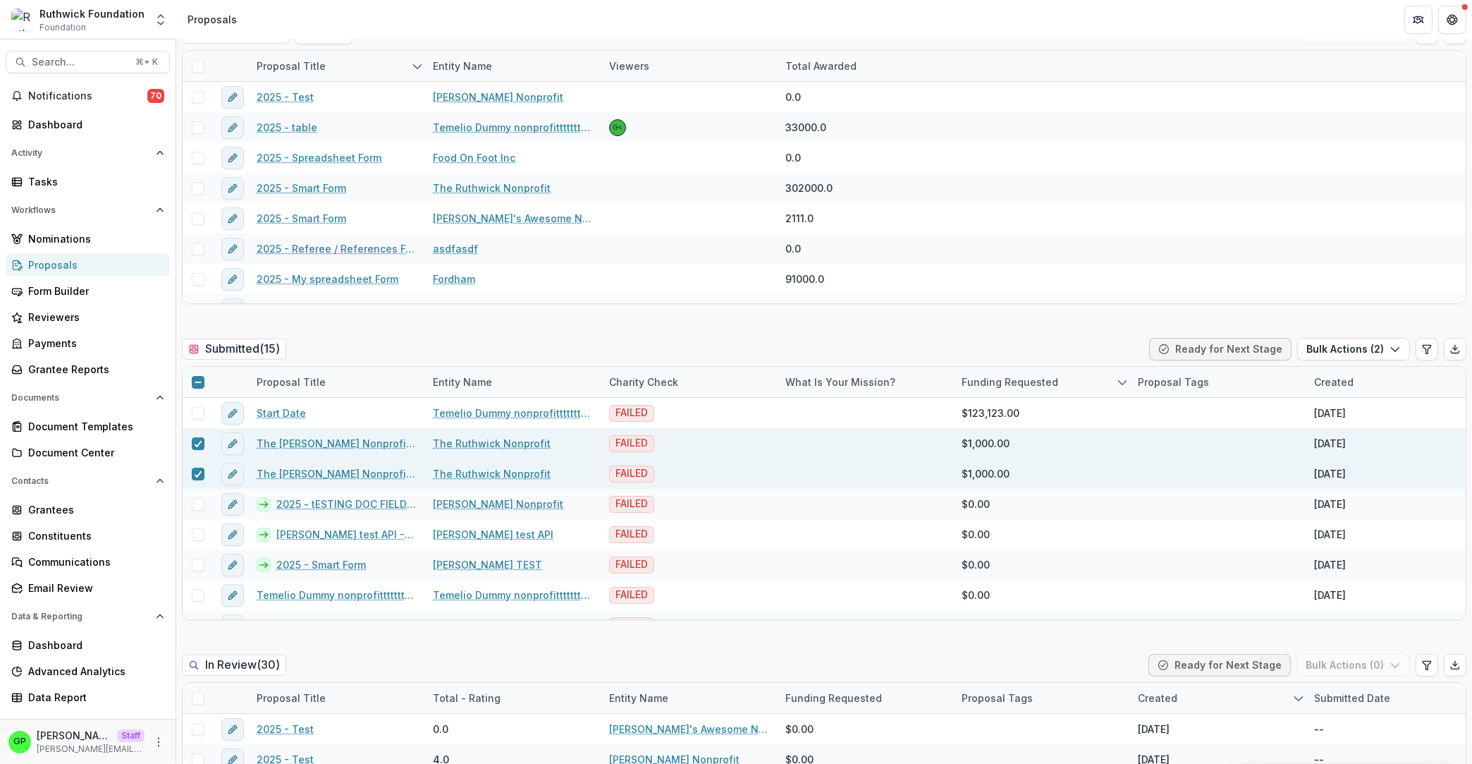
type input "**"
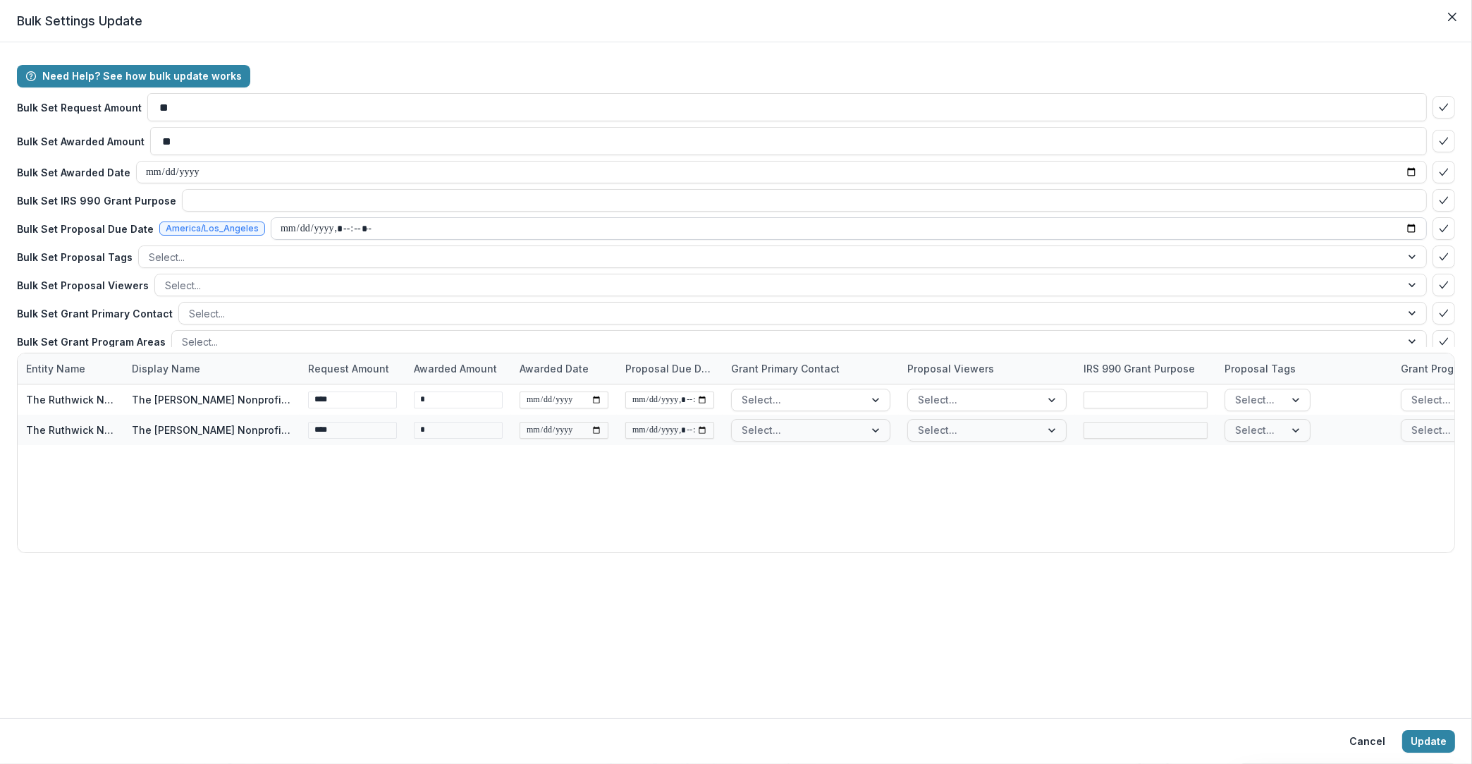
click at [281, 230] on input "datetime-local" at bounding box center [849, 228] width 1156 height 23
type input "**********"
click at [1440, 735] on button "Update" at bounding box center [1428, 741] width 53 height 23
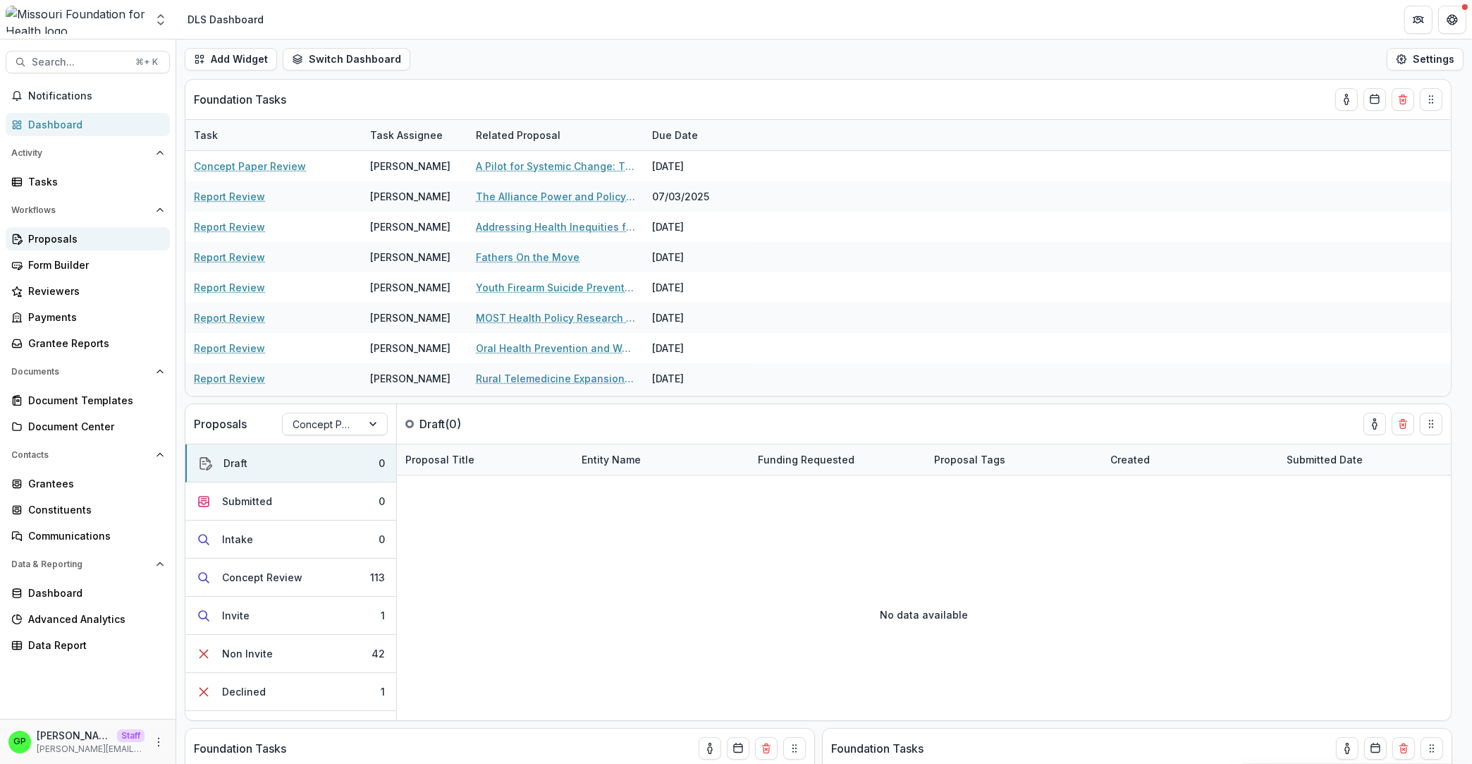
click at [60, 250] on link "Proposals" at bounding box center [88, 238] width 164 height 23
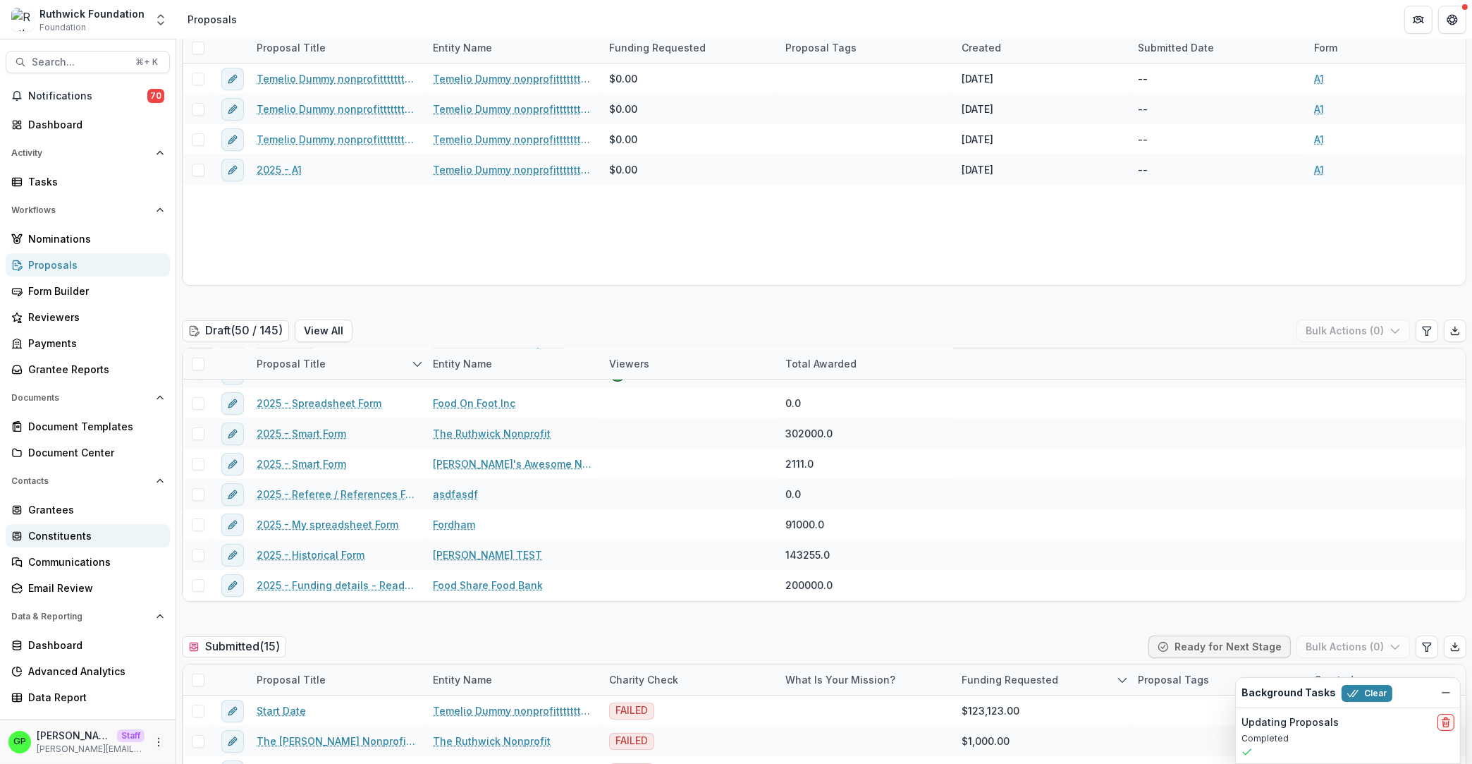
scroll to position [198, 0]
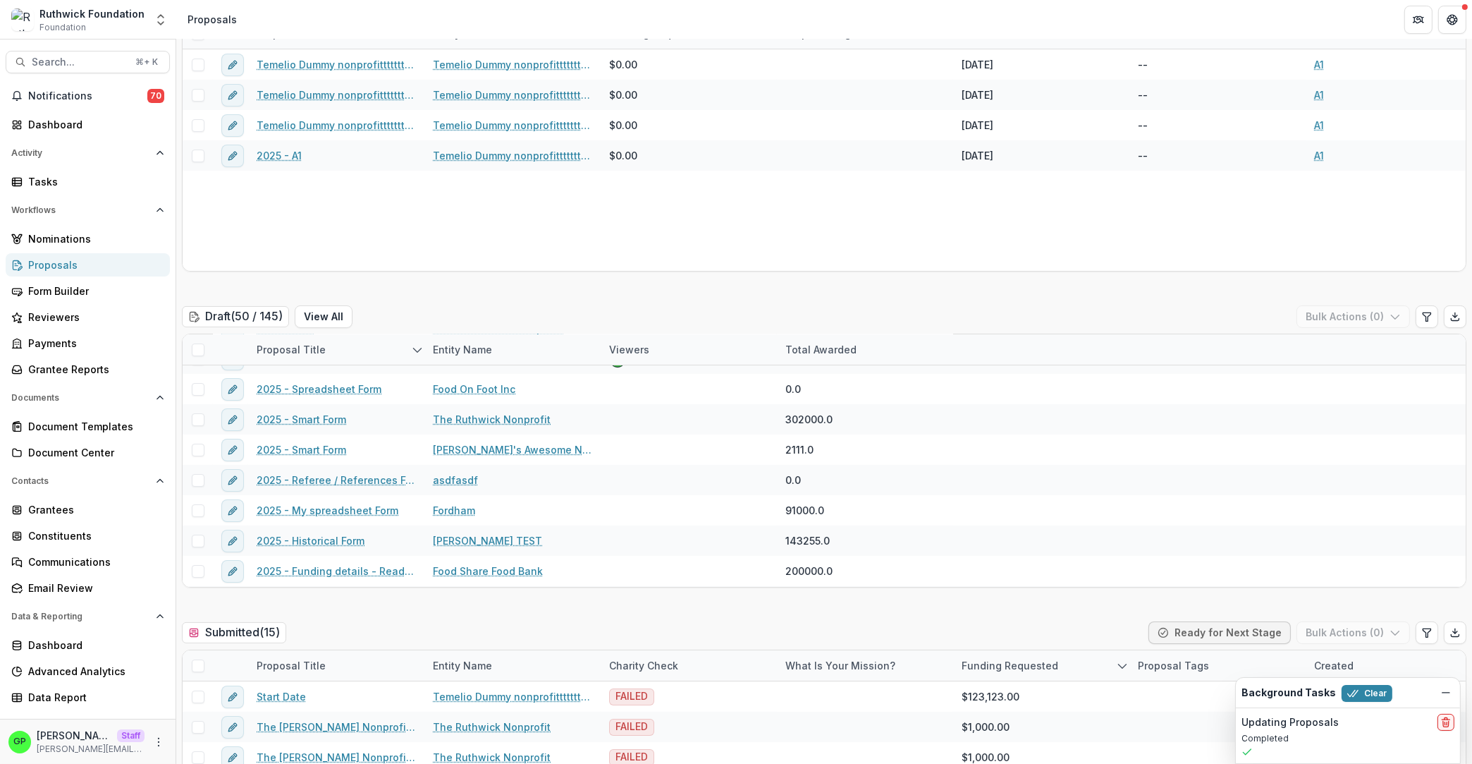
click at [177, 14] on header "Proposals" at bounding box center [824, 19] width 1296 height 39
click at [162, 22] on icon "Open entity switcher" at bounding box center [161, 20] width 14 height 14
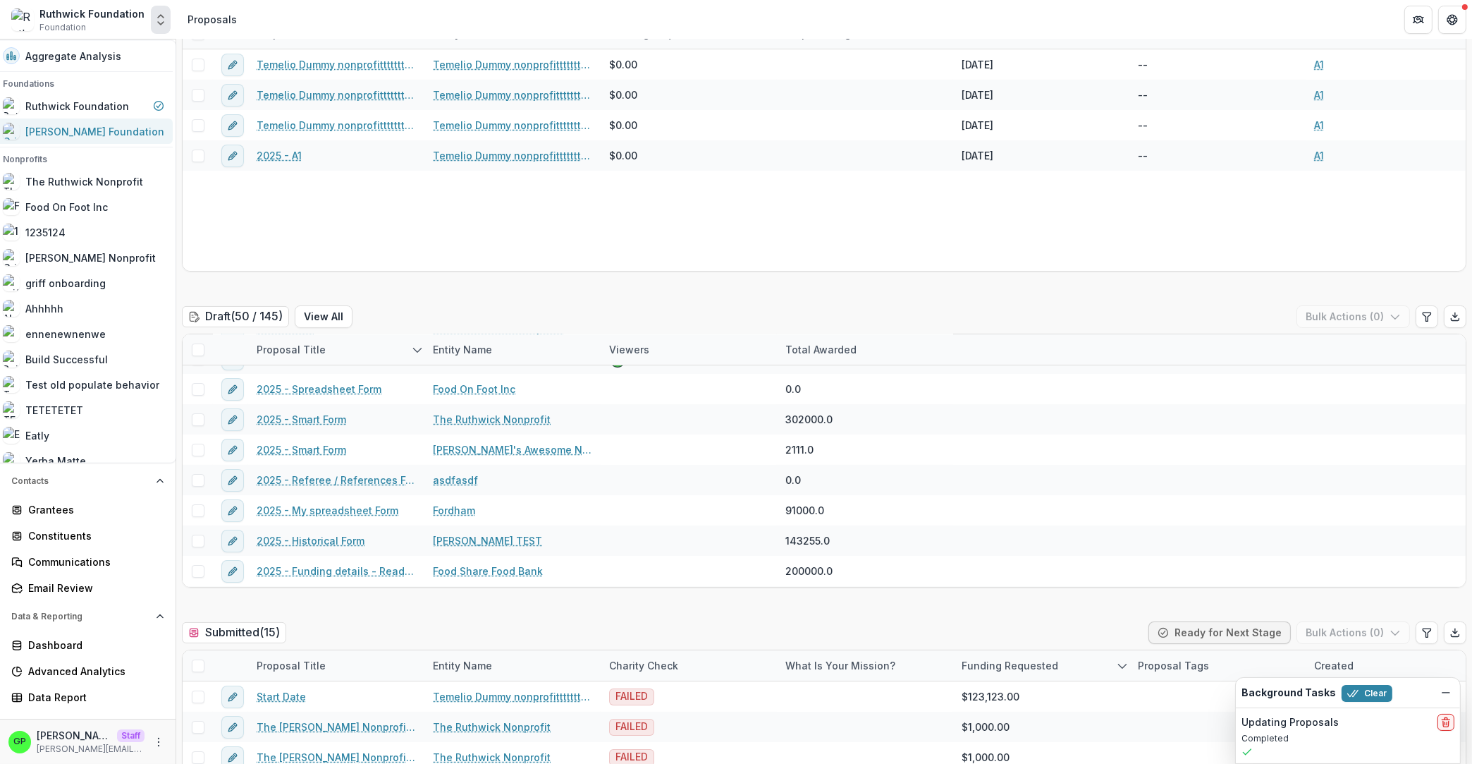
click at [116, 141] on link "[PERSON_NAME] Foundation" at bounding box center [83, 130] width 178 height 25
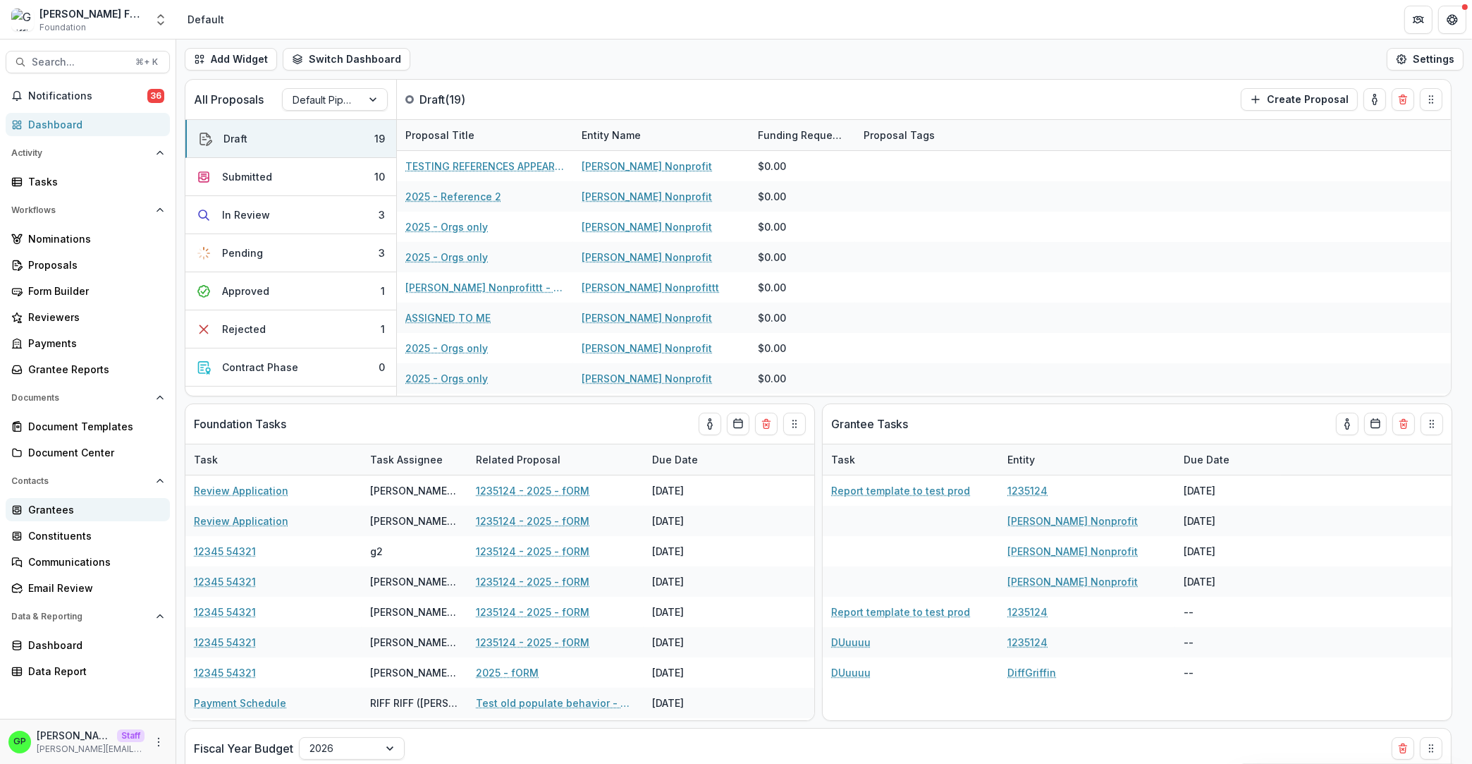
click at [84, 518] on link "Grantees" at bounding box center [88, 509] width 164 height 23
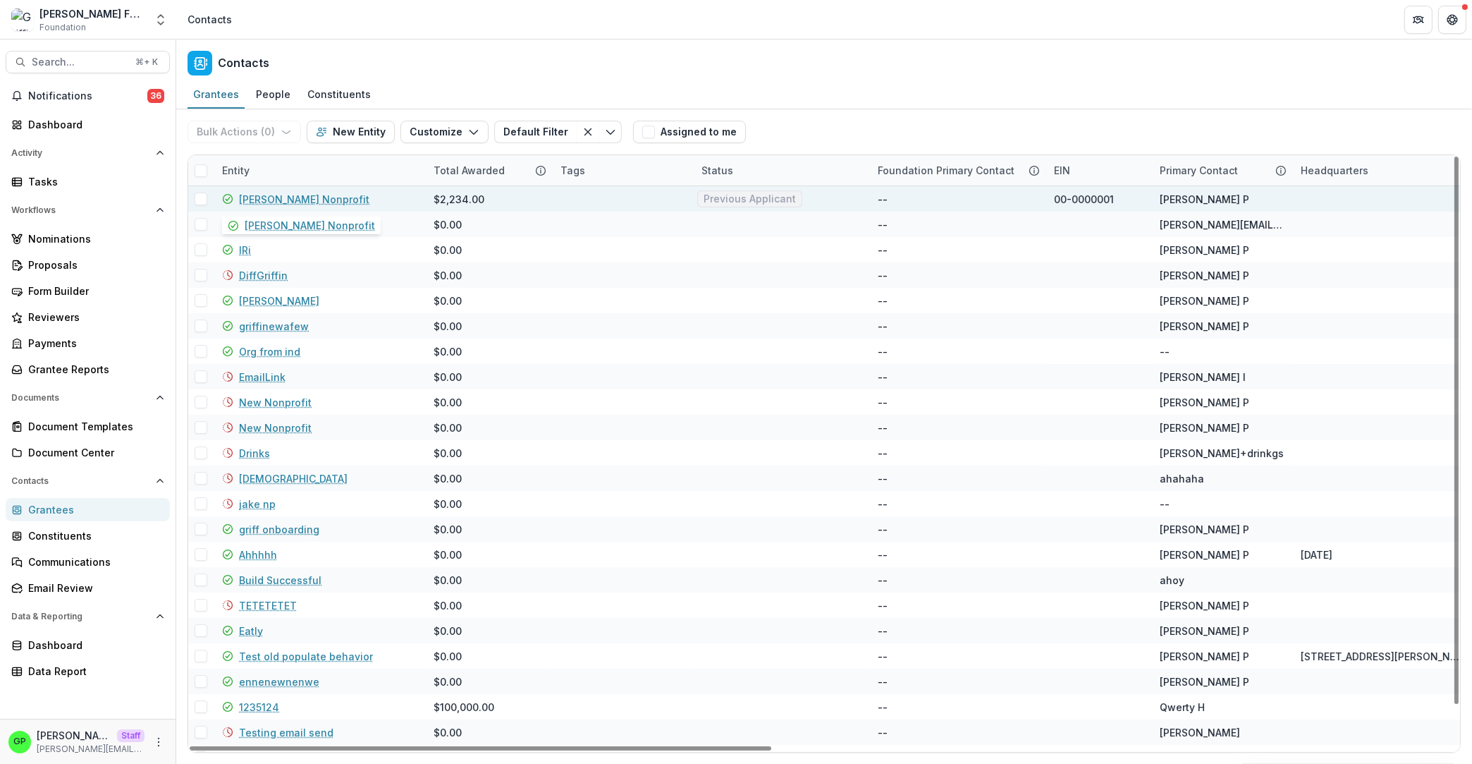
click at [290, 203] on link "[PERSON_NAME] Nonprofit" at bounding box center [304, 199] width 130 height 15
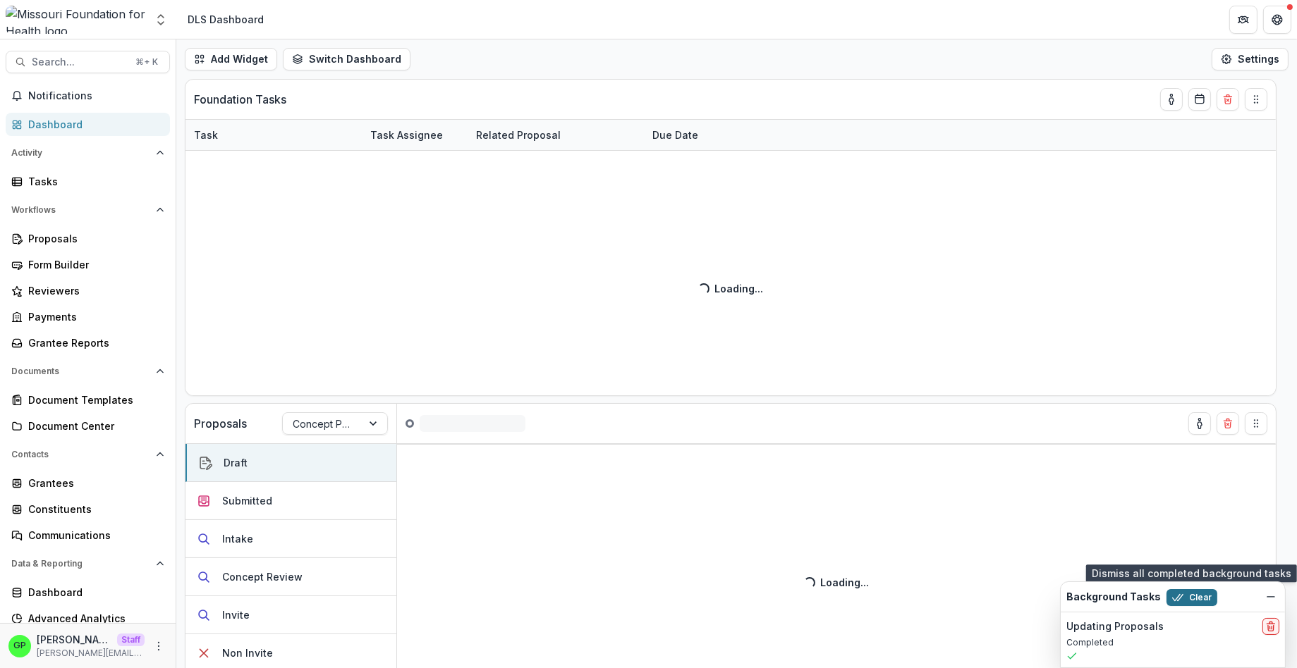
click at [1177, 603] on icon "button" at bounding box center [1177, 597] width 11 height 11
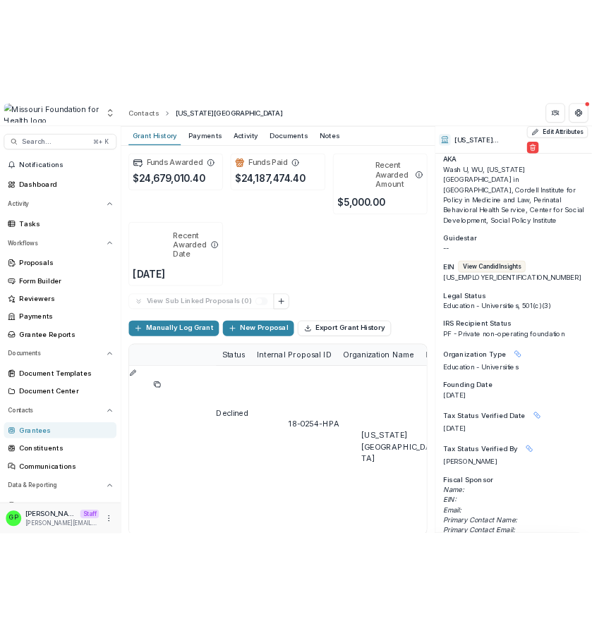
scroll to position [28, 0]
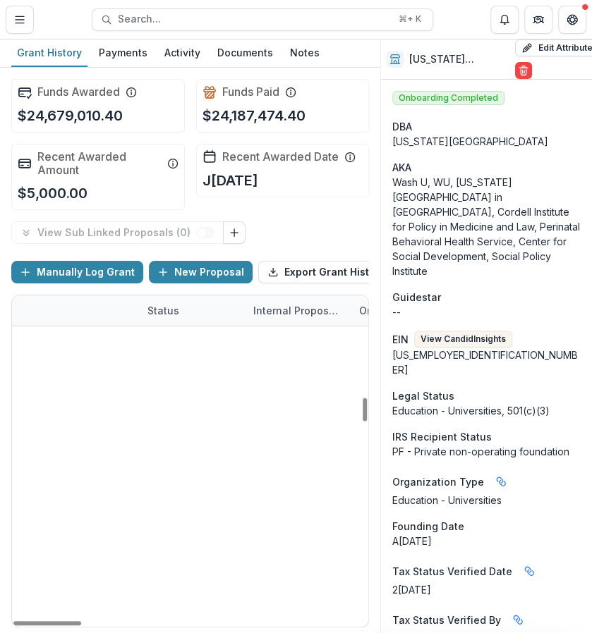
click at [376, 190] on div "Funds Awarded $24,679,010.40 Funds Paid $24,187,474.40 Recent Awarded Amount $5…" at bounding box center [190, 350] width 380 height 565
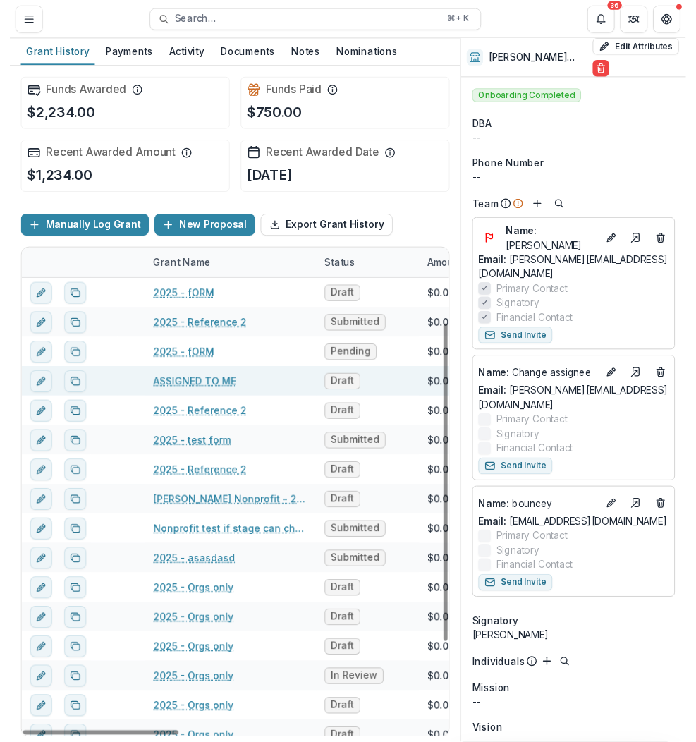
scroll to position [255, 0]
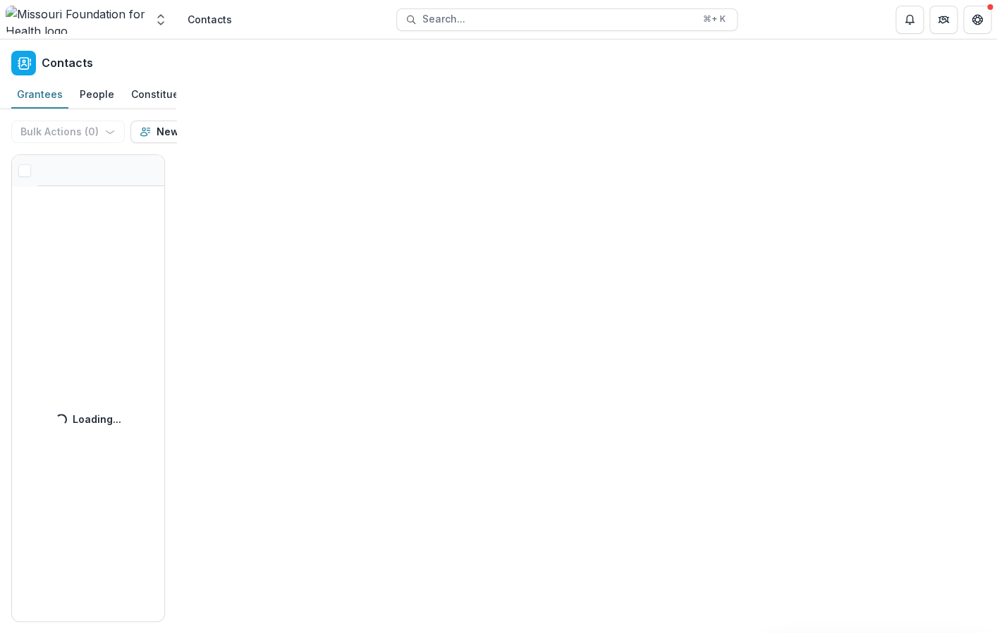
click at [176, 85] on div "Contacts Grantees People Constituents Bulk Actions ( 0 ) Send Email Create Prop…" at bounding box center [88, 336] width 176 height 594
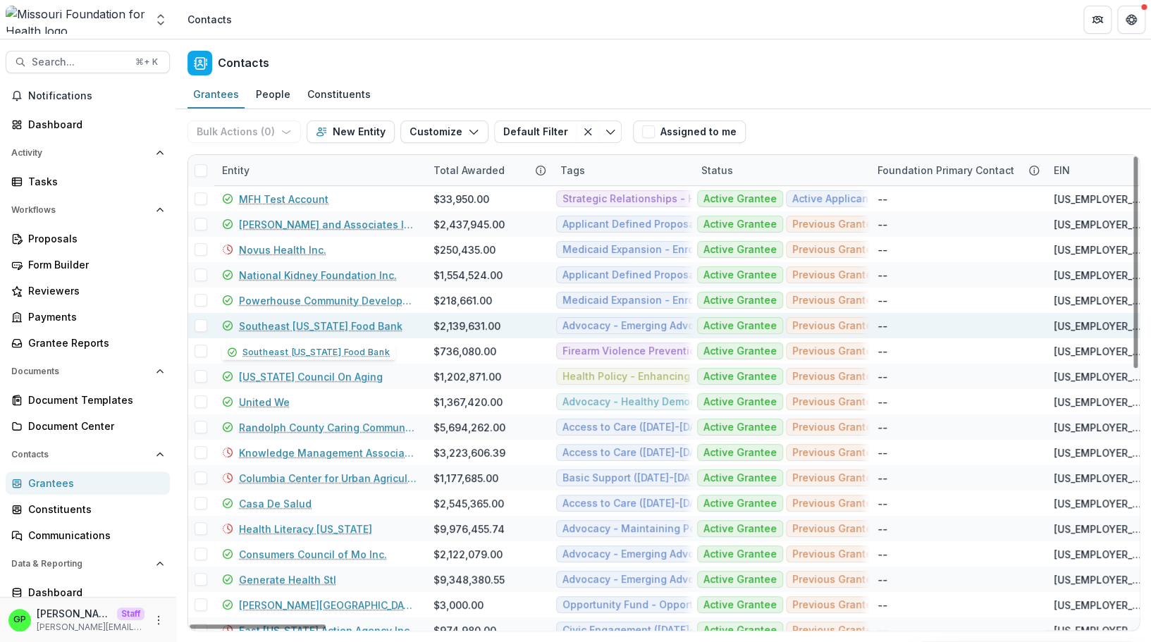
click at [308, 331] on link "Southeast Missouri Food Bank" at bounding box center [321, 326] width 164 height 15
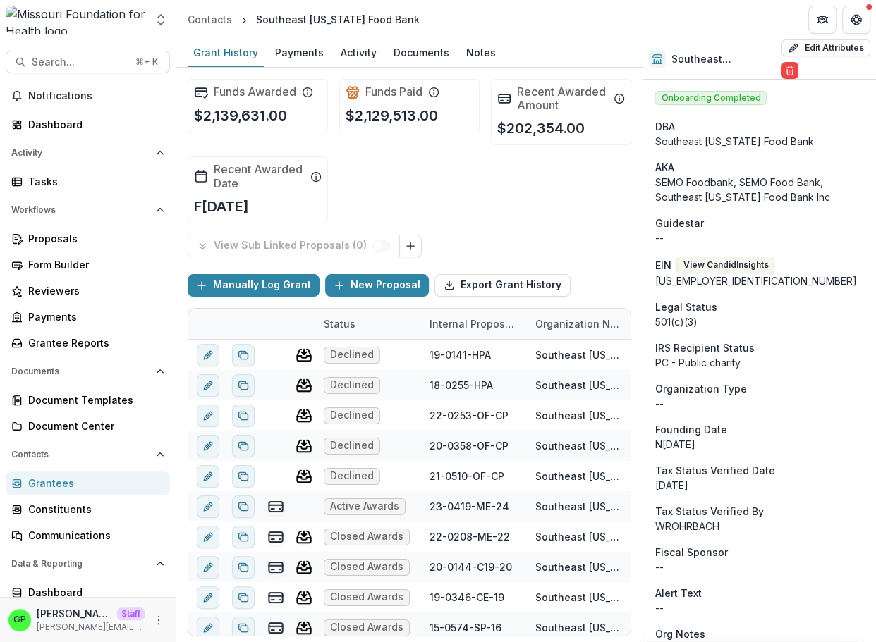
click at [75, 475] on link "Grantees" at bounding box center [88, 483] width 164 height 23
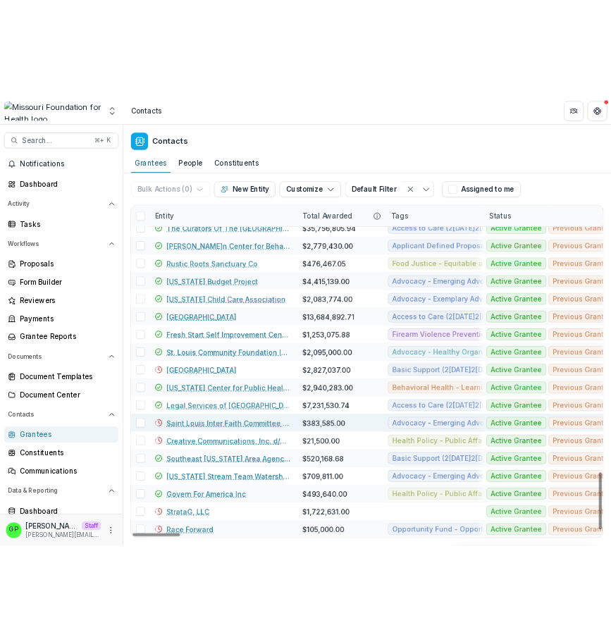
scroll to position [2220, 0]
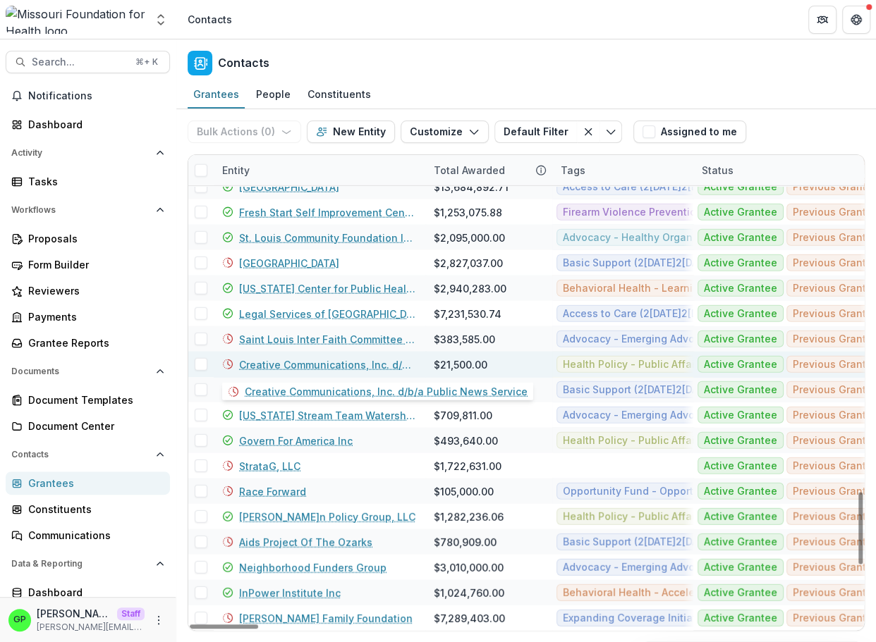
click at [303, 363] on link "Creative Communications, Inc. d/b/a Public News Service" at bounding box center [328, 364] width 178 height 15
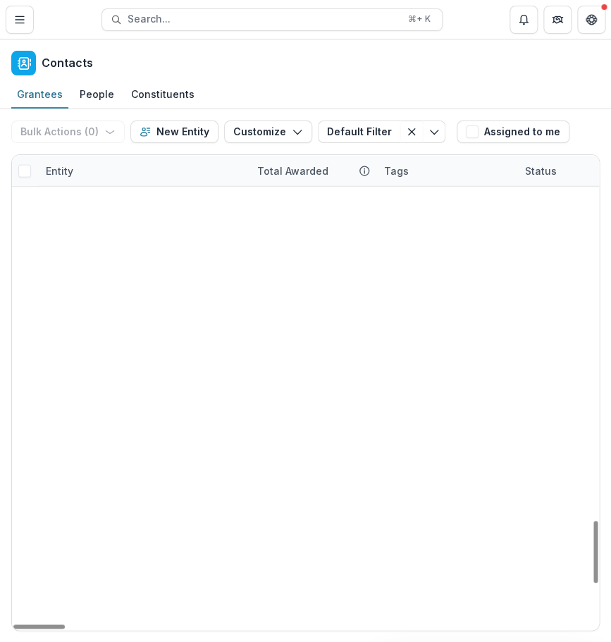
scroll to position [3235, 0]
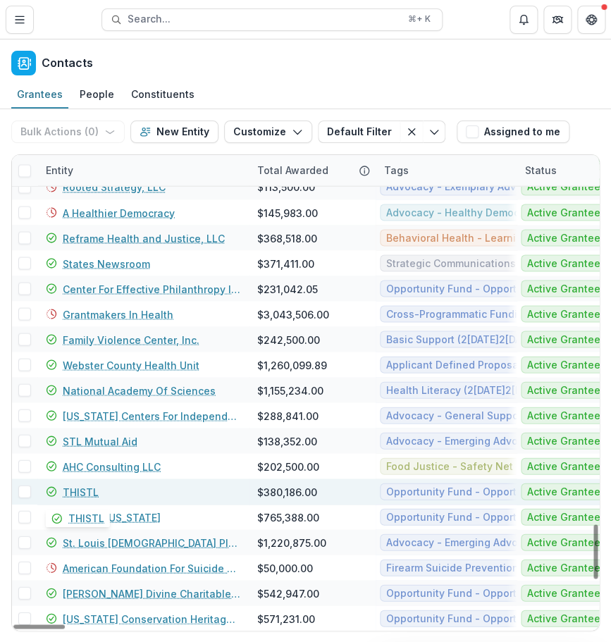
click at [96, 488] on link "THISTL" at bounding box center [81, 491] width 36 height 15
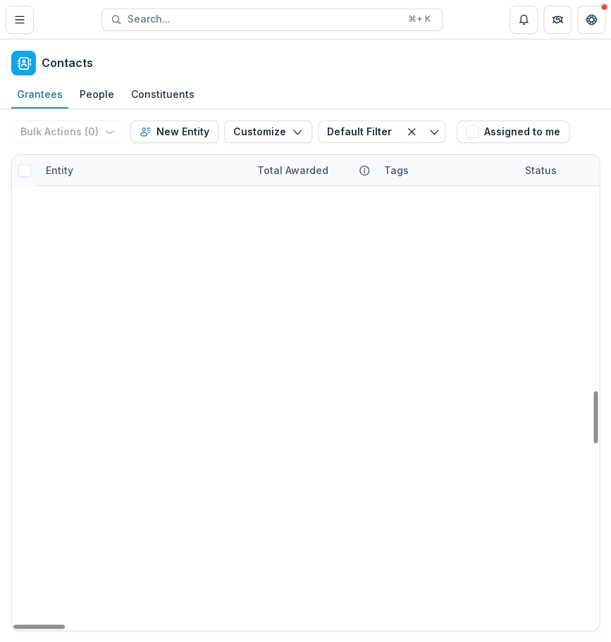
scroll to position [2126, 0]
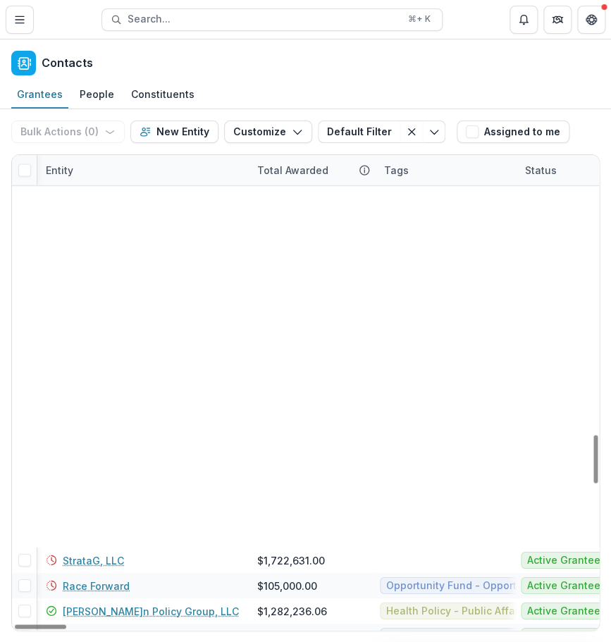
scroll to position [2755, 16]
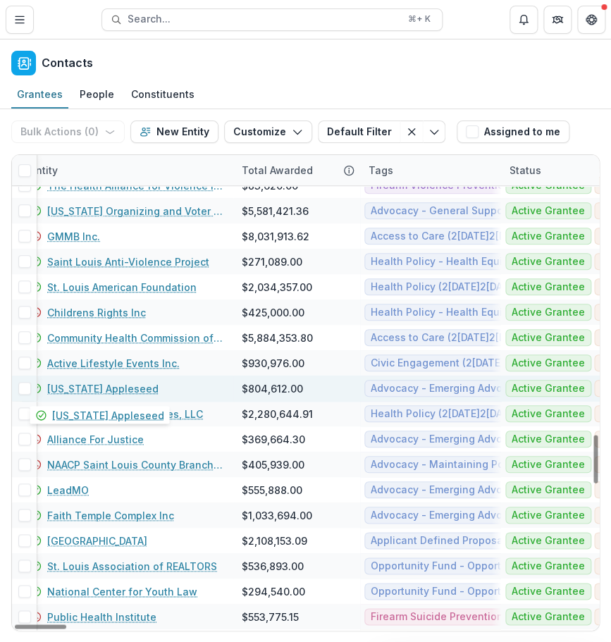
click at [106, 388] on link "[US_STATE] Appleseed" at bounding box center [102, 388] width 111 height 15
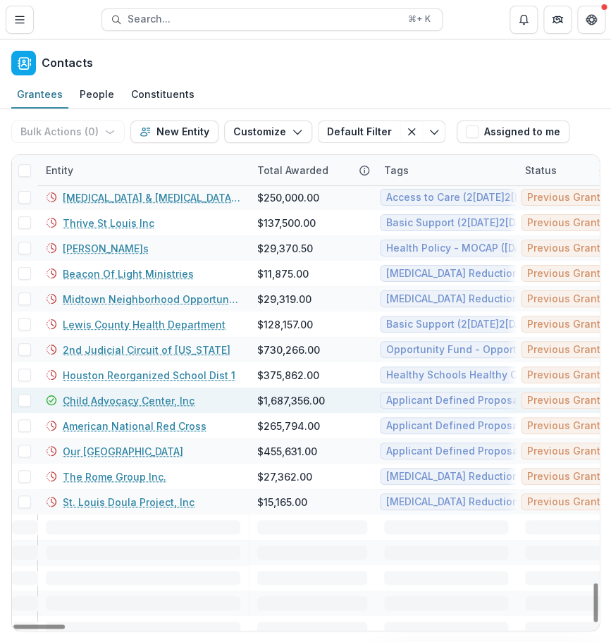
scroll to position [5266, 0]
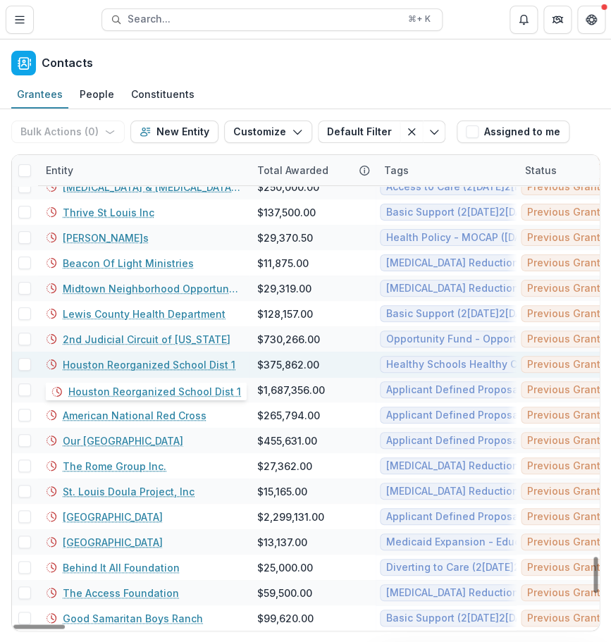
click at [131, 369] on link "Houston Reorganized School Dist 1" at bounding box center [149, 364] width 173 height 15
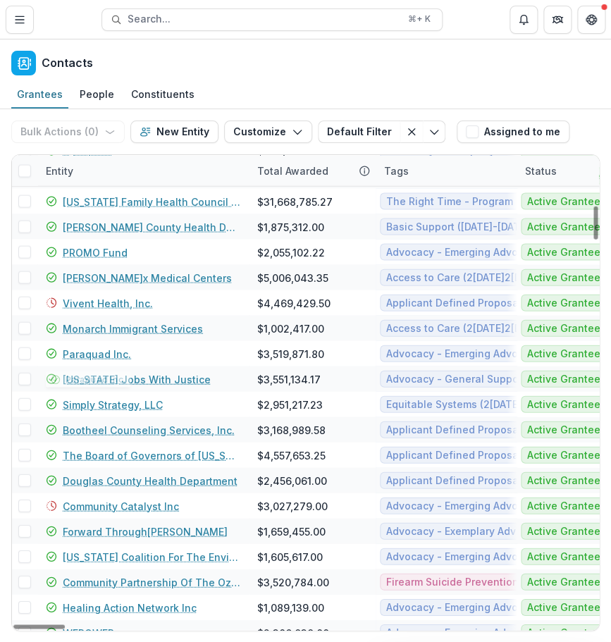
scroll to position [1077, 0]
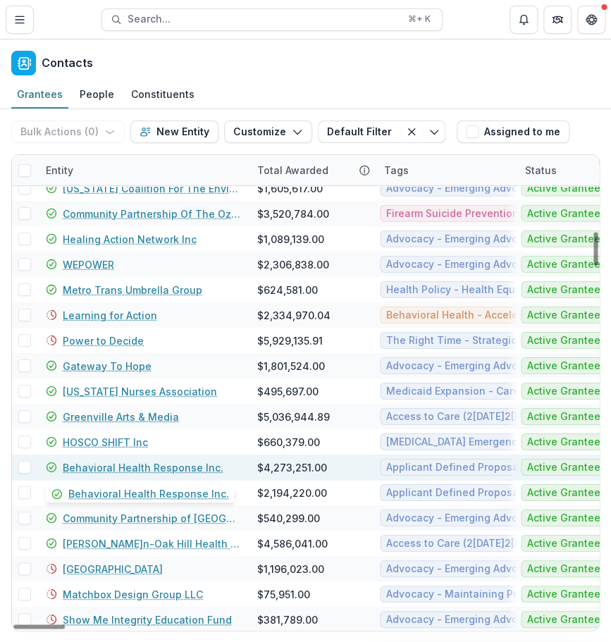
click at [103, 468] on link "Behavioral Health Response Inc." at bounding box center [143, 467] width 161 height 15
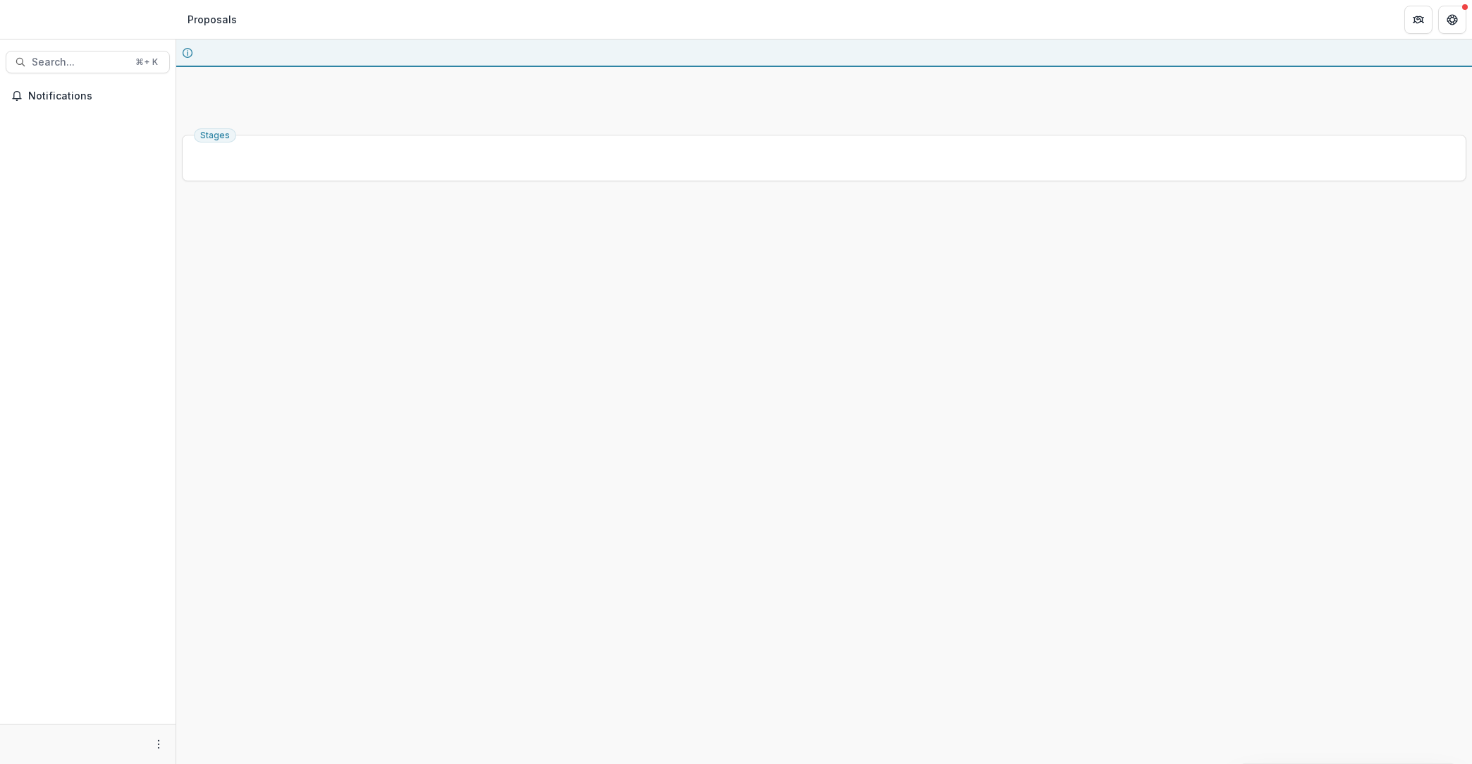
click at [765, 28] on header "Proposals" at bounding box center [824, 19] width 1296 height 39
